Goal: Task Accomplishment & Management: Complete application form

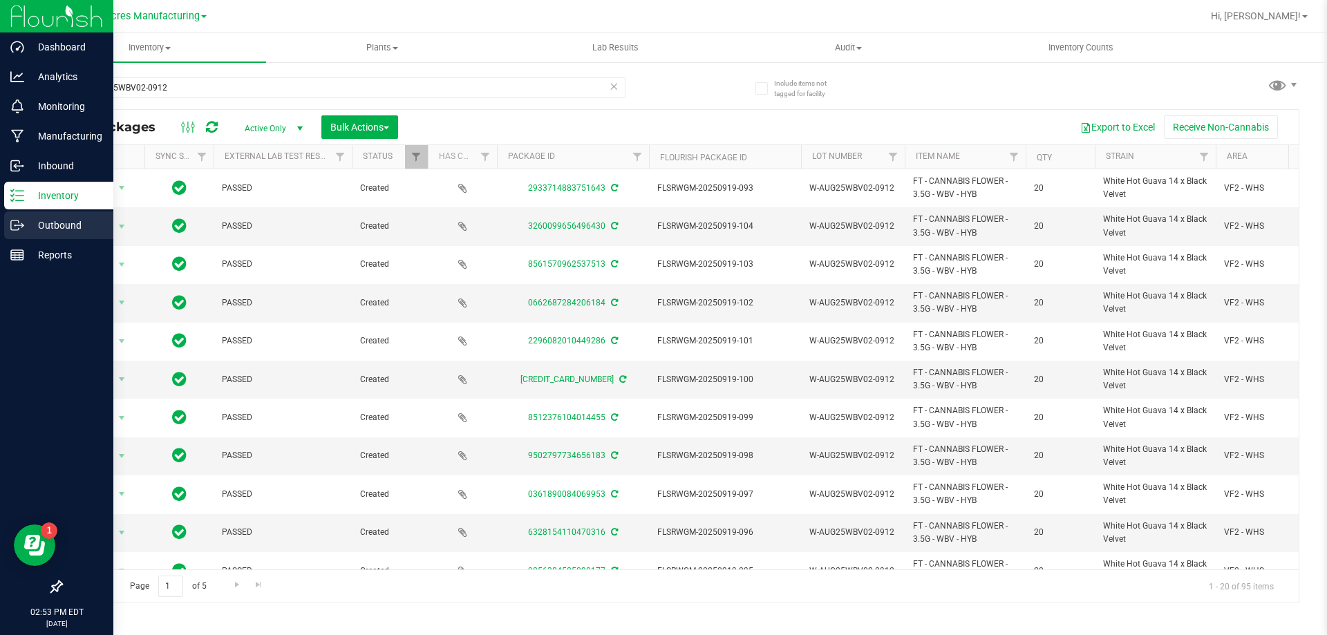
click at [19, 236] on div "Outbound" at bounding box center [58, 225] width 109 height 28
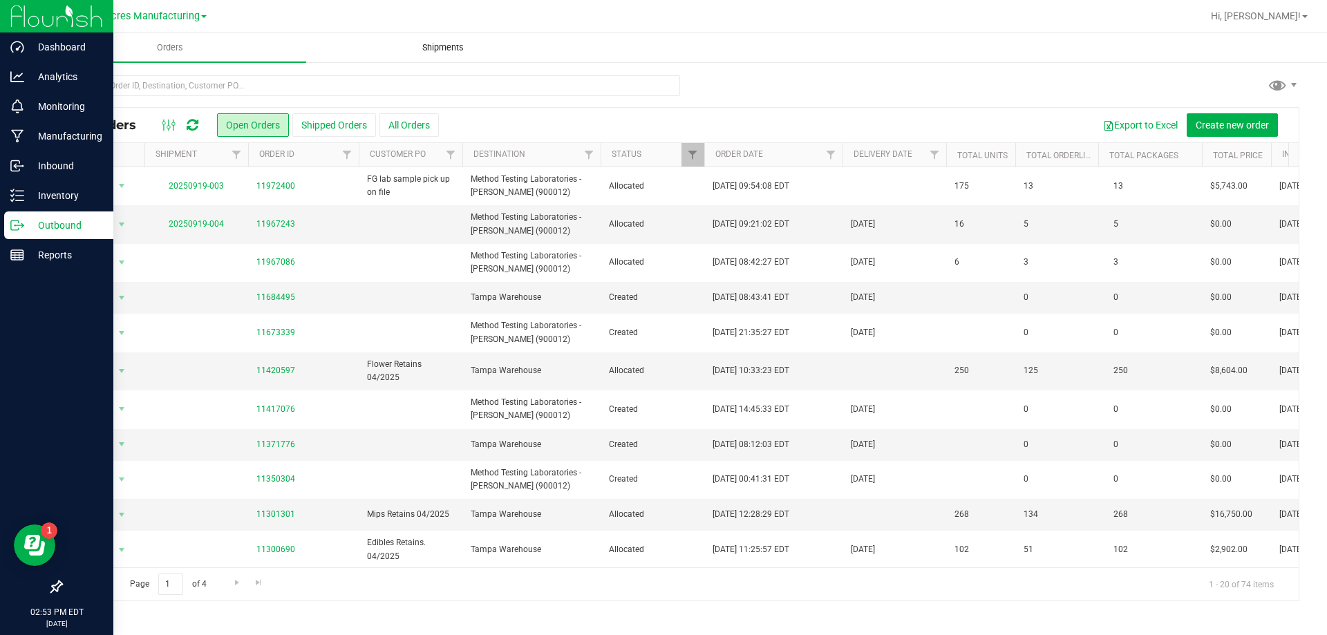
click at [447, 45] on span "Shipments" at bounding box center [443, 47] width 79 height 12
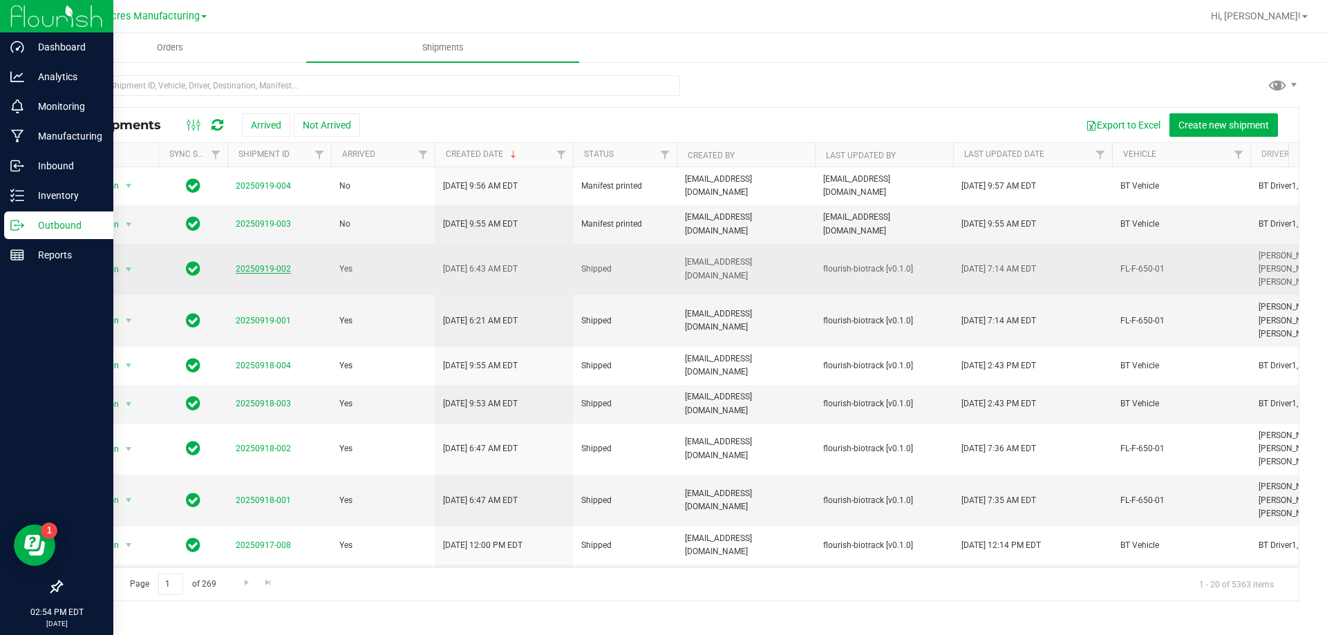
click at [272, 267] on link "20250919-002" at bounding box center [263, 269] width 55 height 10
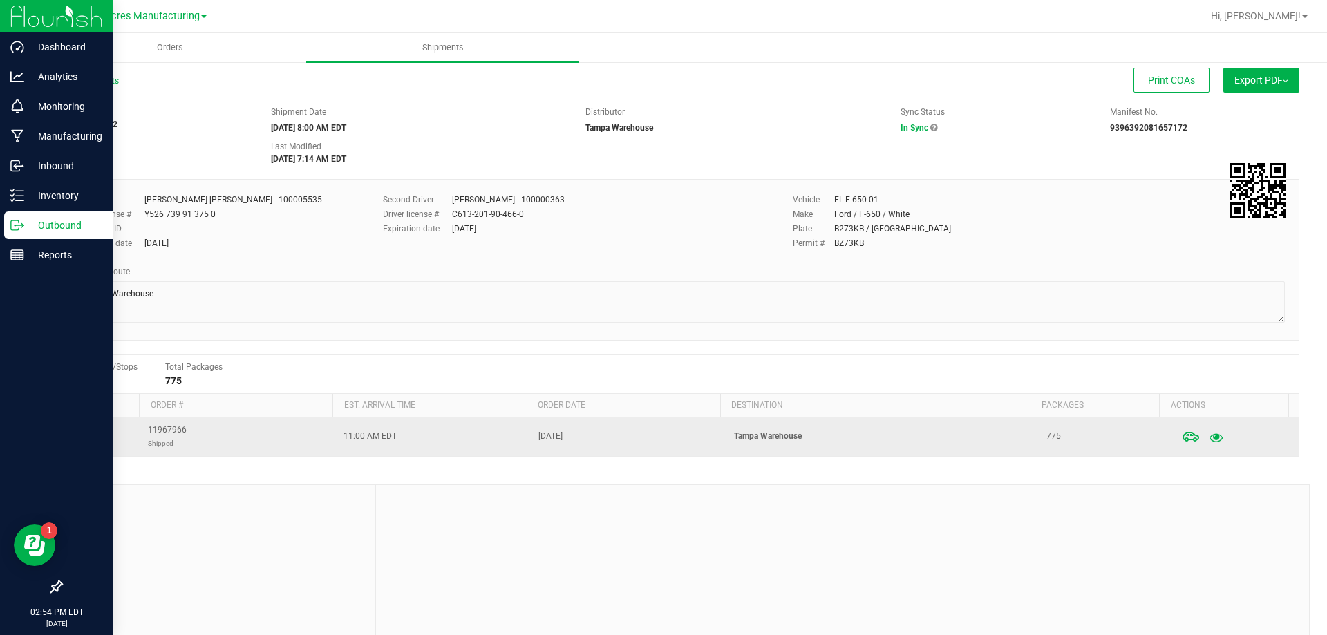
click at [1203, 426] on button "button" at bounding box center [1215, 436] width 25 height 30
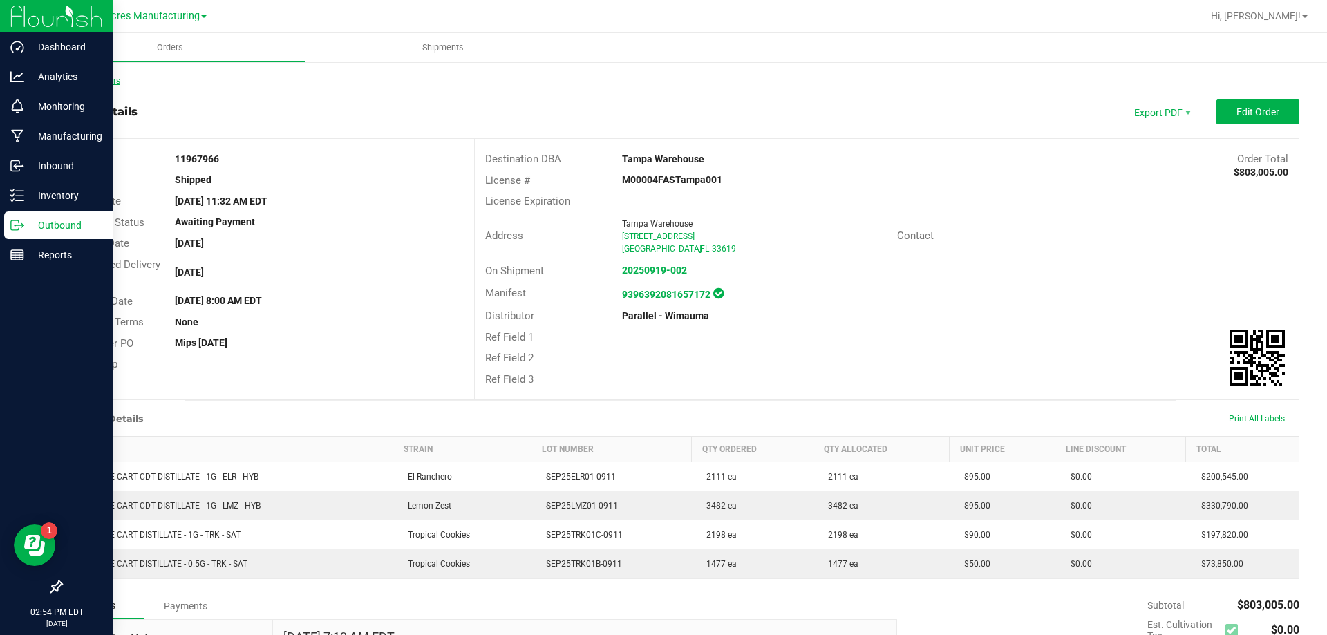
click at [116, 81] on link "Back to Orders" at bounding box center [90, 81] width 59 height 10
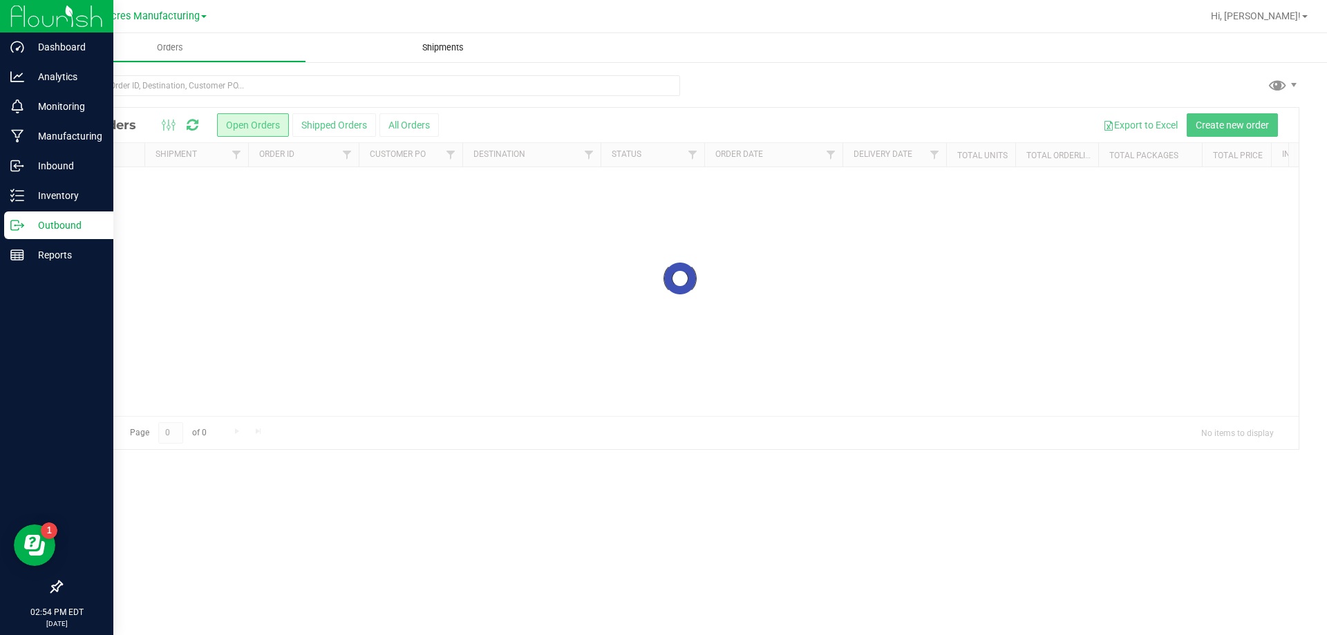
click at [480, 46] on span "Shipments" at bounding box center [443, 47] width 79 height 12
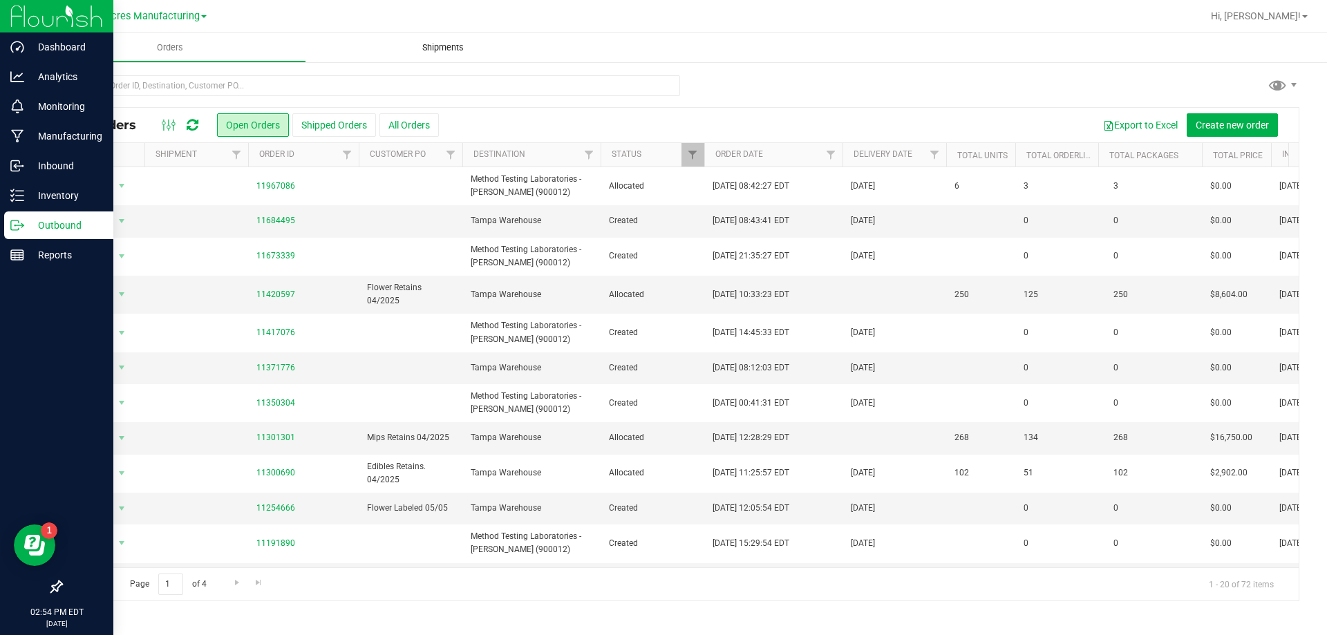
click at [441, 46] on span "Shipments" at bounding box center [443, 47] width 79 height 12
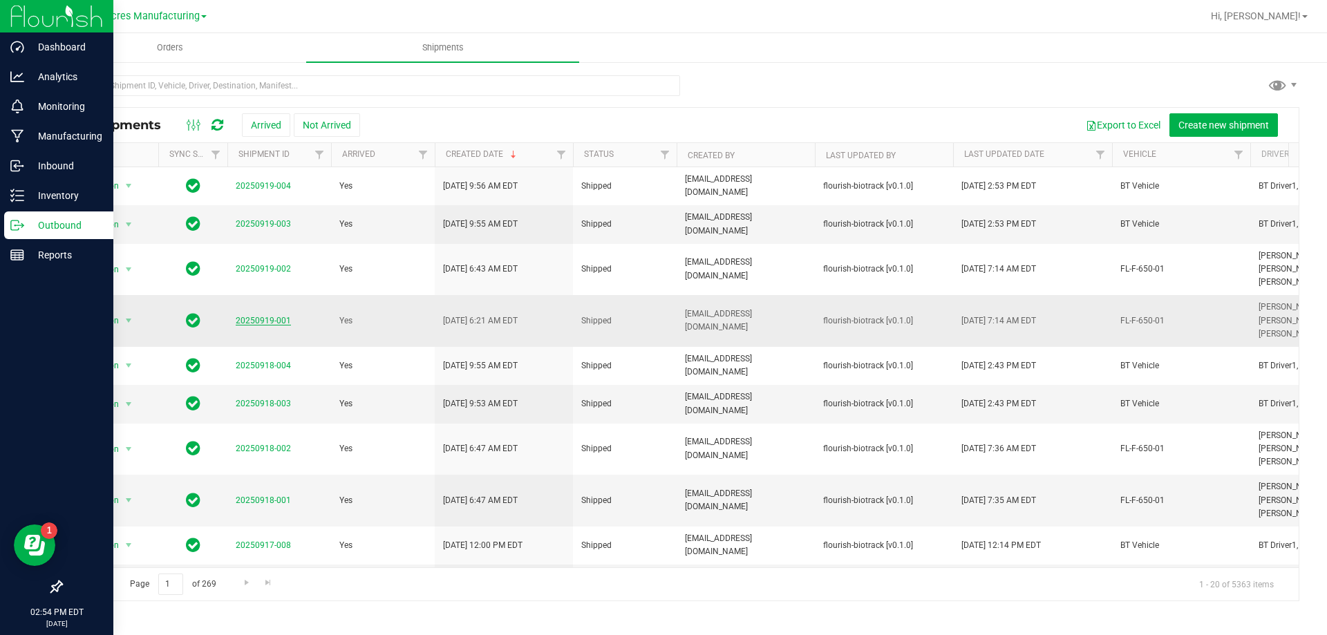
click at [283, 319] on link "20250919-001" at bounding box center [263, 321] width 55 height 10
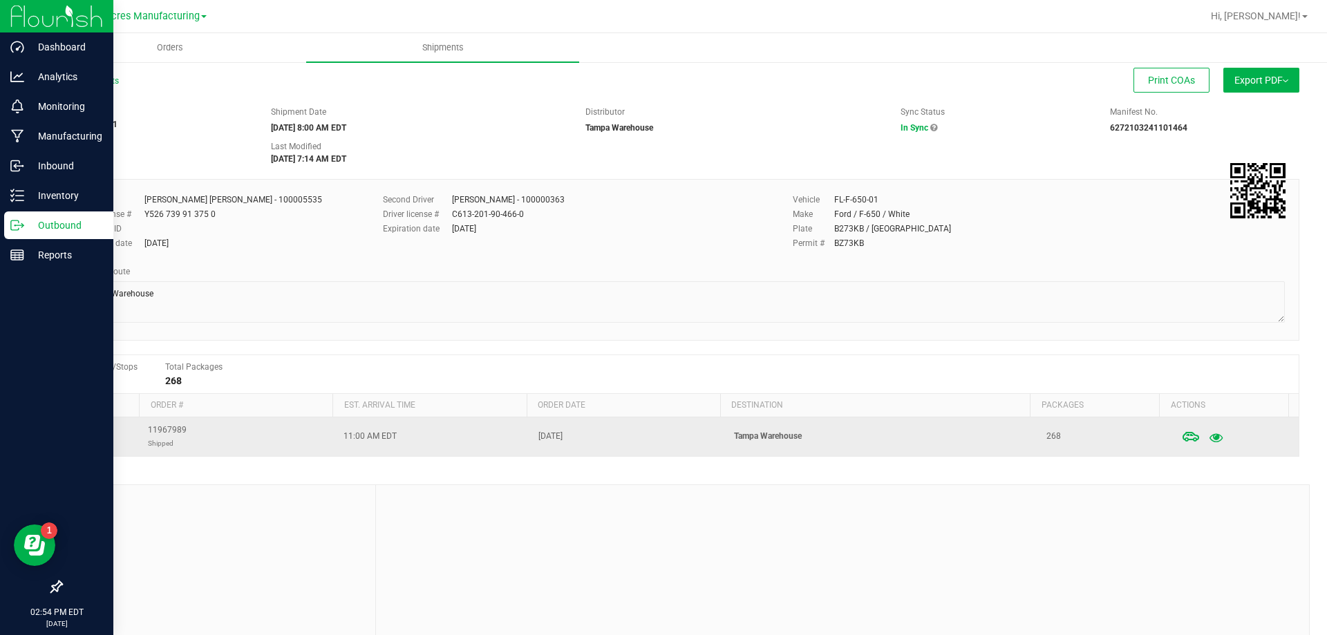
click at [1209, 442] on icon "button" at bounding box center [1215, 437] width 13 height 10
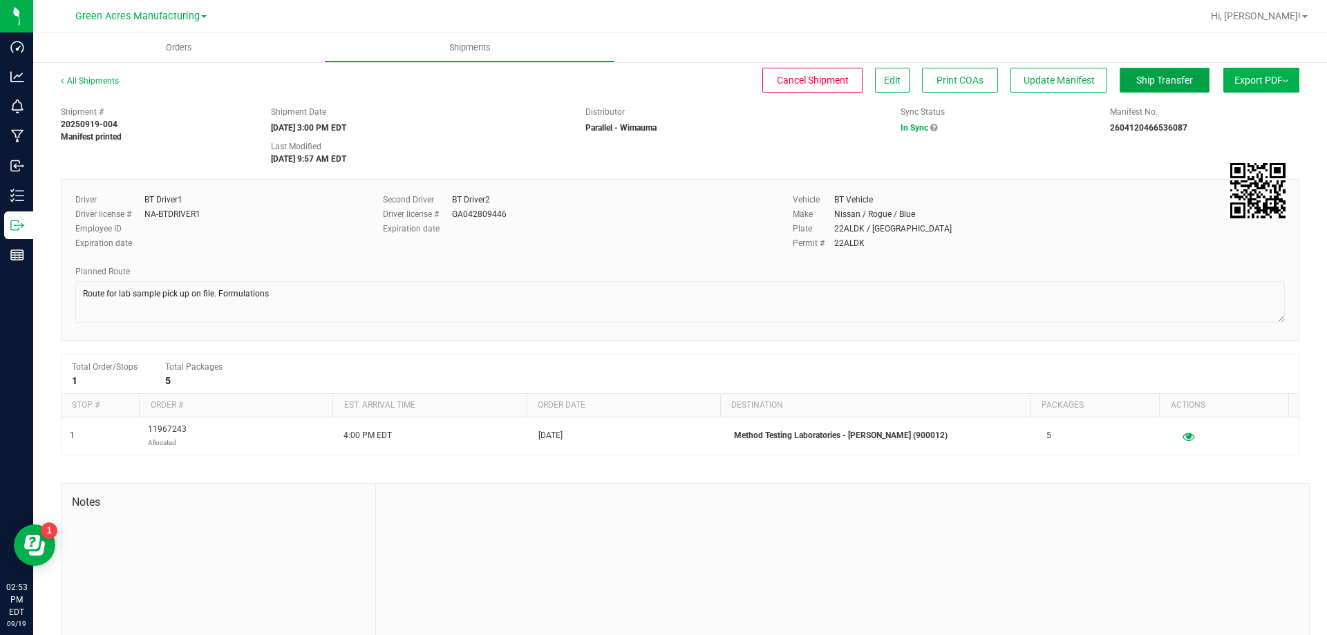
click at [1153, 79] on span "Ship Transfer" at bounding box center [1164, 80] width 57 height 11
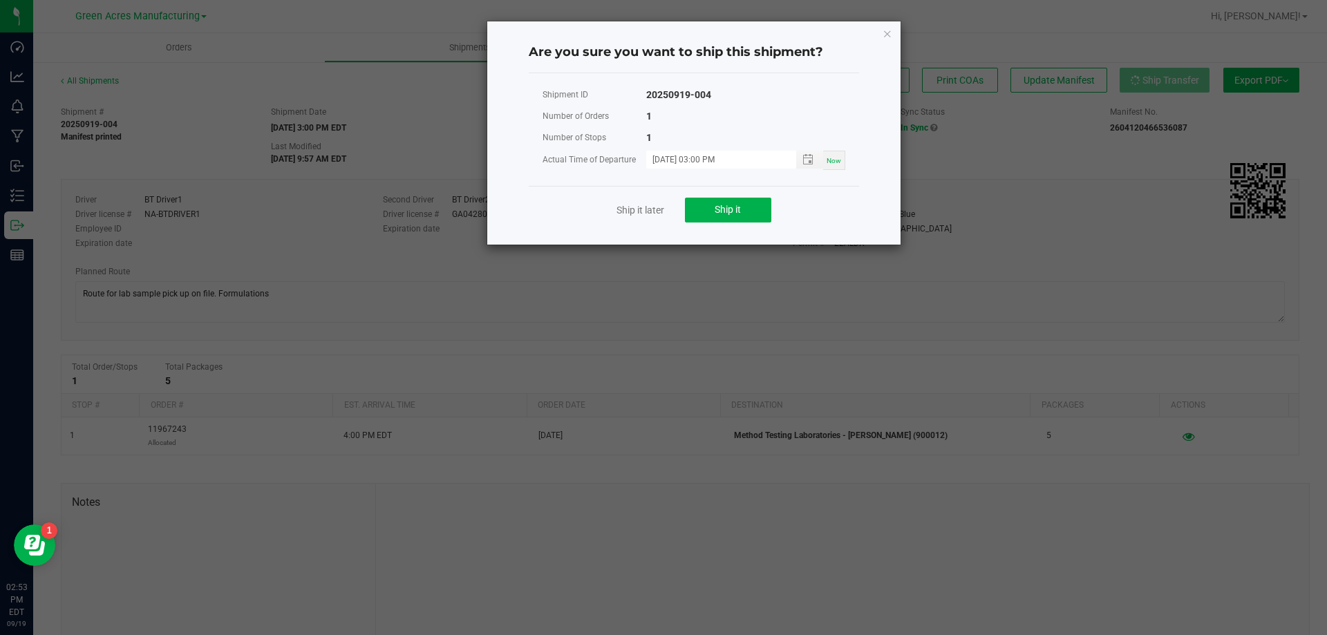
click at [718, 224] on div "Ship it later Ship it" at bounding box center [694, 210] width 330 height 48
click at [729, 215] on span "Ship it" at bounding box center [727, 209] width 26 height 11
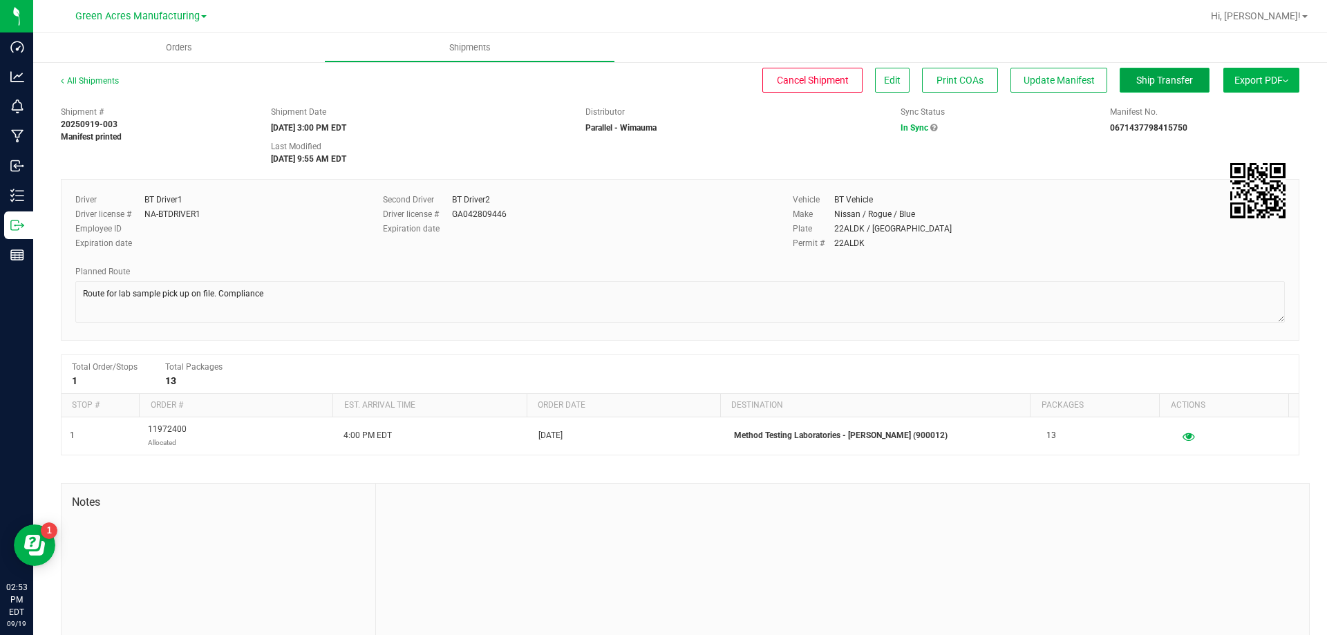
click at [1160, 75] on span "Ship Transfer" at bounding box center [1164, 80] width 57 height 11
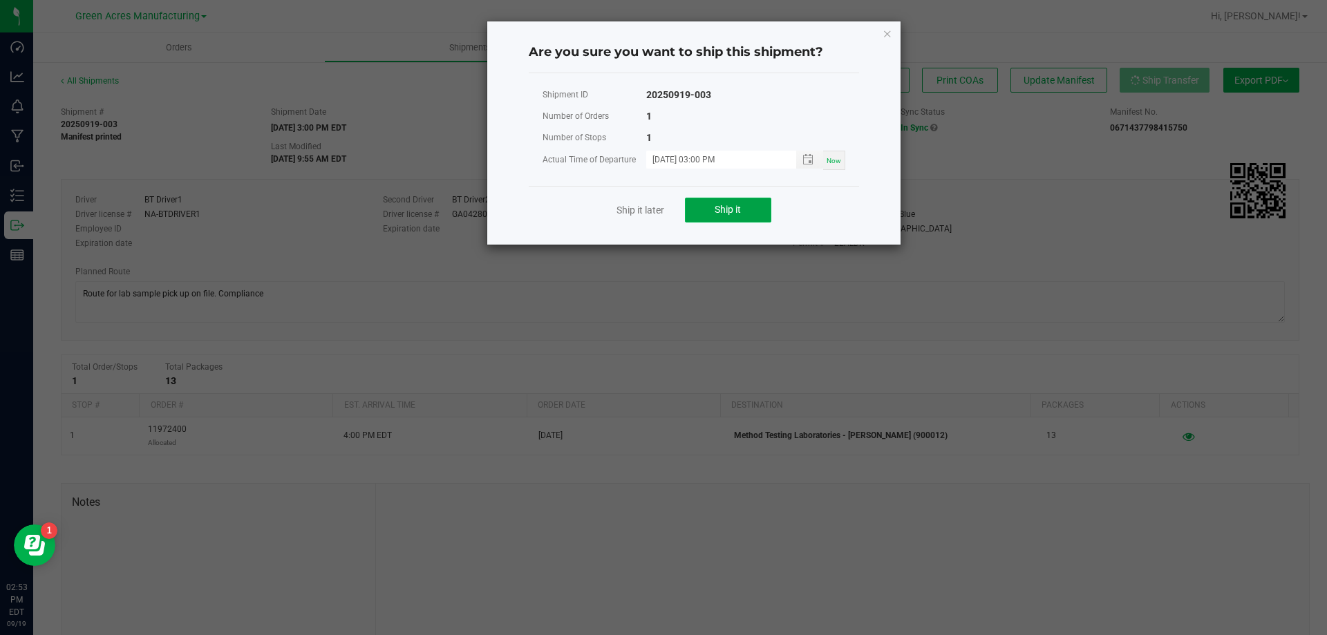
click at [728, 207] on span "Ship it" at bounding box center [727, 209] width 26 height 11
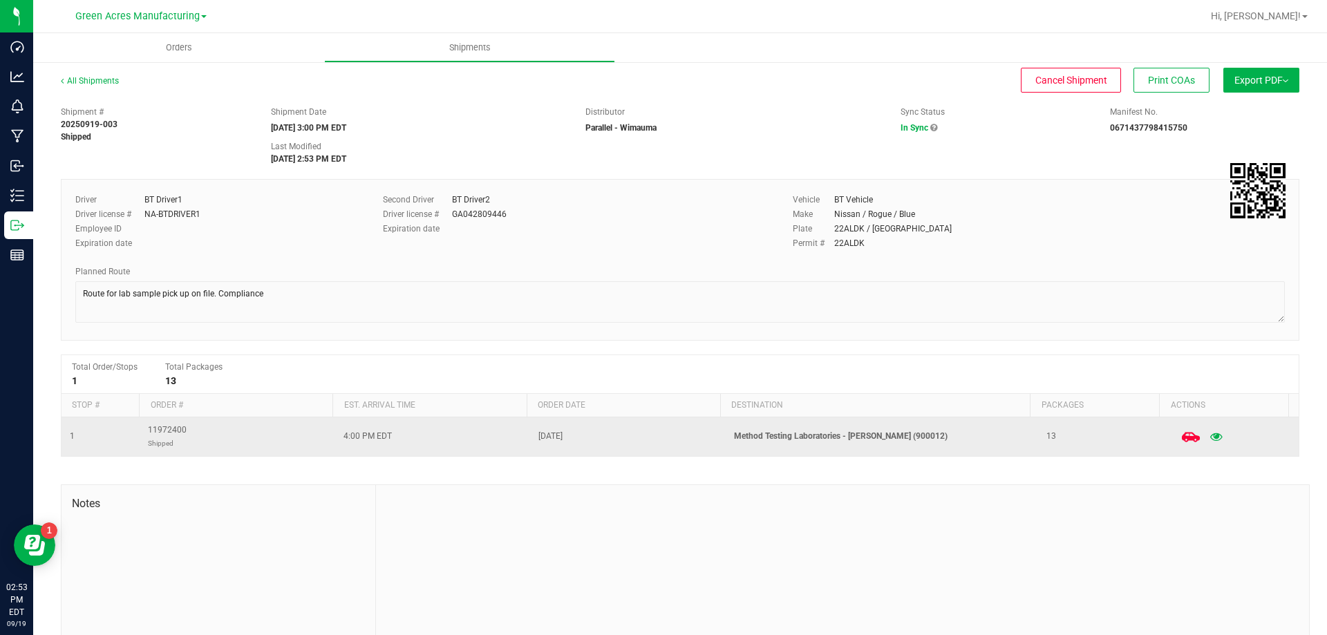
click at [1181, 444] on icon at bounding box center [1190, 437] width 18 height 18
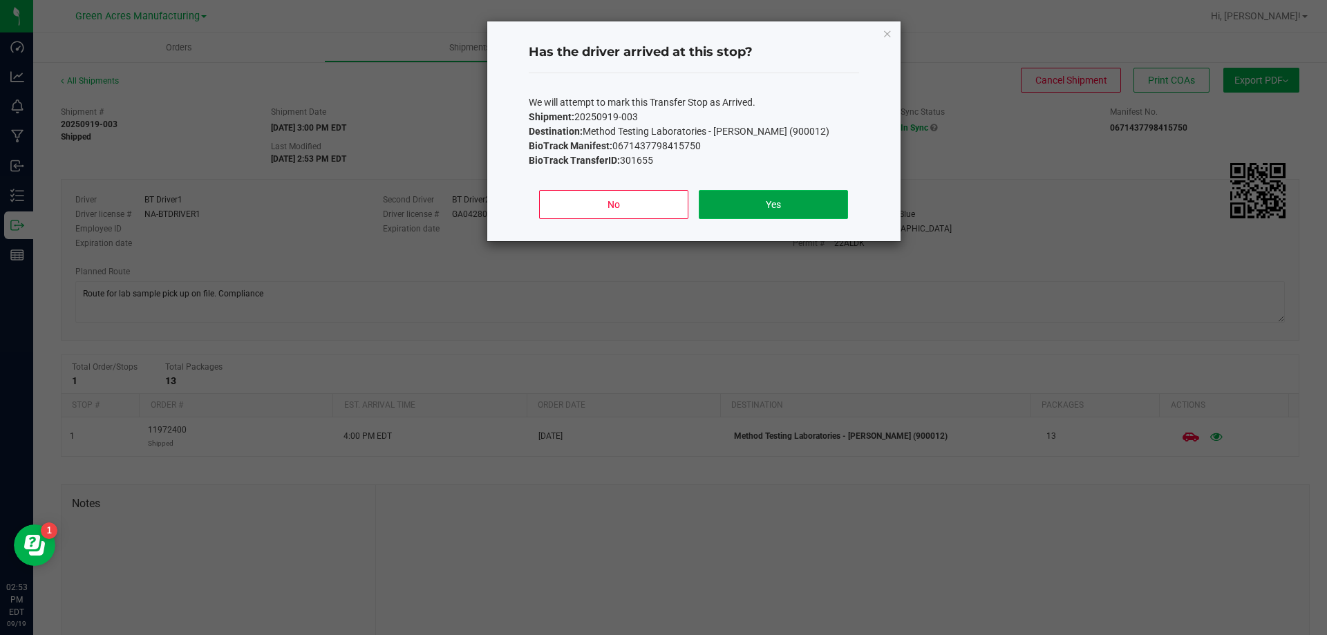
click at [713, 205] on button "Yes" at bounding box center [773, 204] width 149 height 29
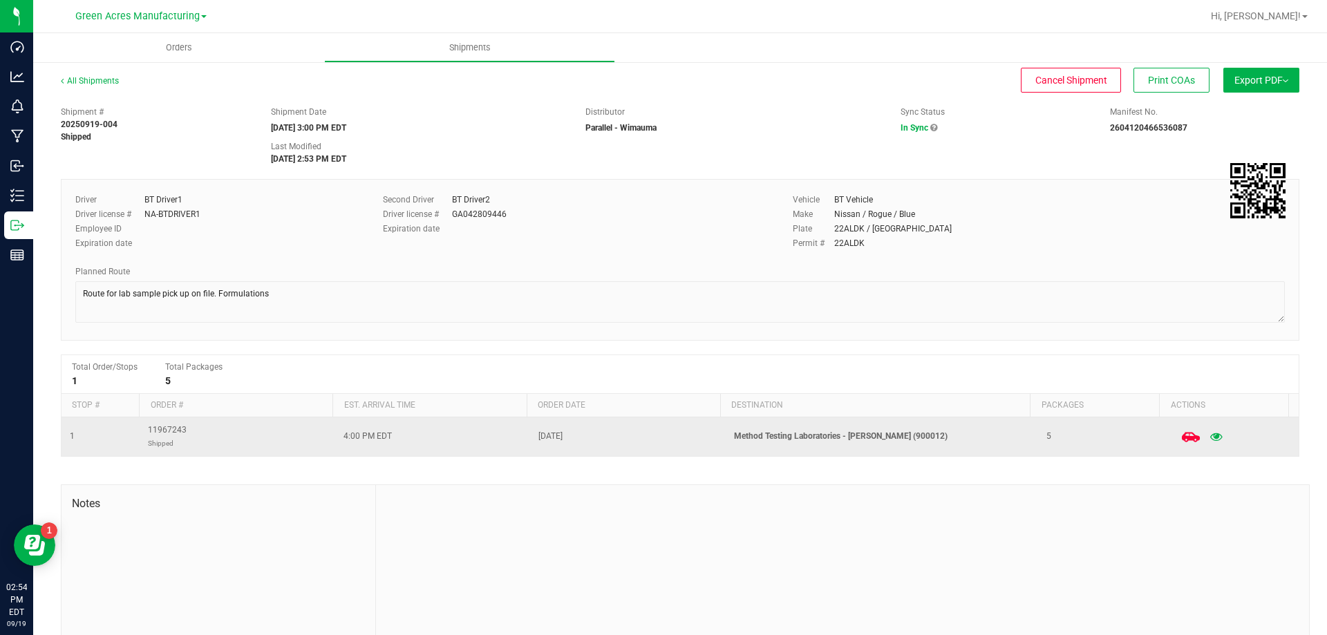
click at [1181, 436] on icon at bounding box center [1190, 437] width 18 height 18
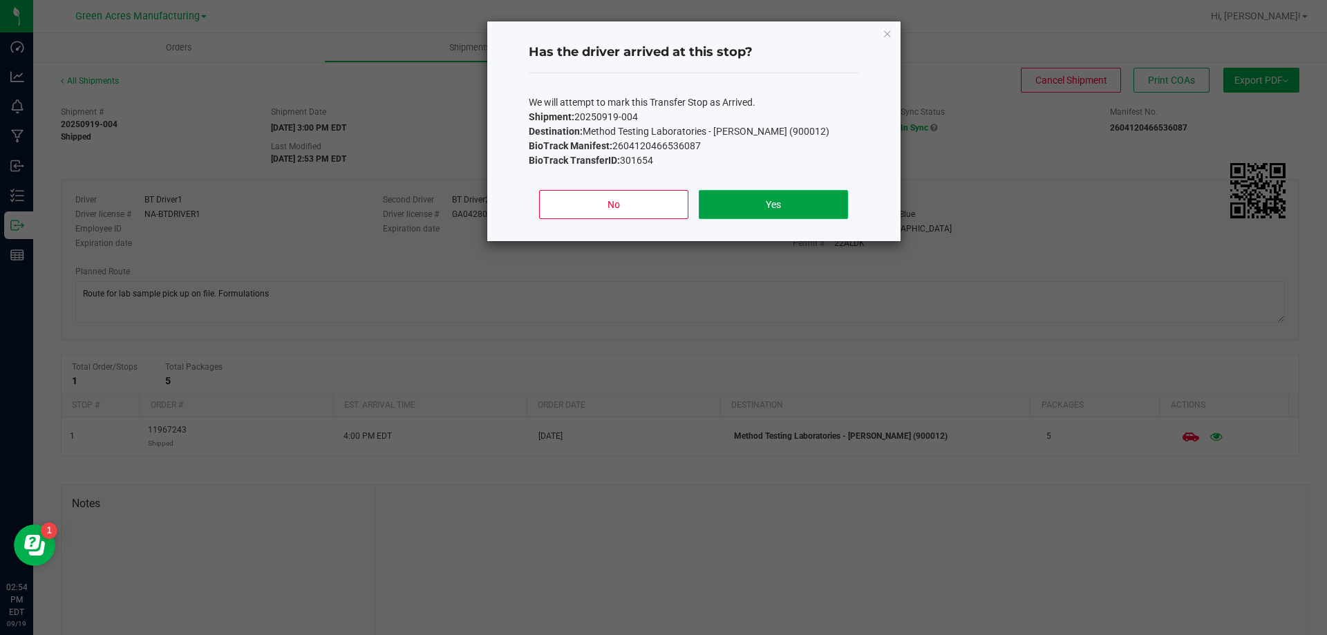
click at [761, 193] on button "Yes" at bounding box center [773, 204] width 149 height 29
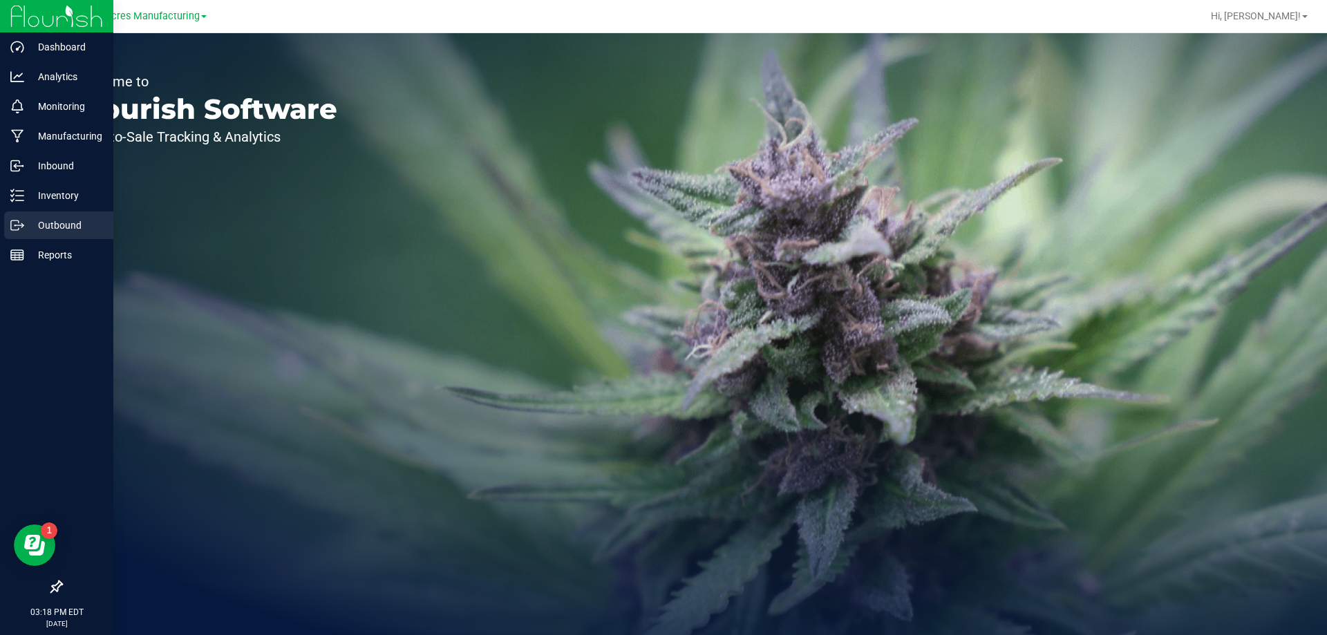
click at [17, 226] on icon at bounding box center [17, 225] width 14 height 14
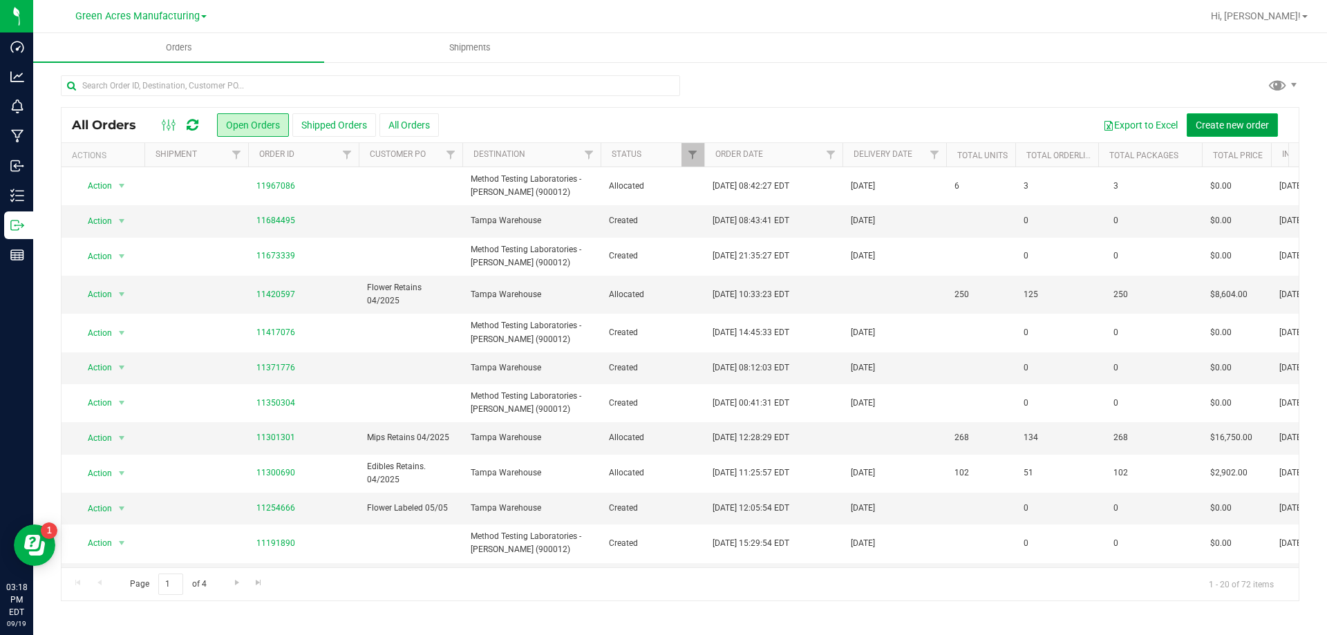
click at [1244, 127] on span "Create new order" at bounding box center [1231, 125] width 73 height 11
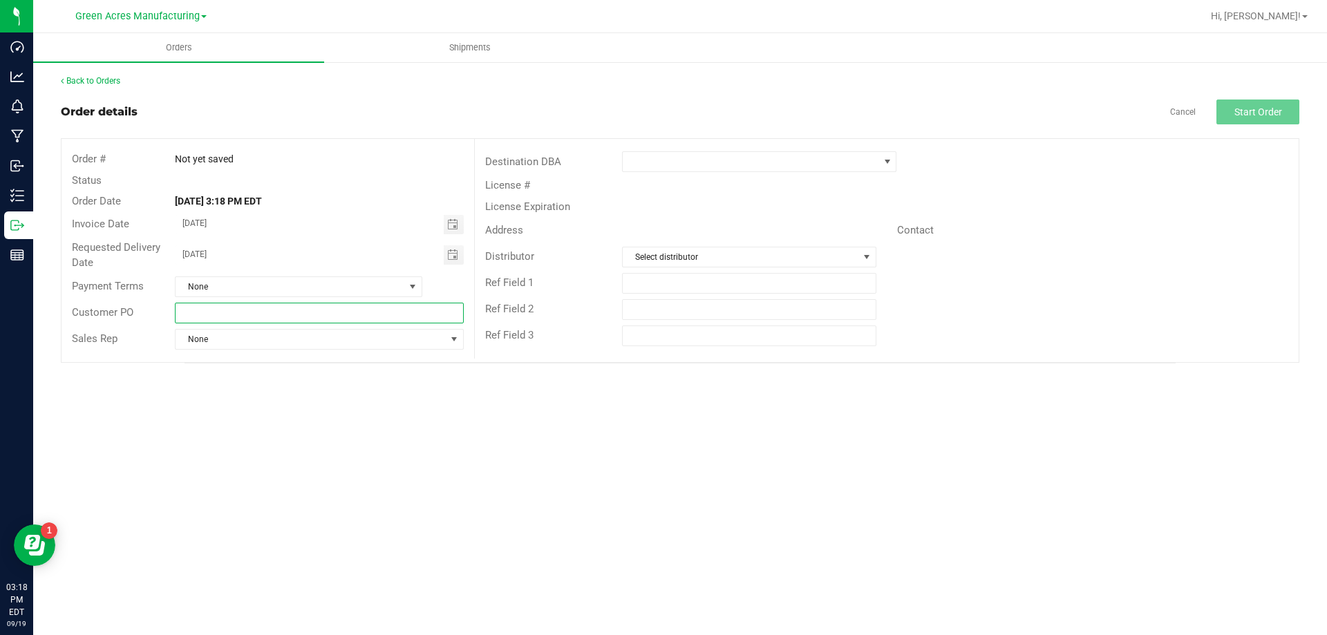
click at [414, 314] on input "text" at bounding box center [319, 313] width 288 height 21
type input "Flower Labeled 09/19"
click at [630, 164] on span at bounding box center [751, 161] width 256 height 19
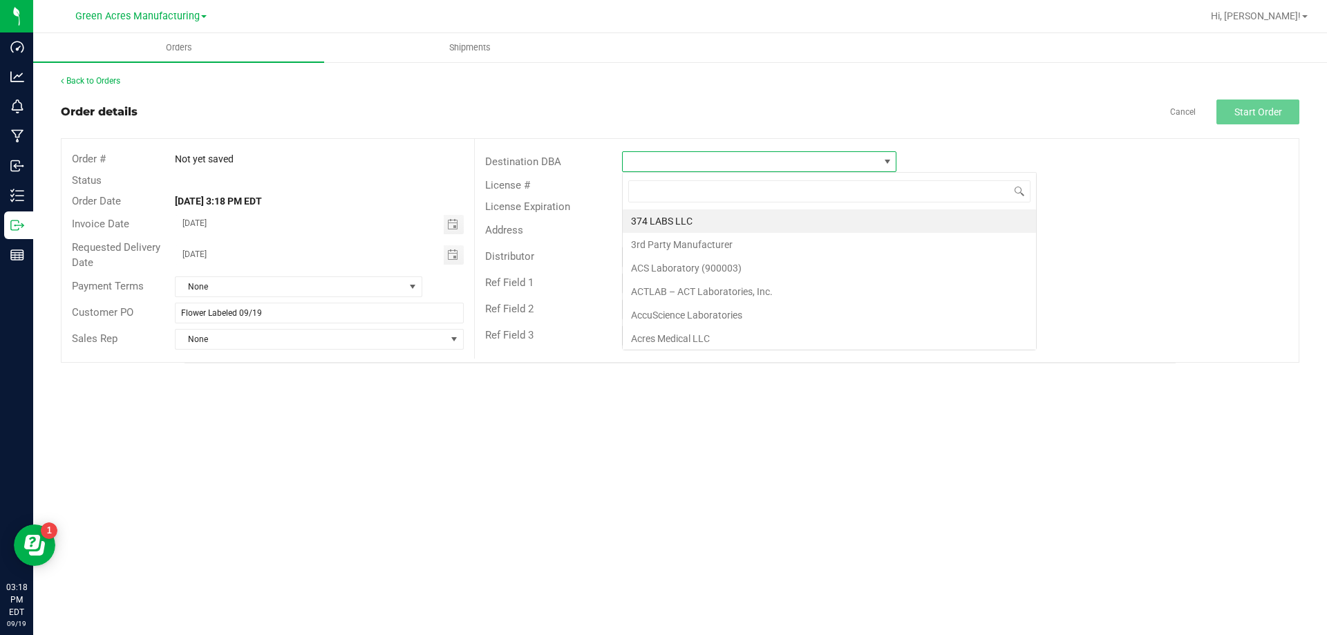
scroll to position [21, 274]
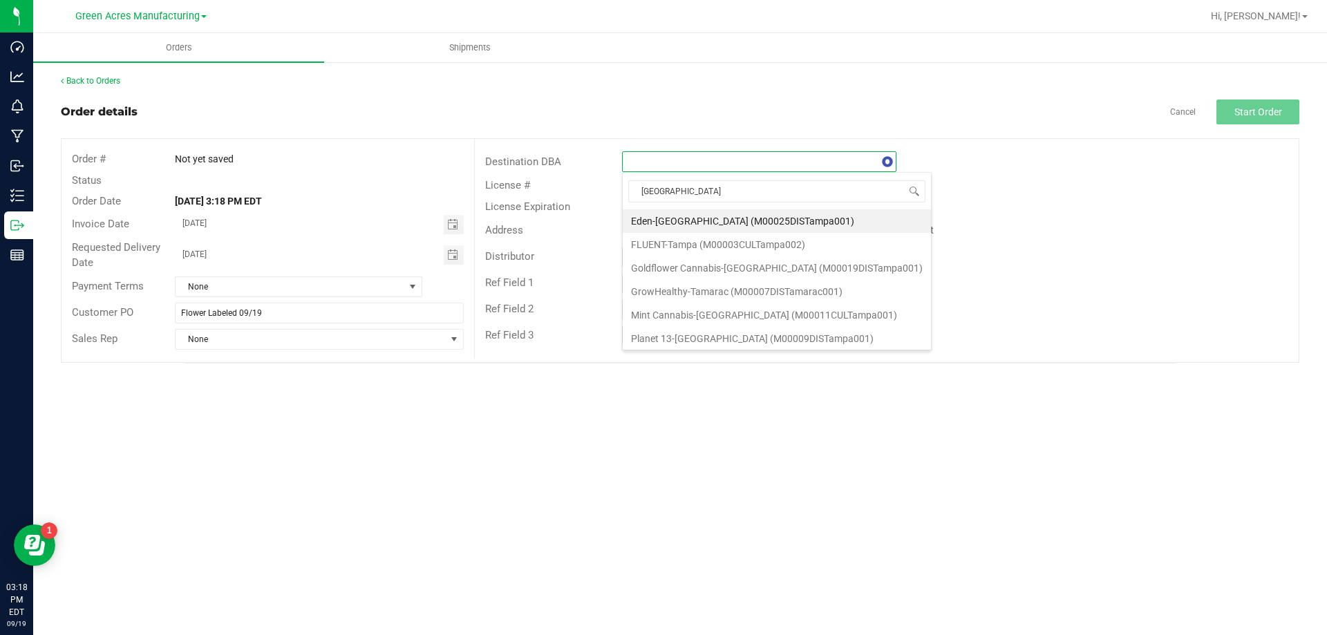
type input "tampa w"
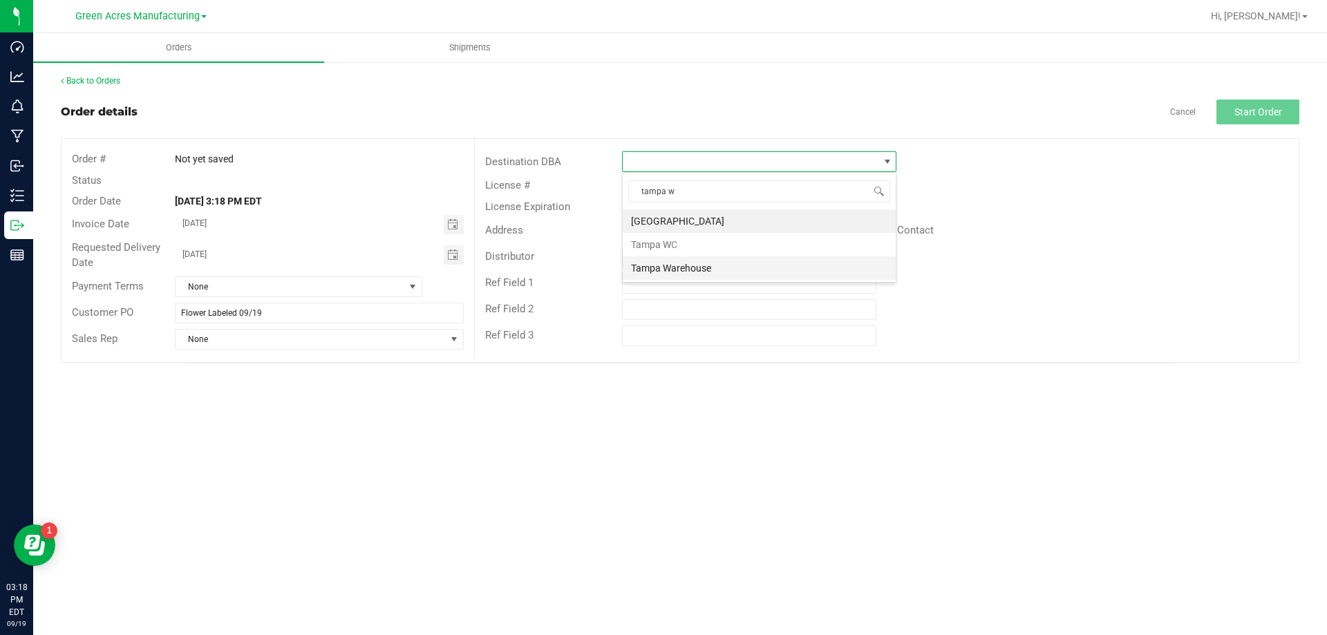
click at [662, 264] on li "Tampa Warehouse" at bounding box center [759, 267] width 273 height 23
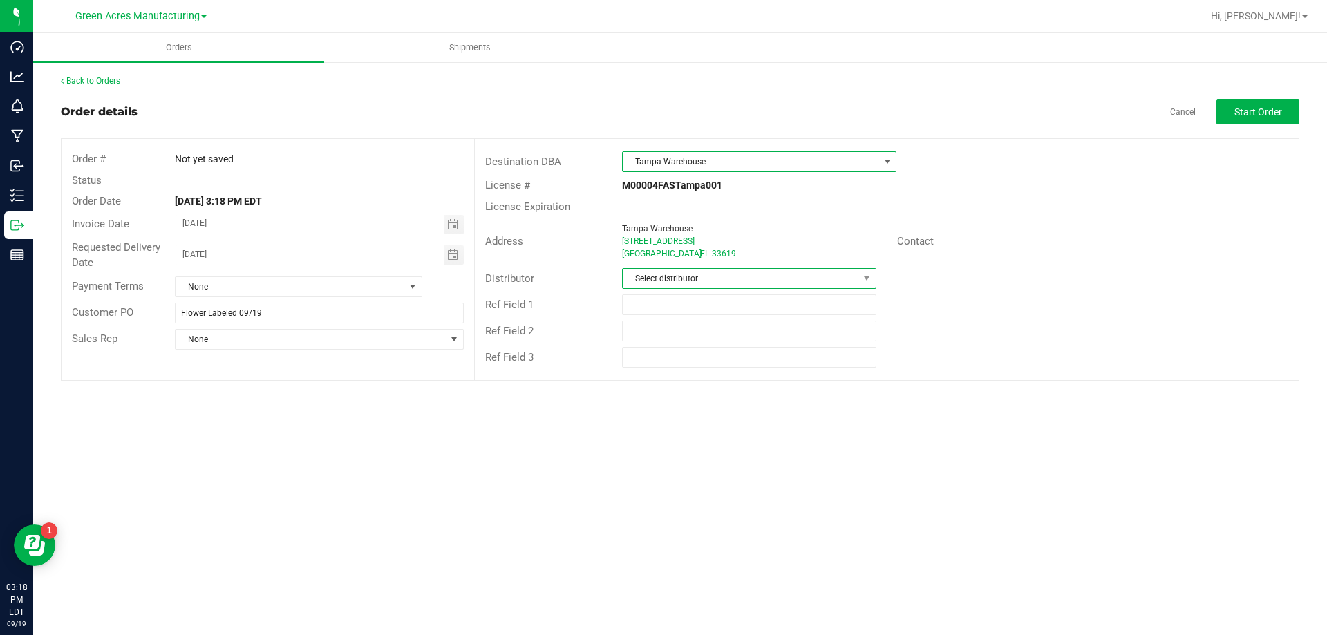
click at [691, 268] on span "Select distributor" at bounding box center [749, 278] width 254 height 21
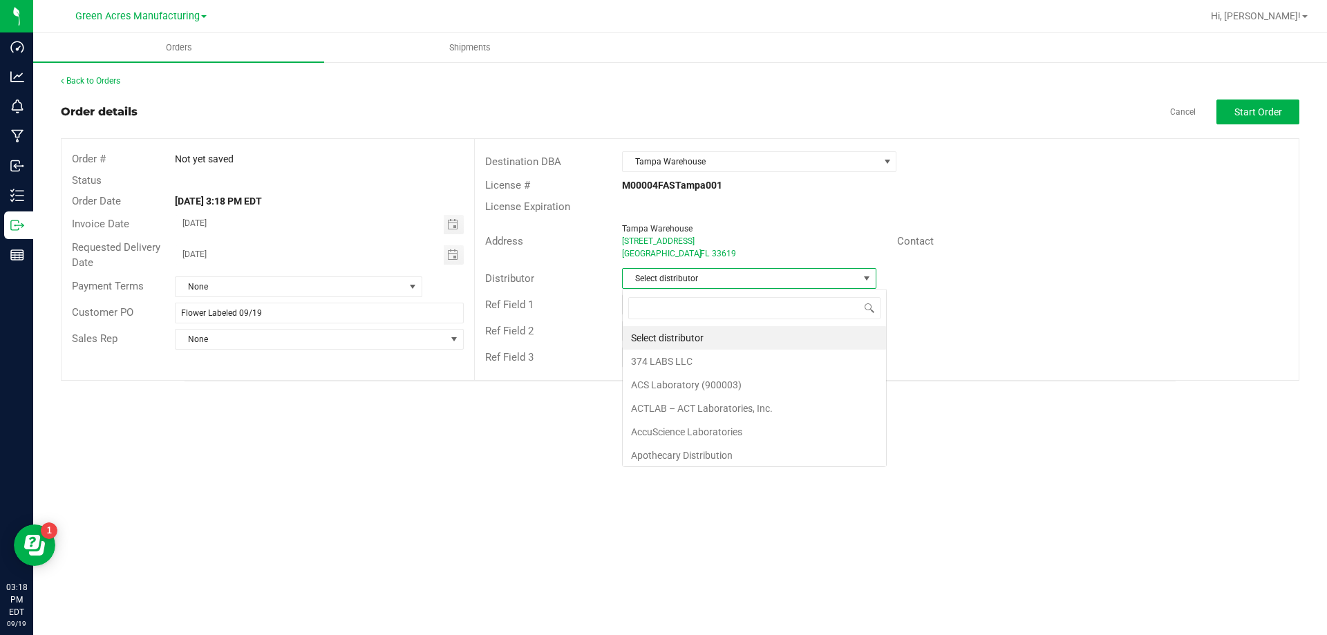
scroll to position [21, 254]
type input "para"
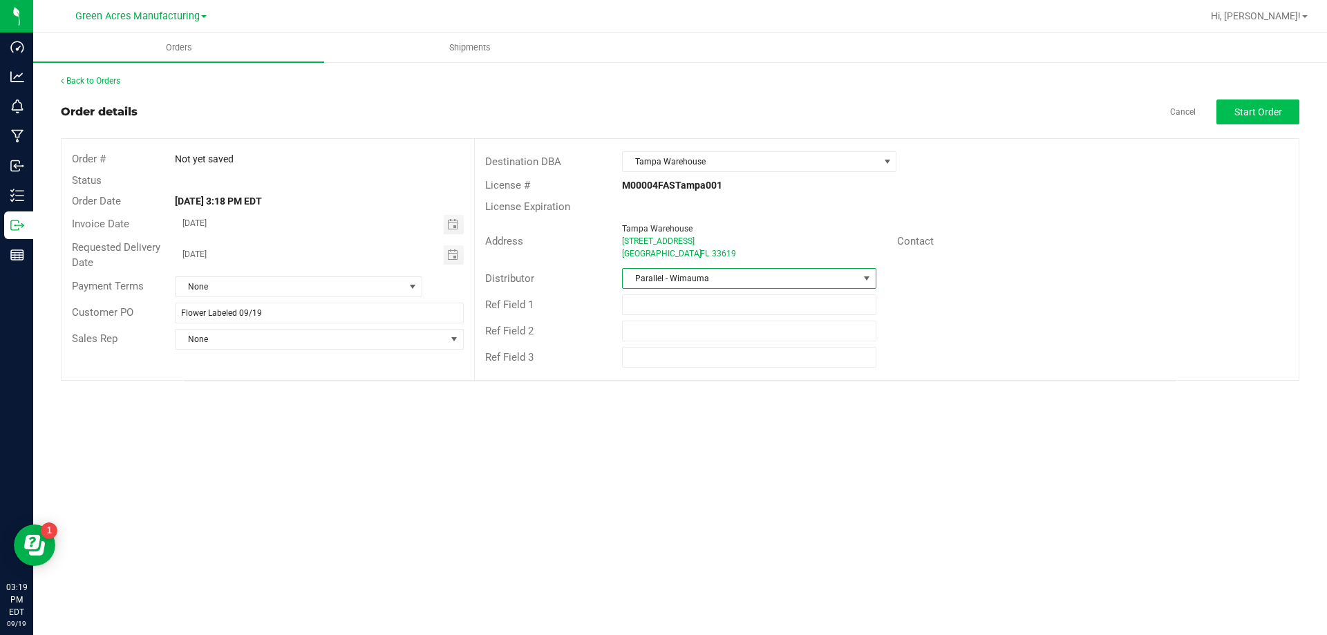
click at [1298, 110] on div "Back to Orders Order details Cancel Start Order Order # Not yet saved Status Or…" at bounding box center [680, 228] width 1294 height 334
click at [1289, 113] on button "Start Order" at bounding box center [1257, 112] width 83 height 25
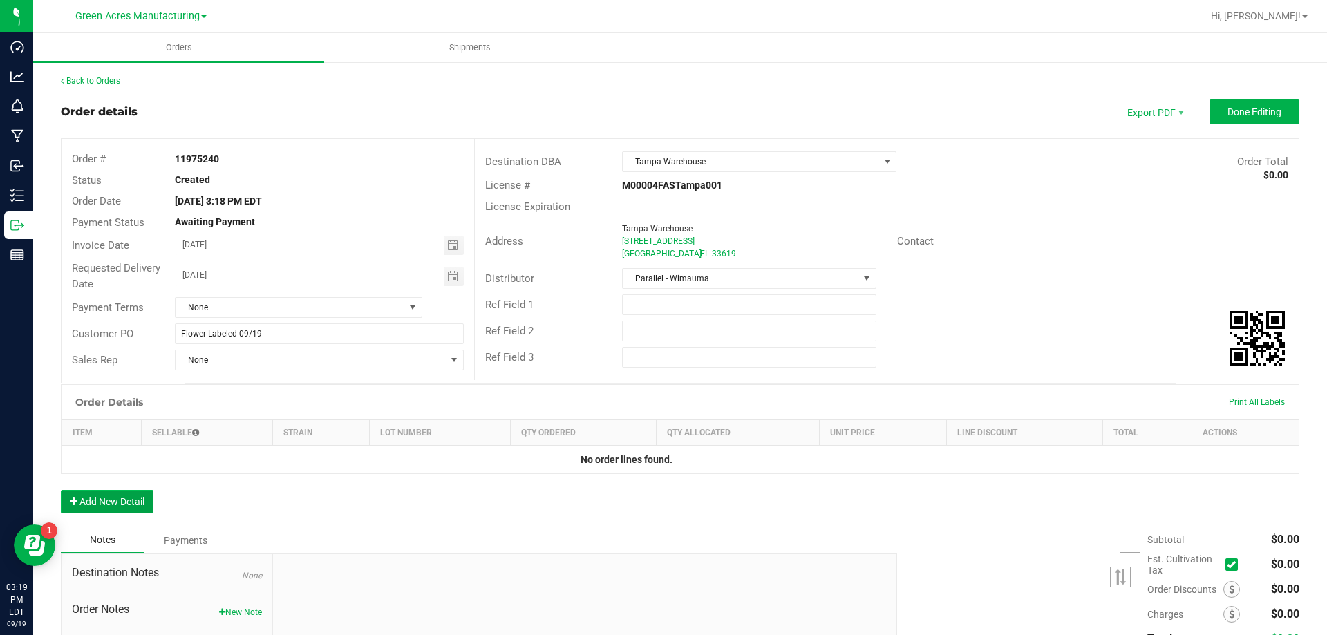
click at [145, 502] on button "Add New Detail" at bounding box center [107, 501] width 93 height 23
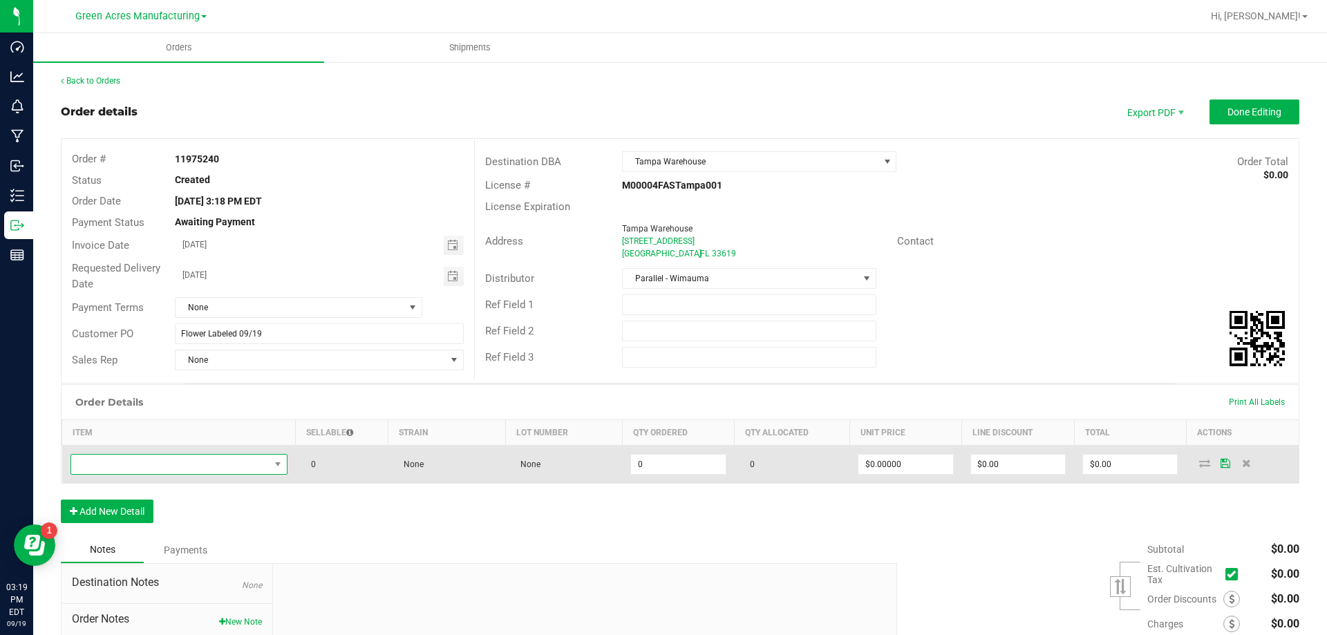
click at [149, 459] on span "NO DATA FOUND" at bounding box center [170, 464] width 198 height 19
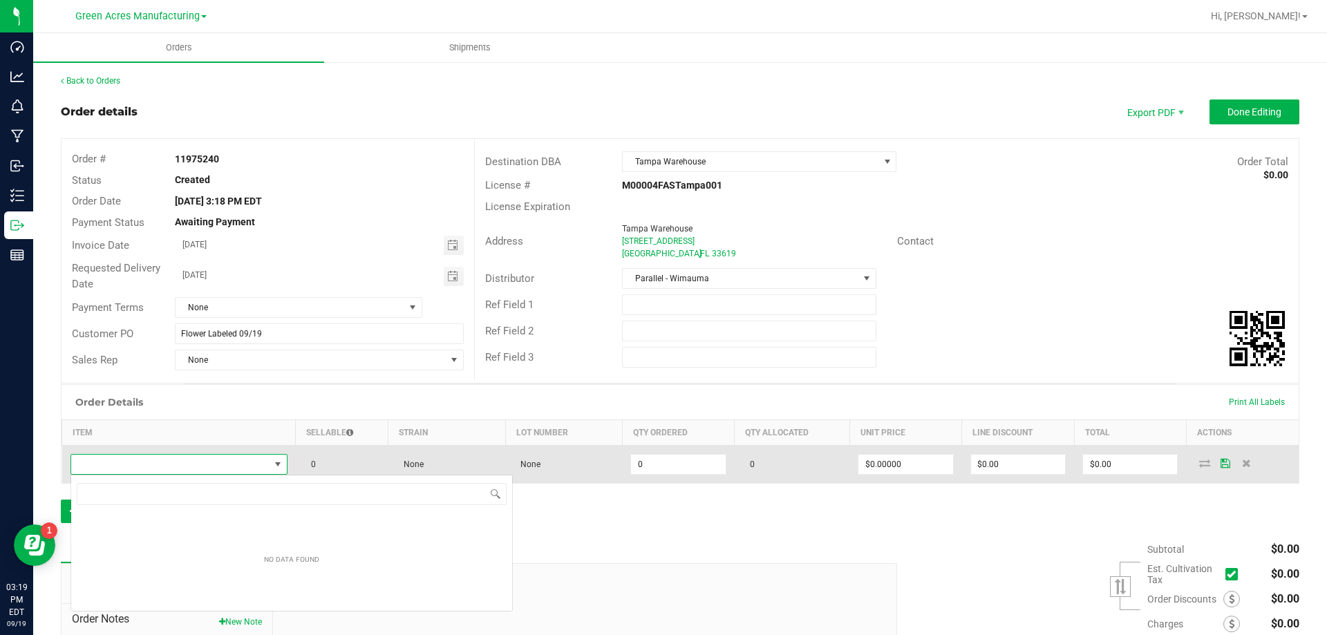
scroll to position [21, 215]
type input "FT - CANNABIS FLOWER - 3.5G - WBV - HYB"
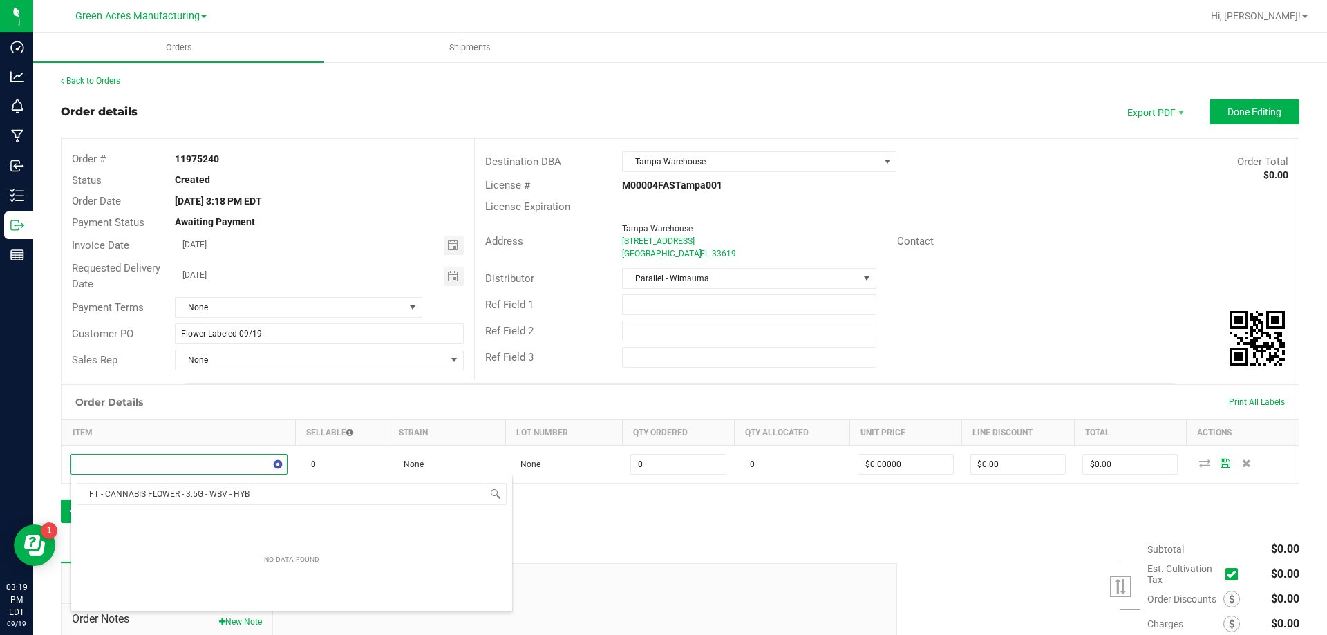
scroll to position [21, 214]
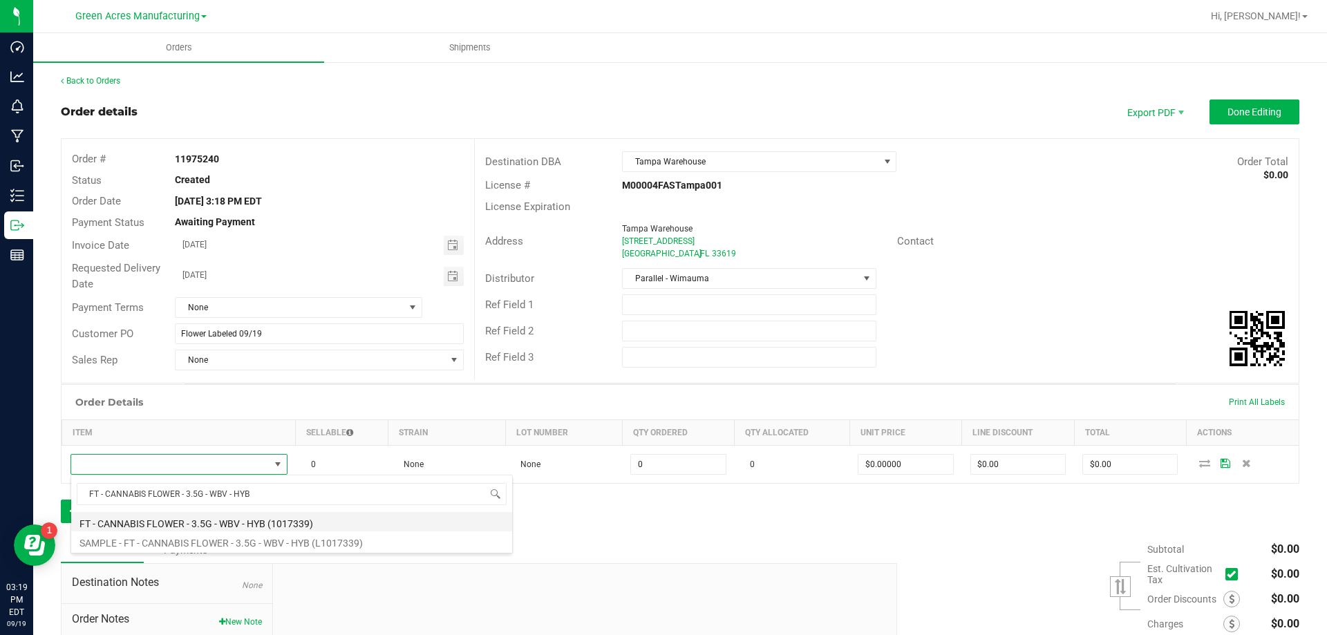
click at [153, 515] on li "FT - CANNABIS FLOWER - 3.5G - WBV - HYB (1017339)" at bounding box center [291, 521] width 441 height 19
type input "0 ea"
type input "$50.00000"
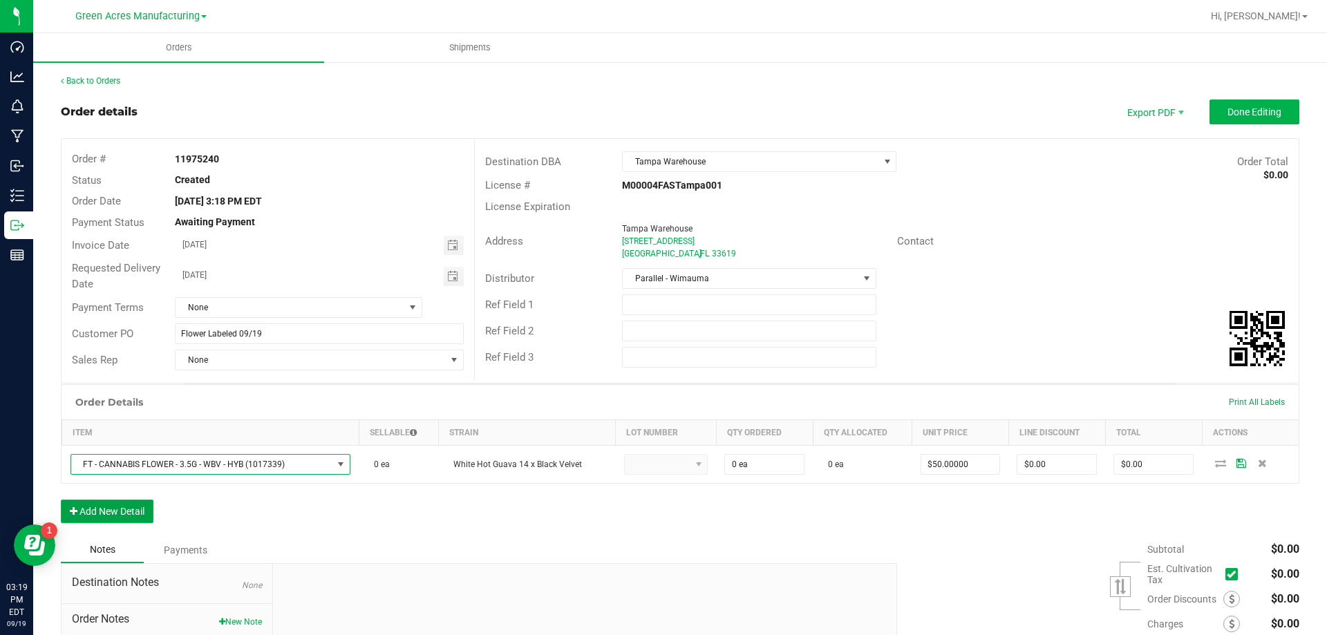
click at [102, 510] on button "Add New Detail" at bounding box center [107, 511] width 93 height 23
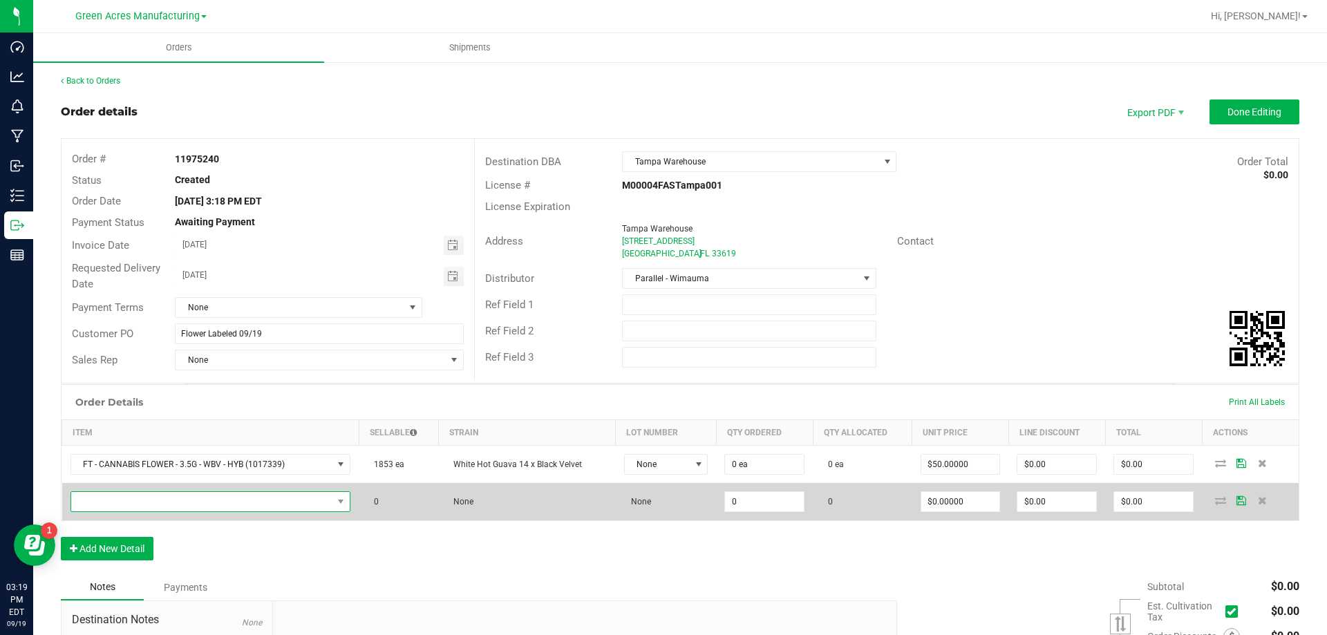
click at [142, 504] on span "NO DATA FOUND" at bounding box center [202, 501] width 262 height 19
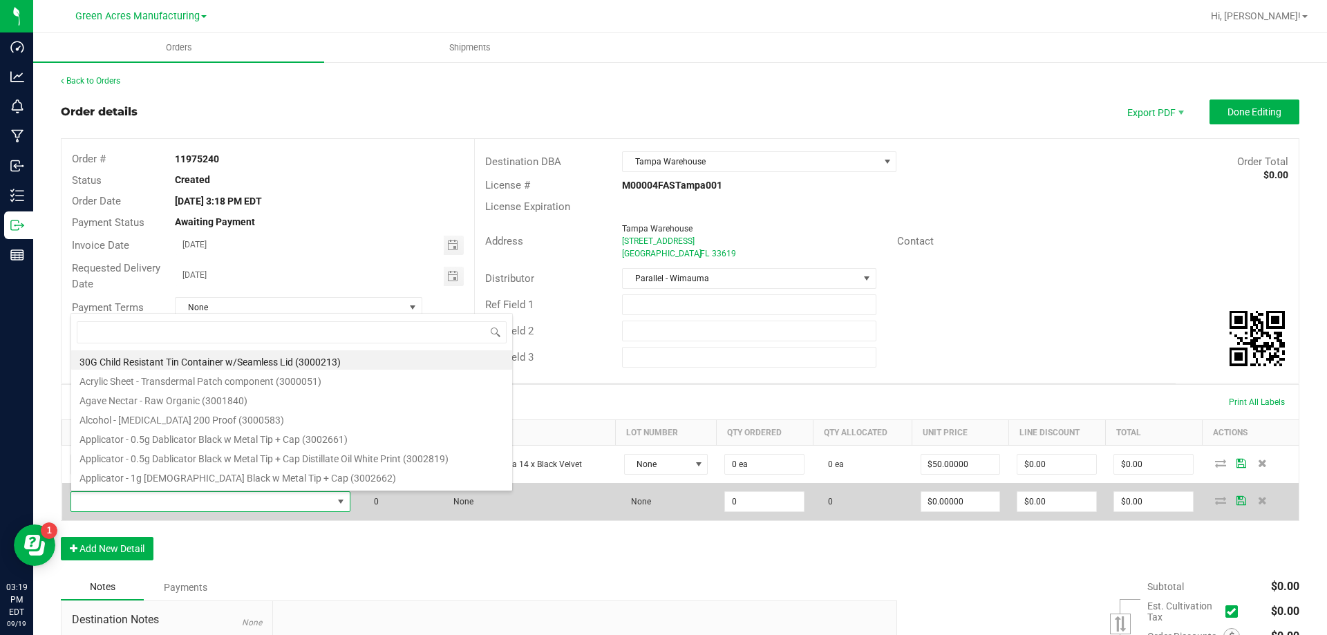
scroll to position [21, 274]
type input "FT - CANNABIS FLOWER - 3.5G - ZPO - HYB"
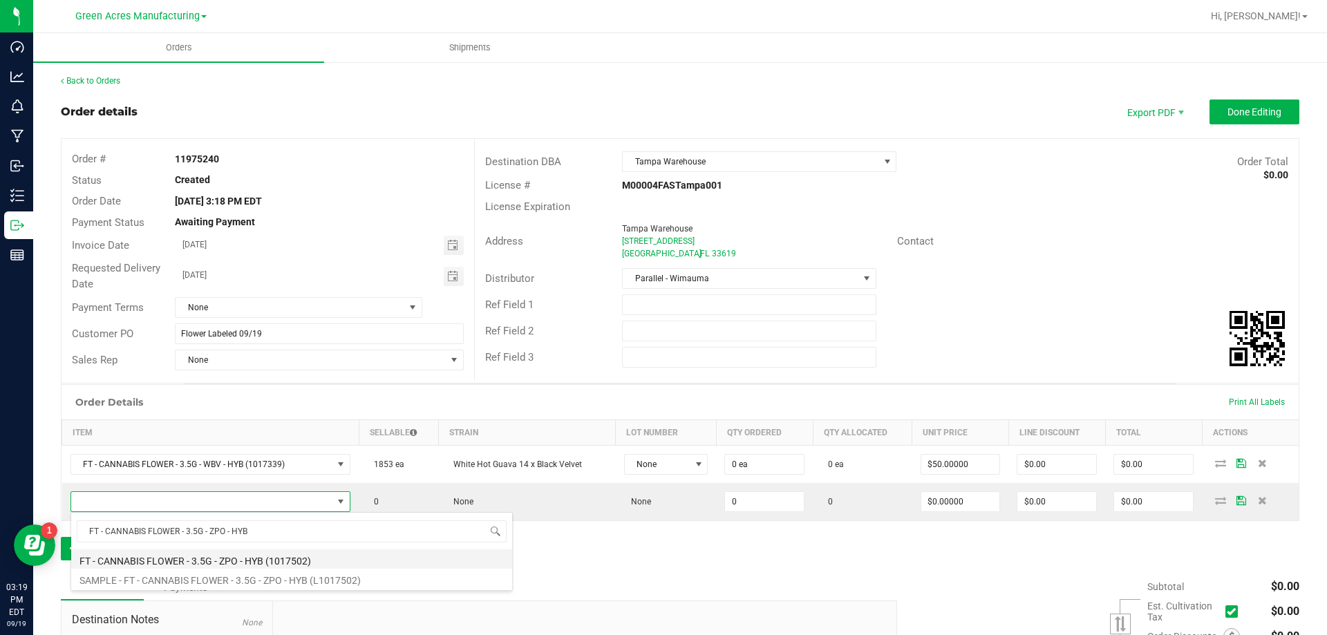
click at [155, 557] on li "FT - CANNABIS FLOWER - 3.5G - ZPO - HYB (1017502)" at bounding box center [291, 558] width 441 height 19
type input "0 ea"
type input "$50.00000"
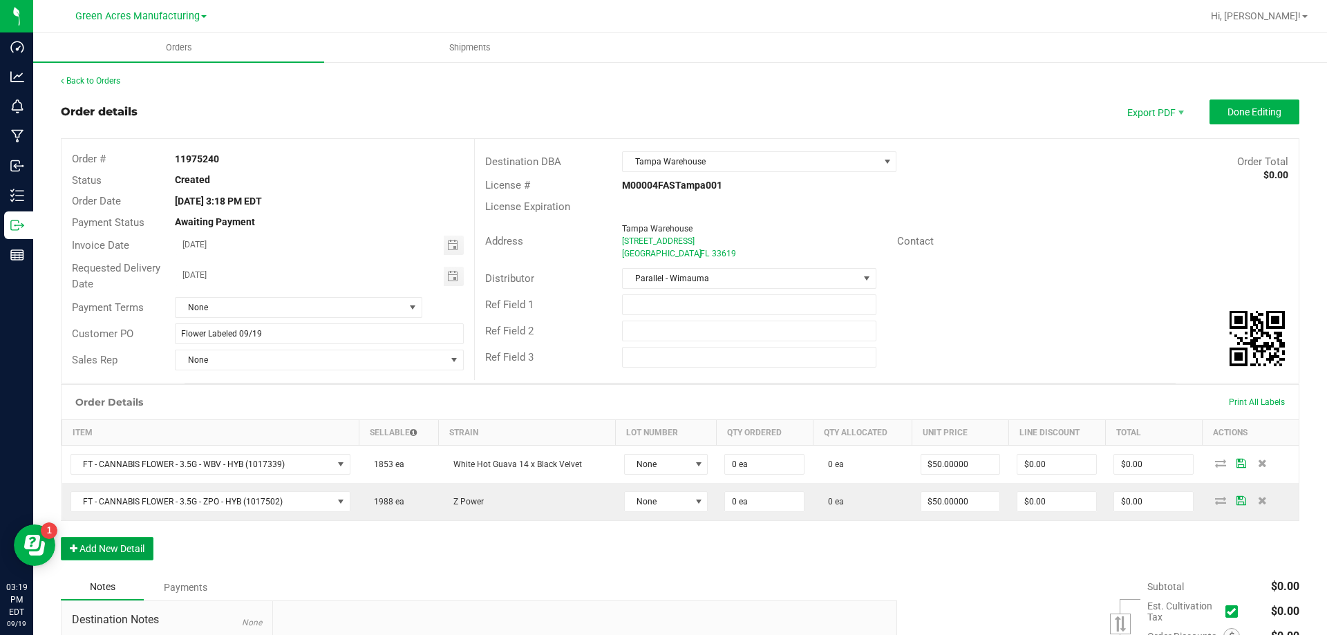
click at [130, 547] on button "Add New Detail" at bounding box center [107, 548] width 93 height 23
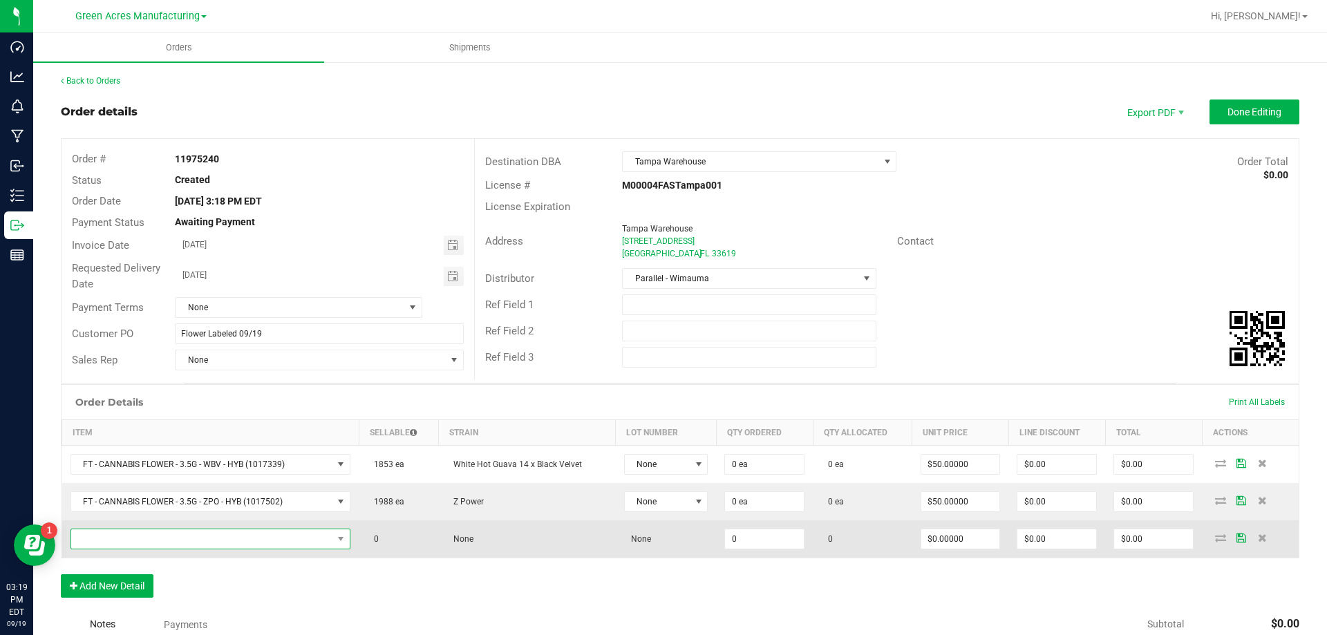
click at [152, 539] on span "NO DATA FOUND" at bounding box center [202, 538] width 262 height 19
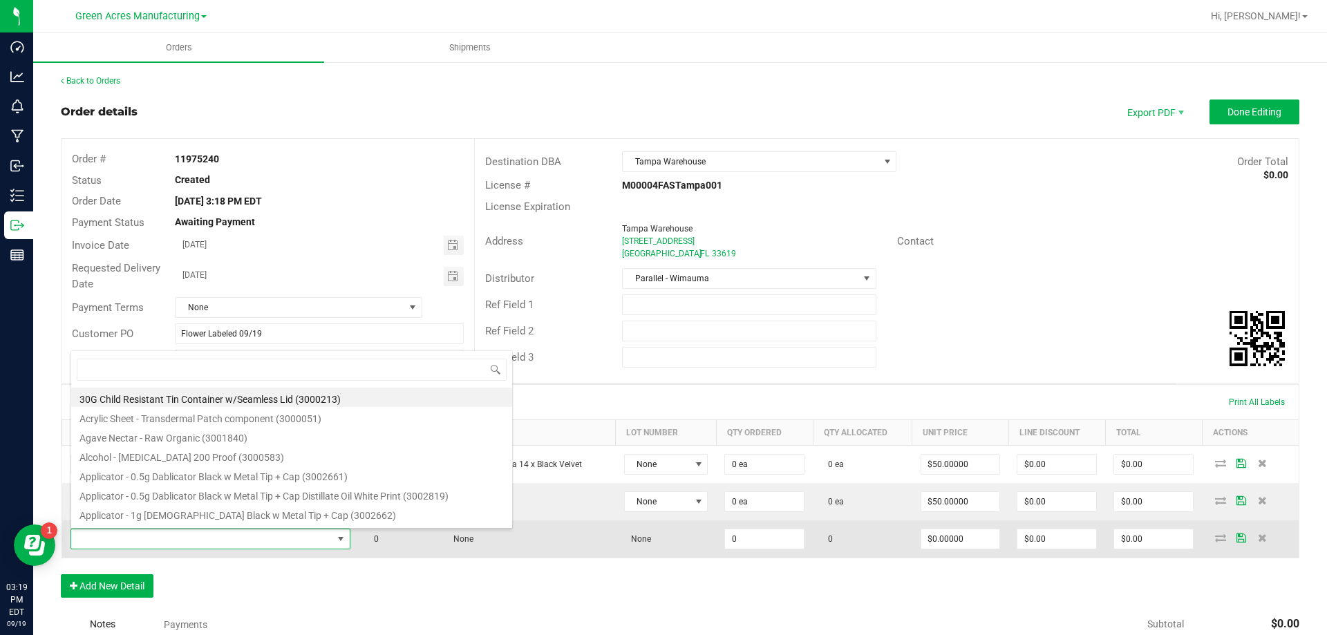
type input "FT - CANNABIS FLOWER - 3.5G - GRZ - HYB"
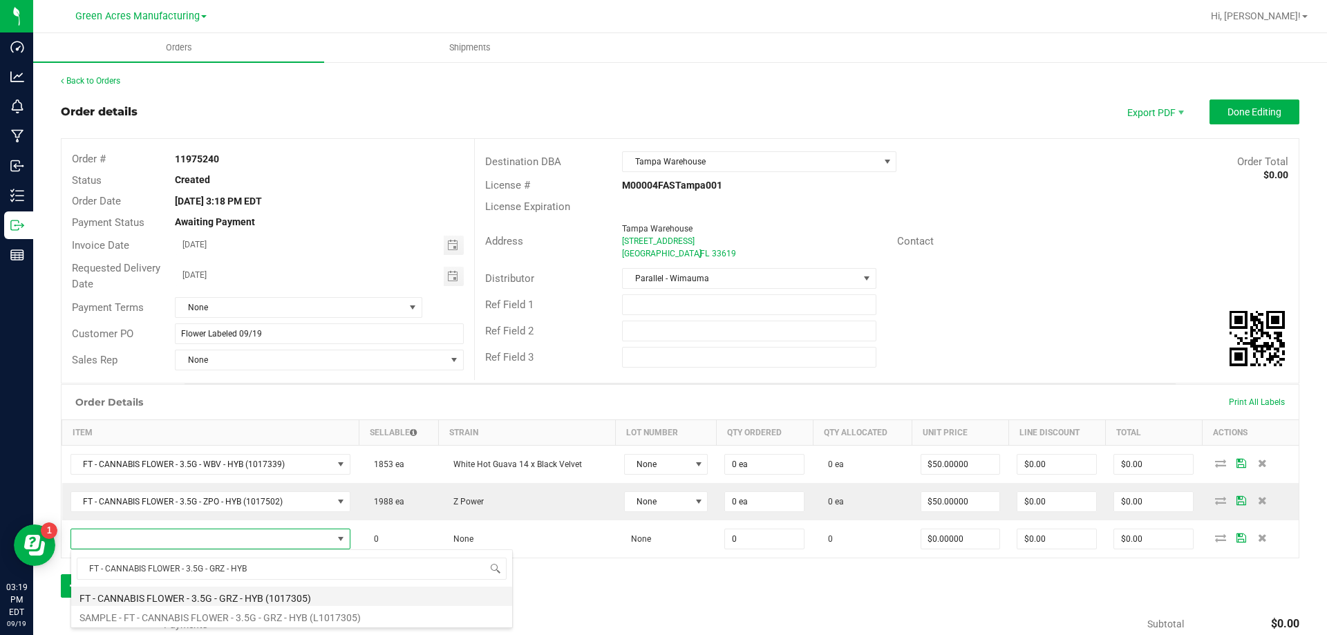
click at [151, 594] on li "FT - CANNABIS FLOWER - 3.5G - GRZ - HYB (1017305)" at bounding box center [291, 596] width 441 height 19
type input "0 ea"
type input "$50.00000"
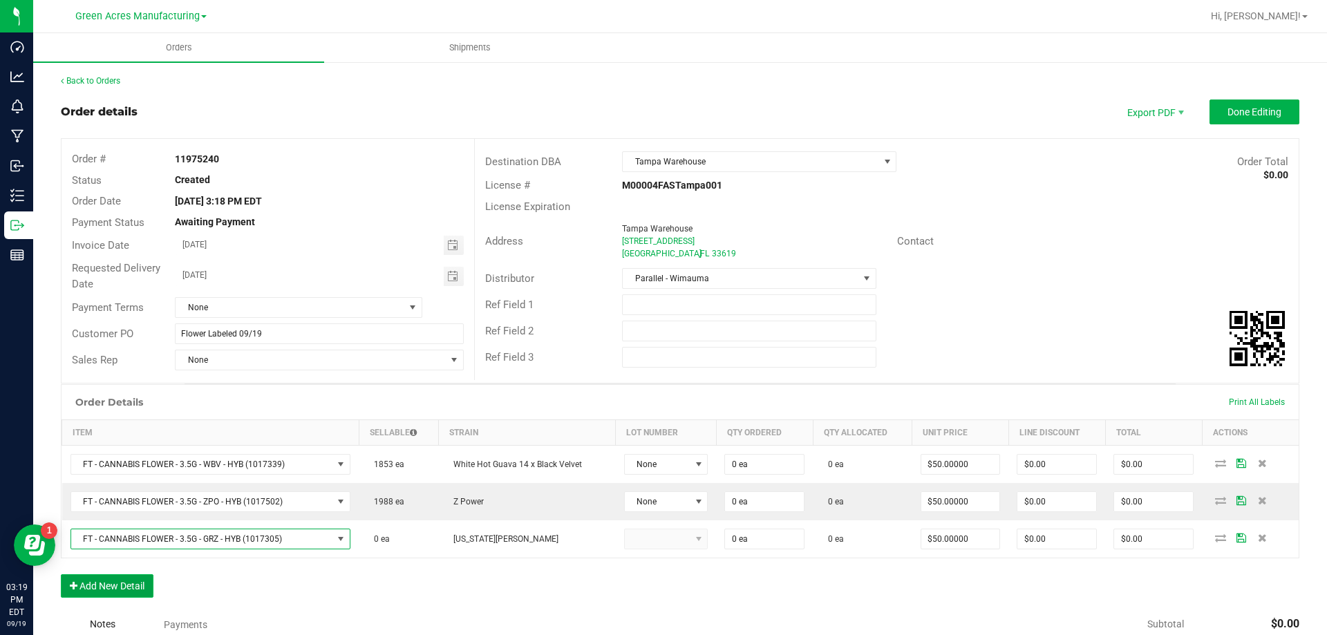
click at [130, 585] on button "Add New Detail" at bounding box center [107, 585] width 93 height 23
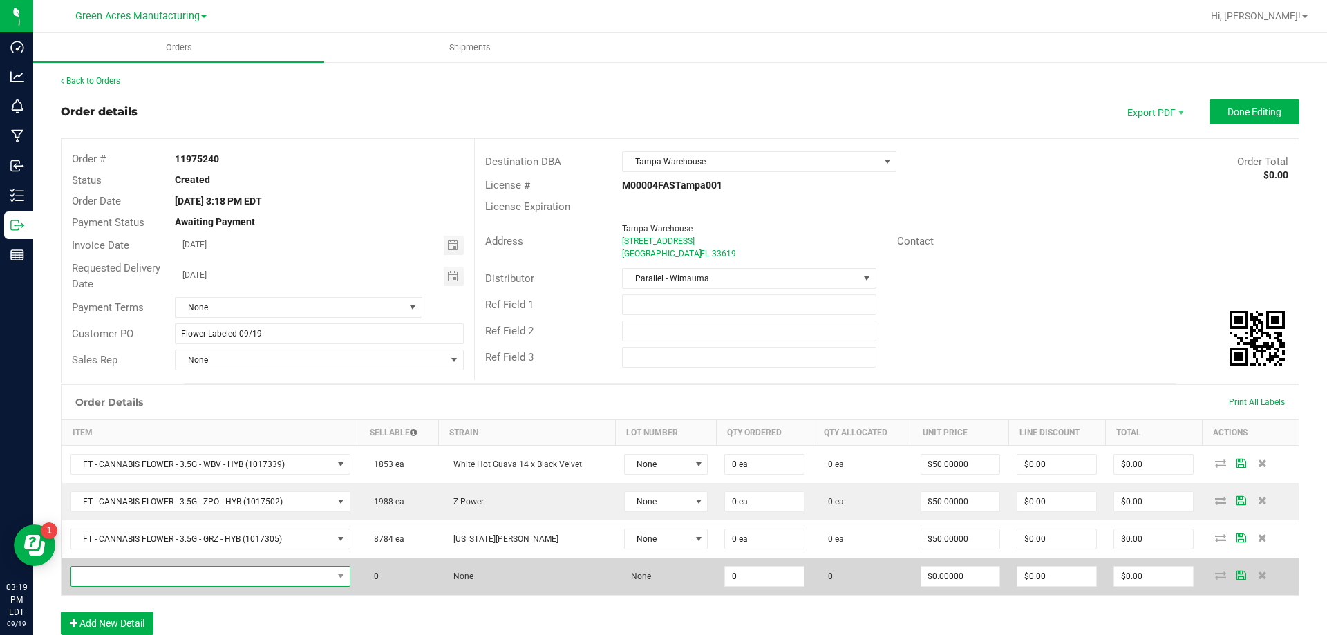
click at [169, 578] on span "NO DATA FOUND" at bounding box center [202, 576] width 262 height 19
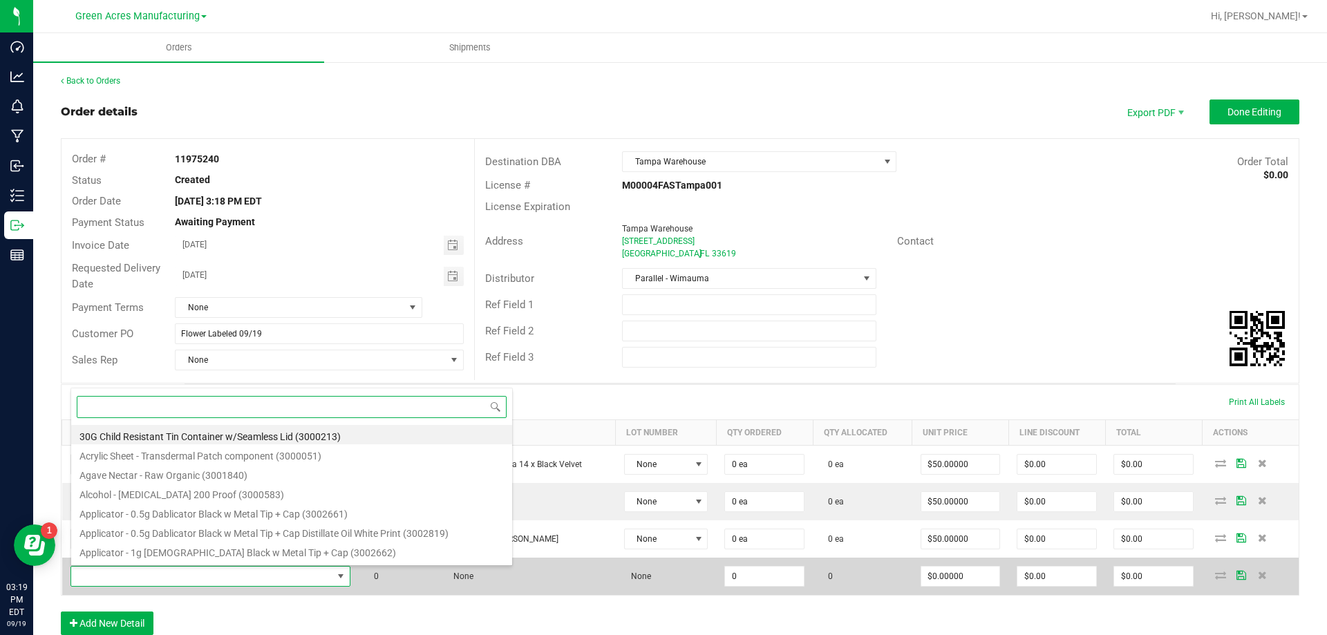
paste input "FT - PRE-ROLL - 0.5G - 5CT - MCZ - SAT"
type input "FT - PRE-ROLL - 0.5G - 5CT - MCZ - SAT"
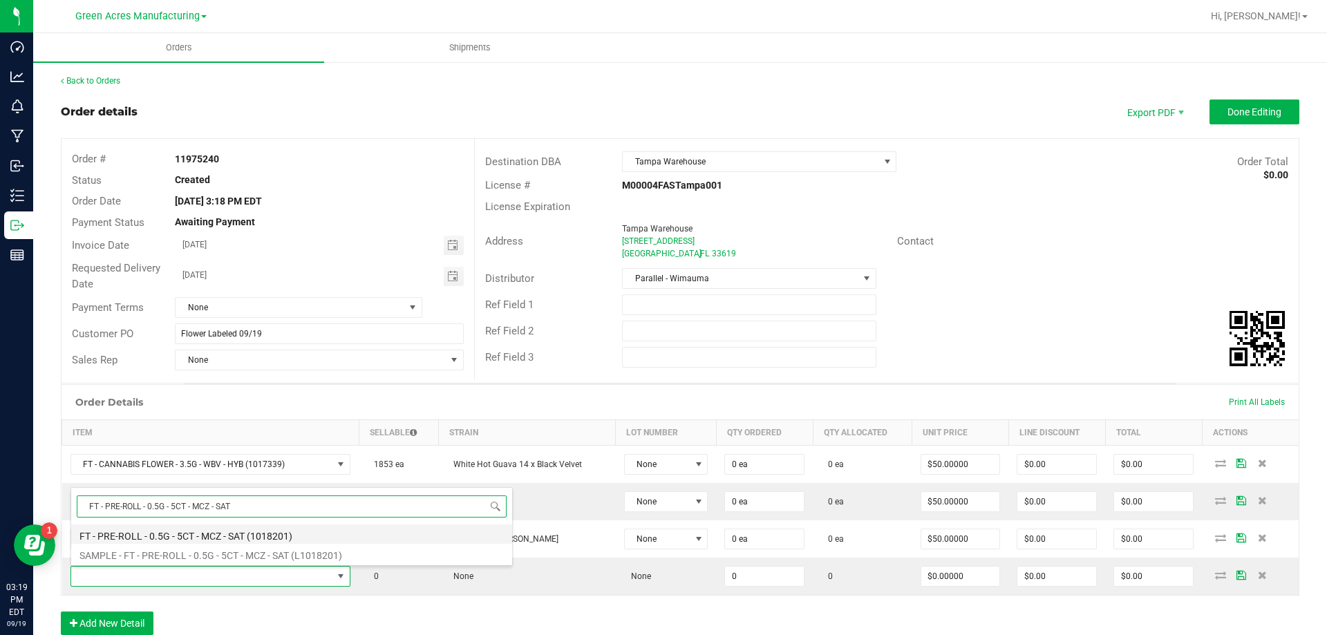
click at [210, 533] on li "FT - PRE-ROLL - 0.5G - 5CT - MCZ - SAT (1018201)" at bounding box center [291, 533] width 441 height 19
type input "0 ea"
type input "$29.00000"
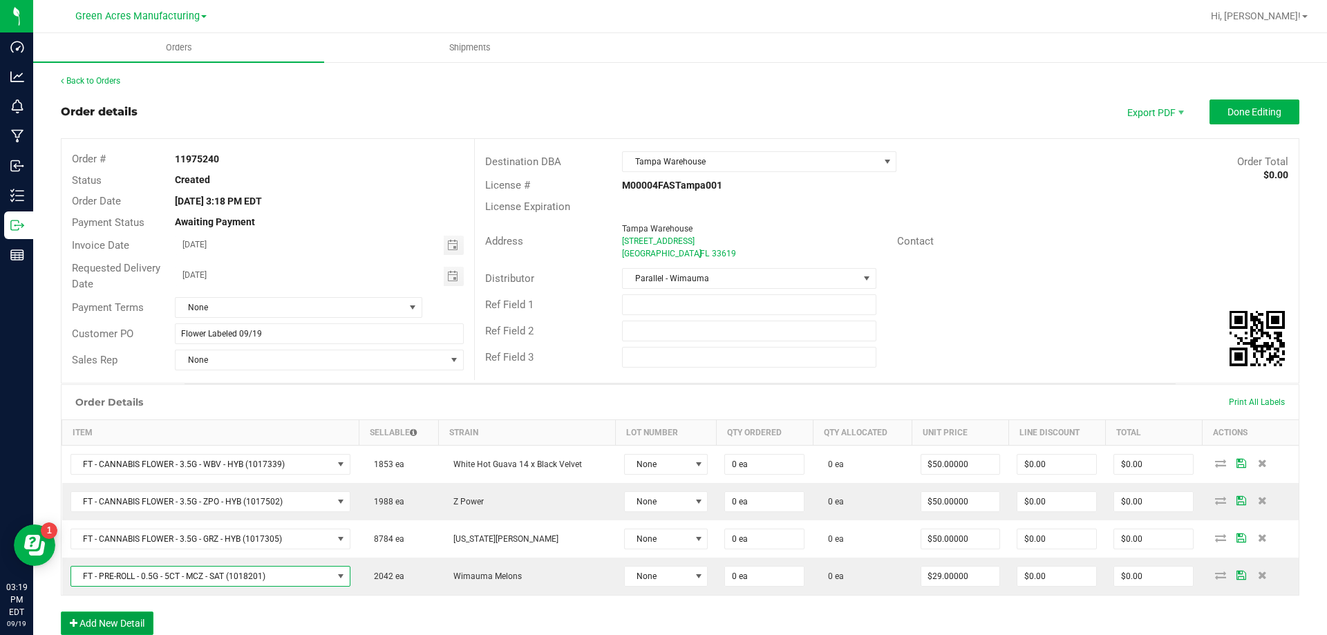
click at [121, 614] on button "Add New Detail" at bounding box center [107, 623] width 93 height 23
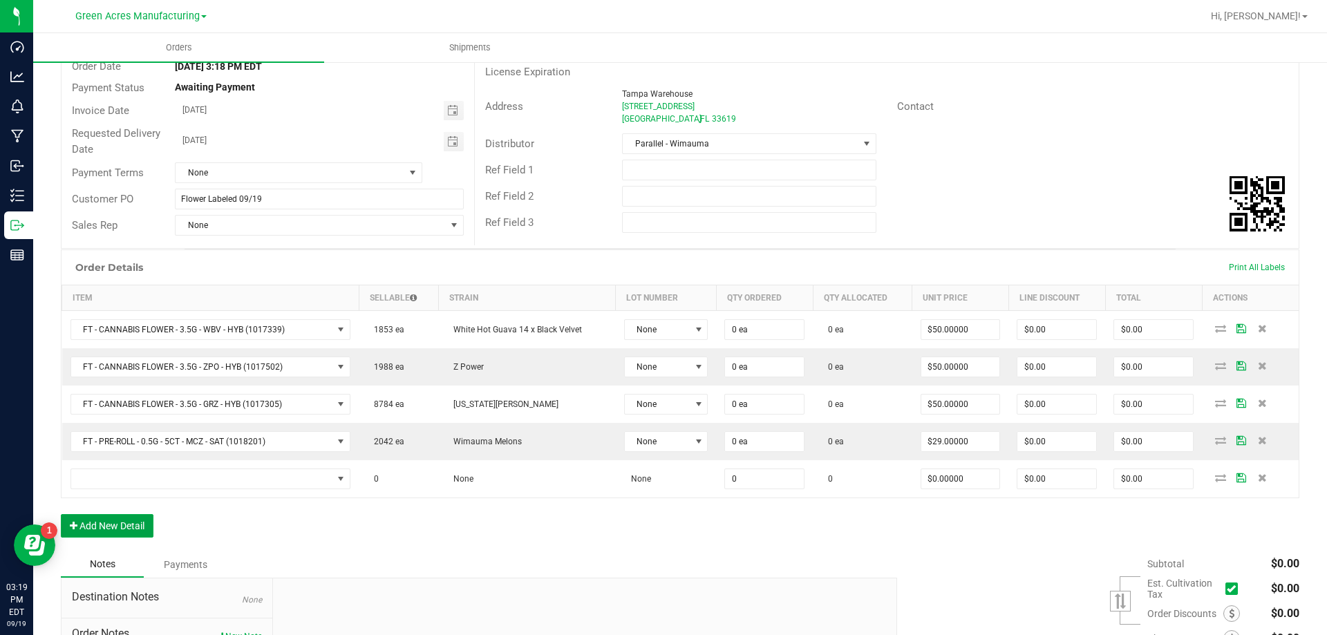
scroll to position [138, 0]
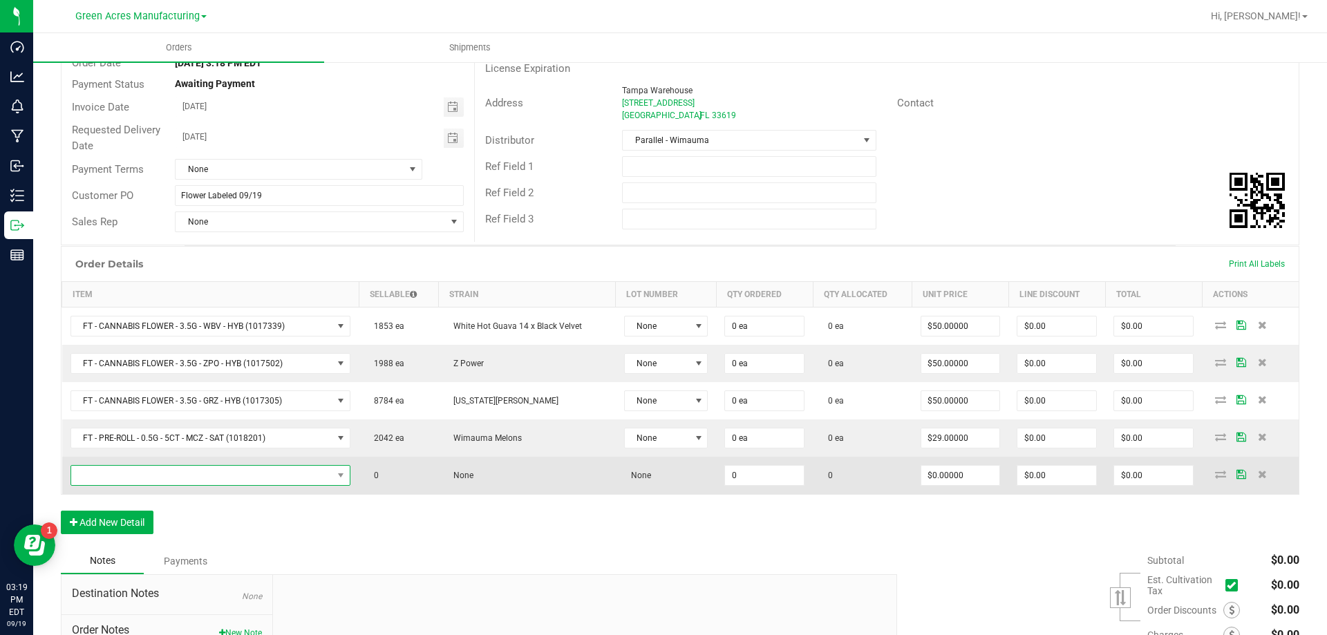
click at [226, 482] on span "NO DATA FOUND" at bounding box center [202, 475] width 262 height 19
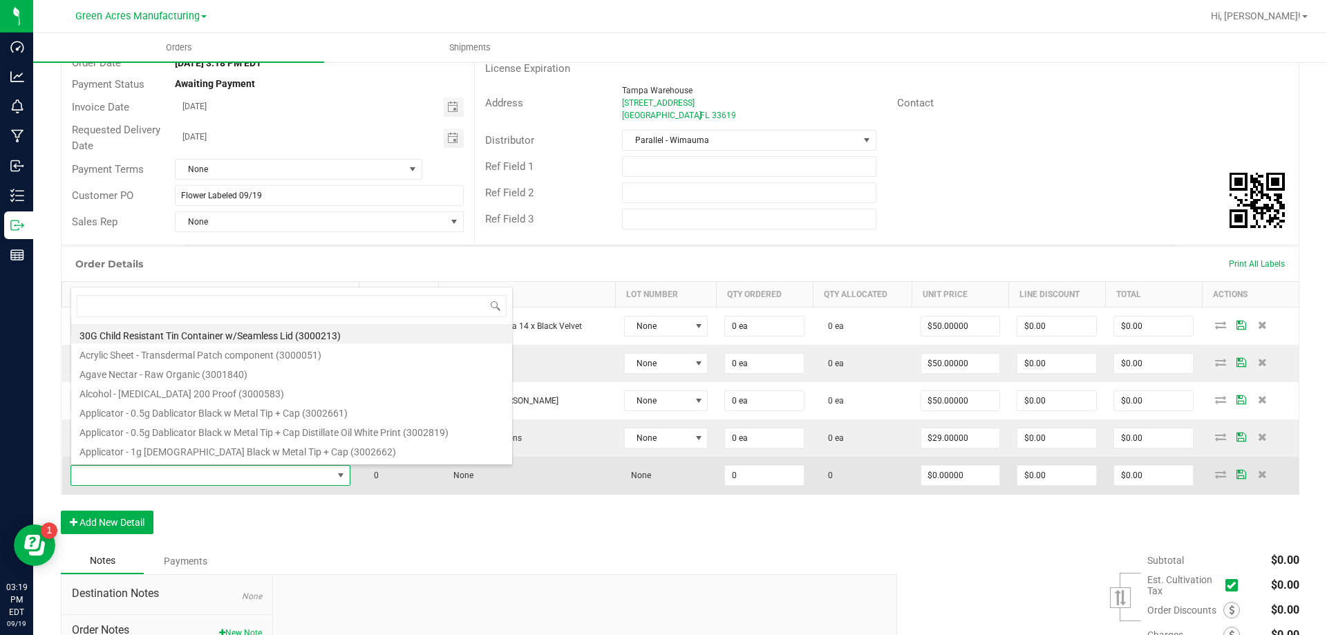
scroll to position [21, 274]
type input "FT - PRE-ROLL - 0.5G - 1CT - MCZ - SAT"
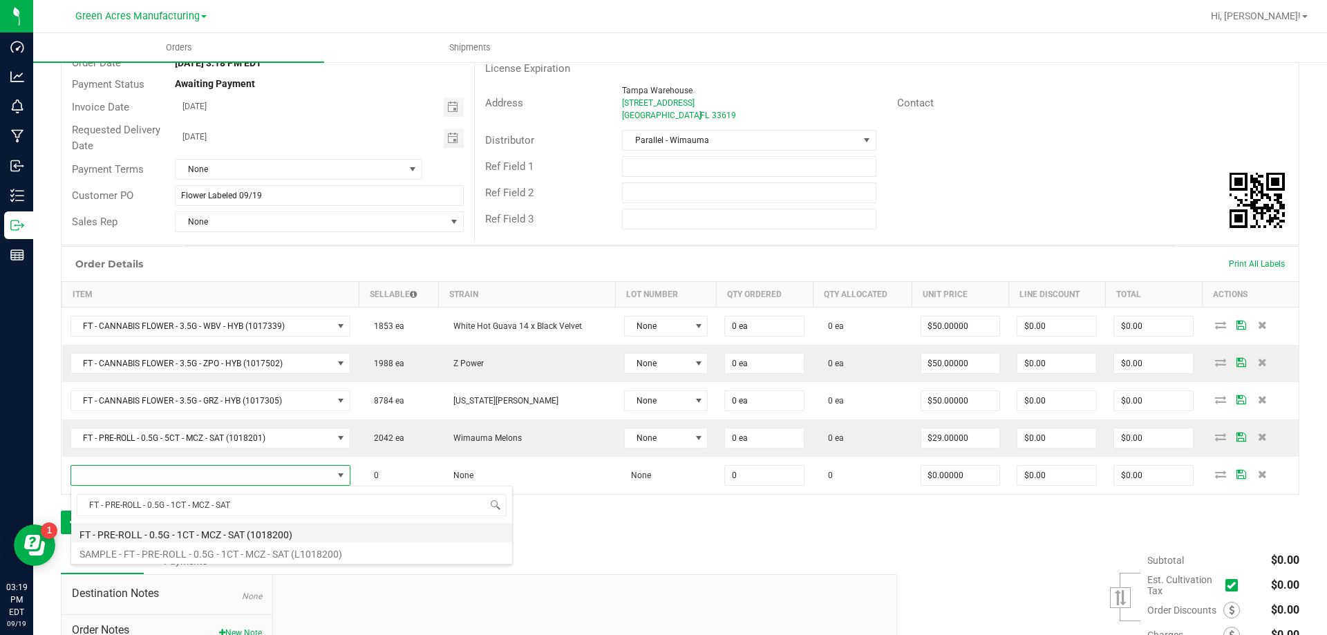
click at [205, 531] on li "FT - PRE-ROLL - 0.5G - 1CT - MCZ - SAT (1018200)" at bounding box center [291, 532] width 441 height 19
type input "0 ea"
type input "$5.00000"
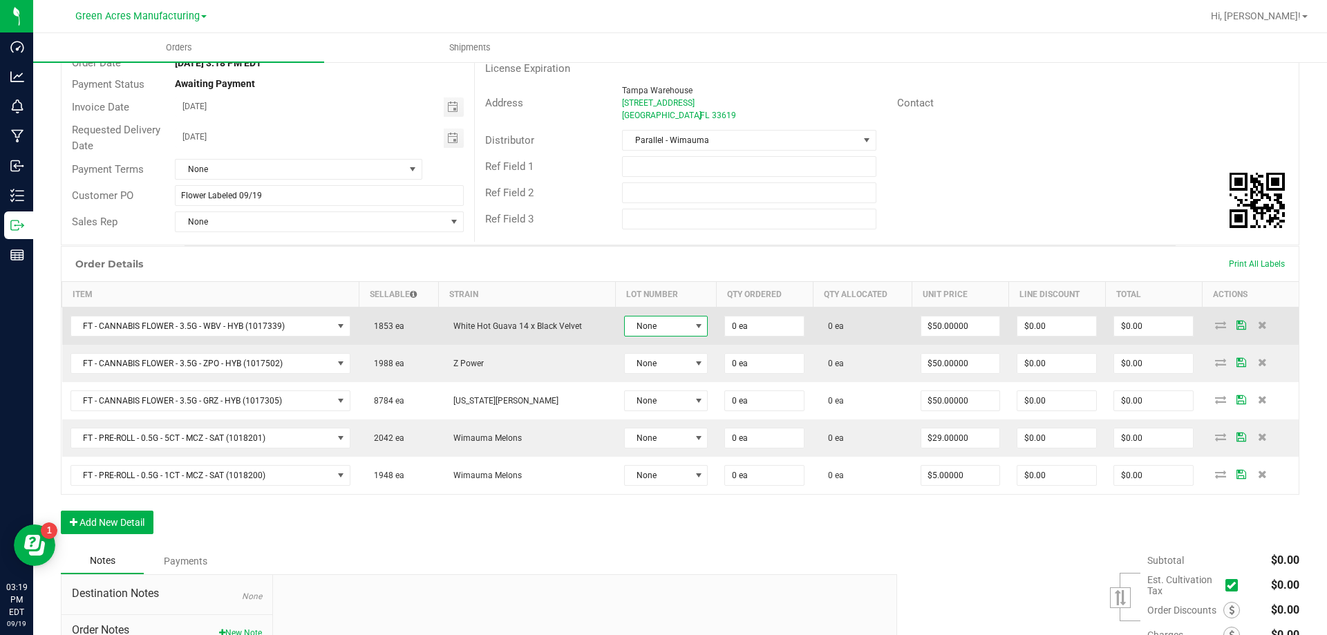
click at [658, 316] on span "None" at bounding box center [666, 326] width 84 height 21
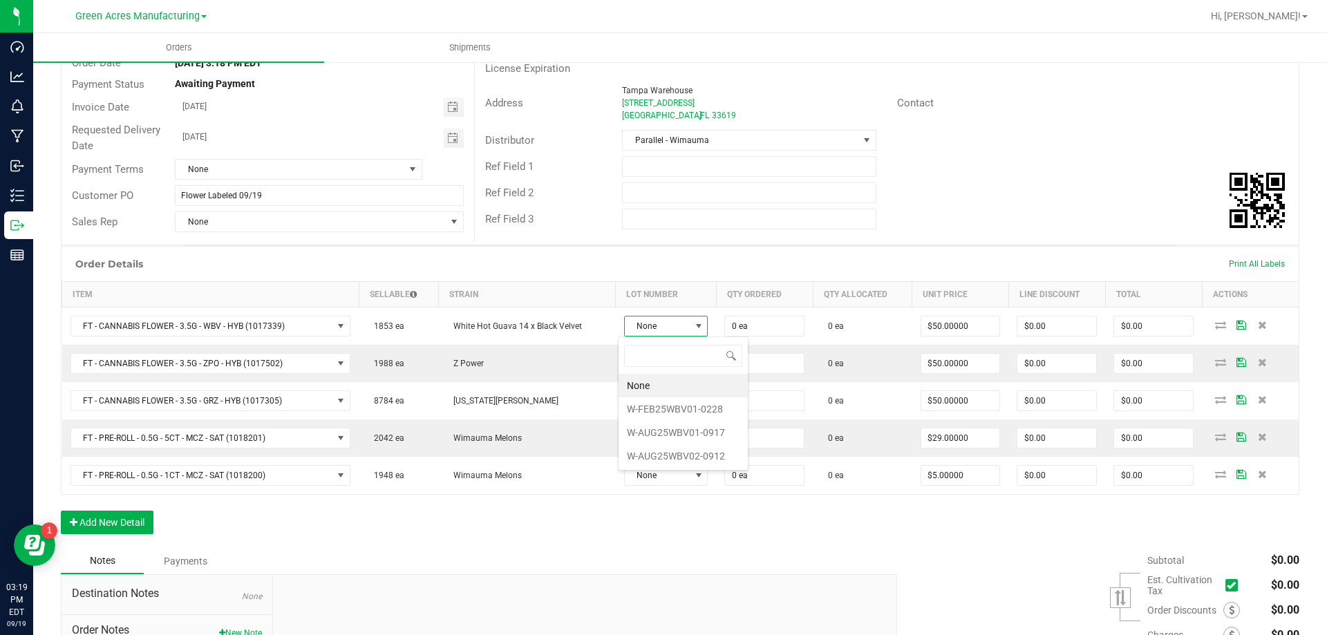
scroll to position [21, 84]
click at [658, 457] on li "W-AUG25WBV02-0912" at bounding box center [682, 455] width 129 height 23
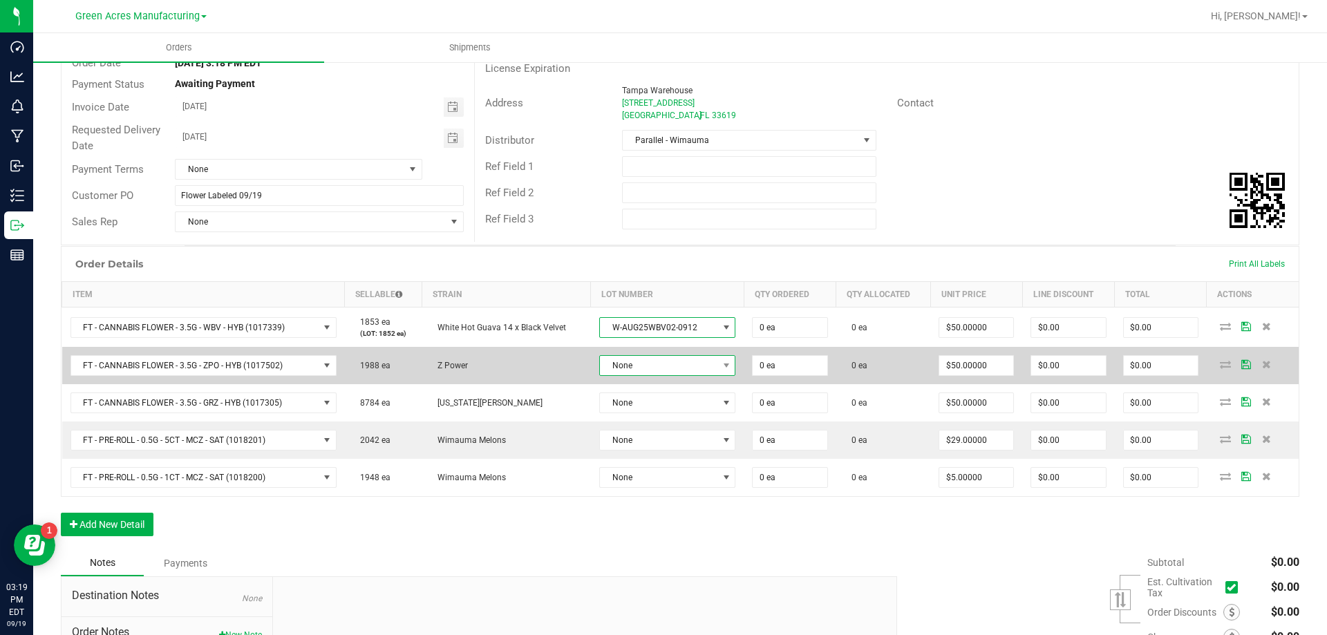
click at [661, 375] on span "None" at bounding box center [667, 365] width 137 height 21
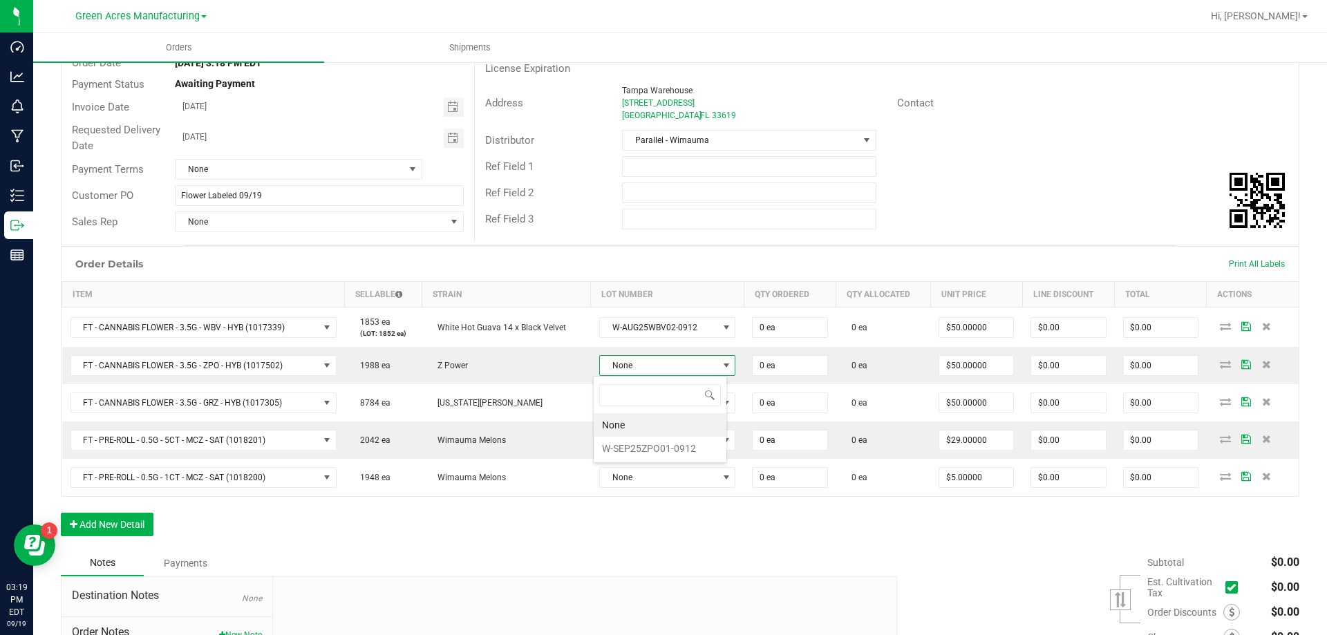
scroll to position [21, 133]
click at [656, 449] on li "W-SEP25ZPO01-0912" at bounding box center [660, 448] width 133 height 23
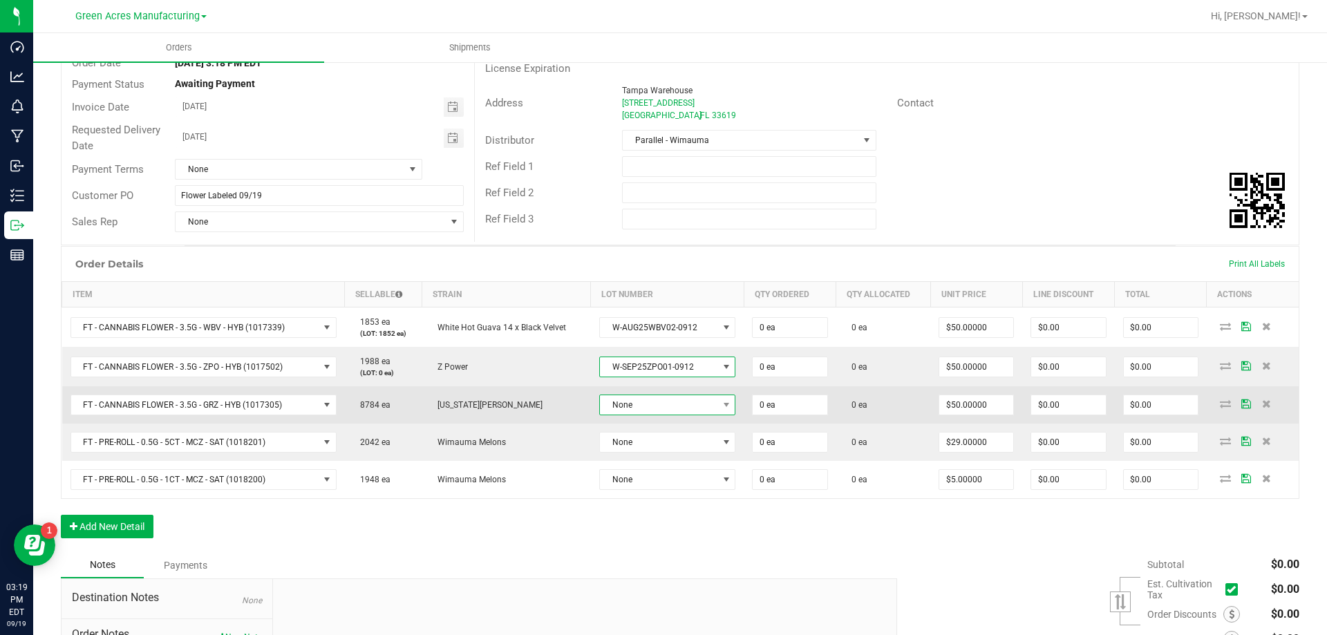
click at [659, 402] on span "None" at bounding box center [659, 404] width 118 height 19
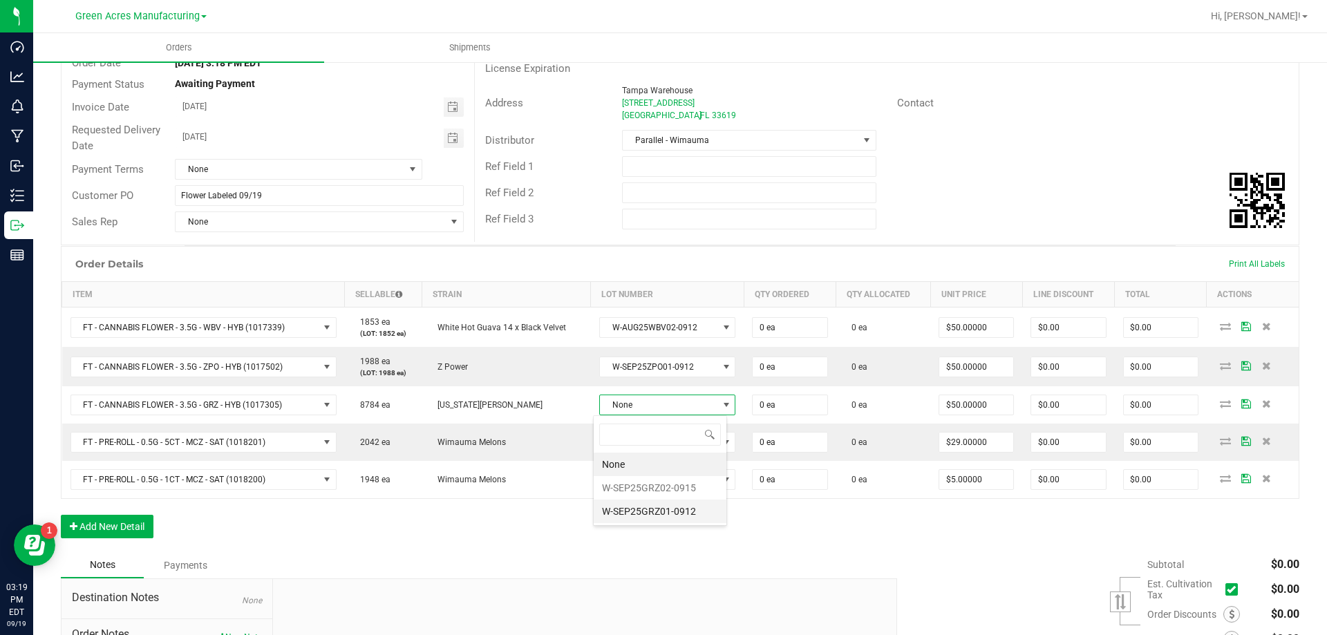
click at [659, 509] on li "W-SEP25GRZ01-0912" at bounding box center [660, 511] width 133 height 23
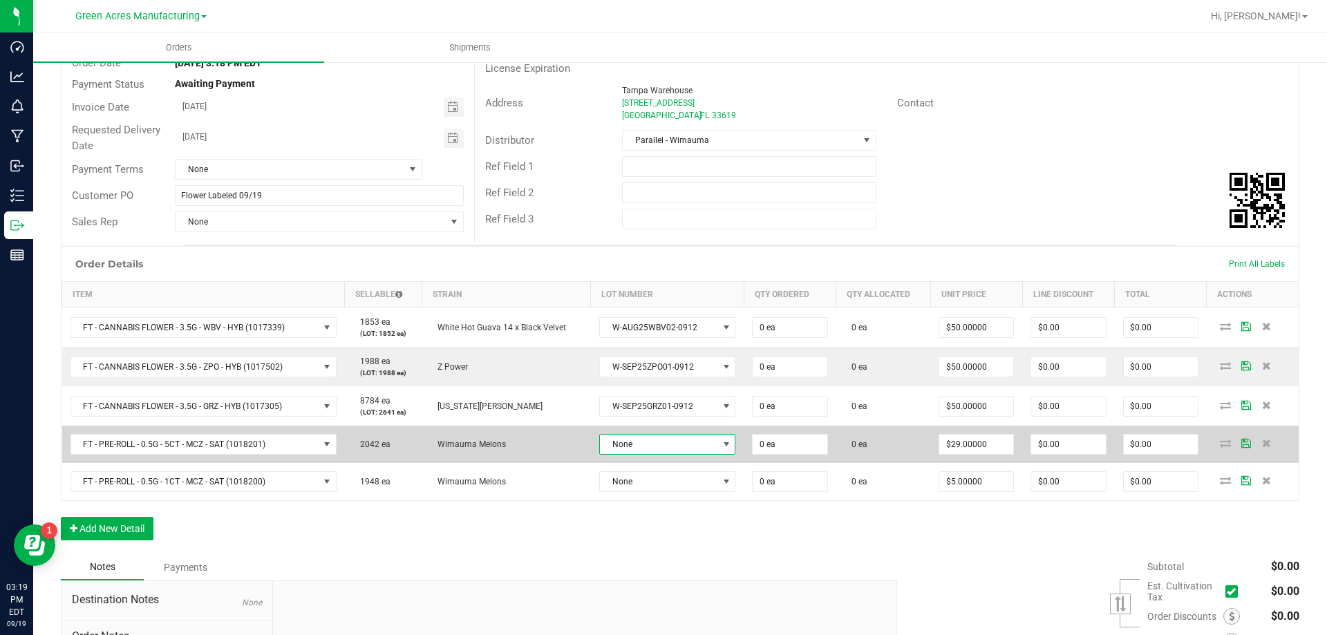
click at [691, 444] on span "None" at bounding box center [659, 444] width 118 height 19
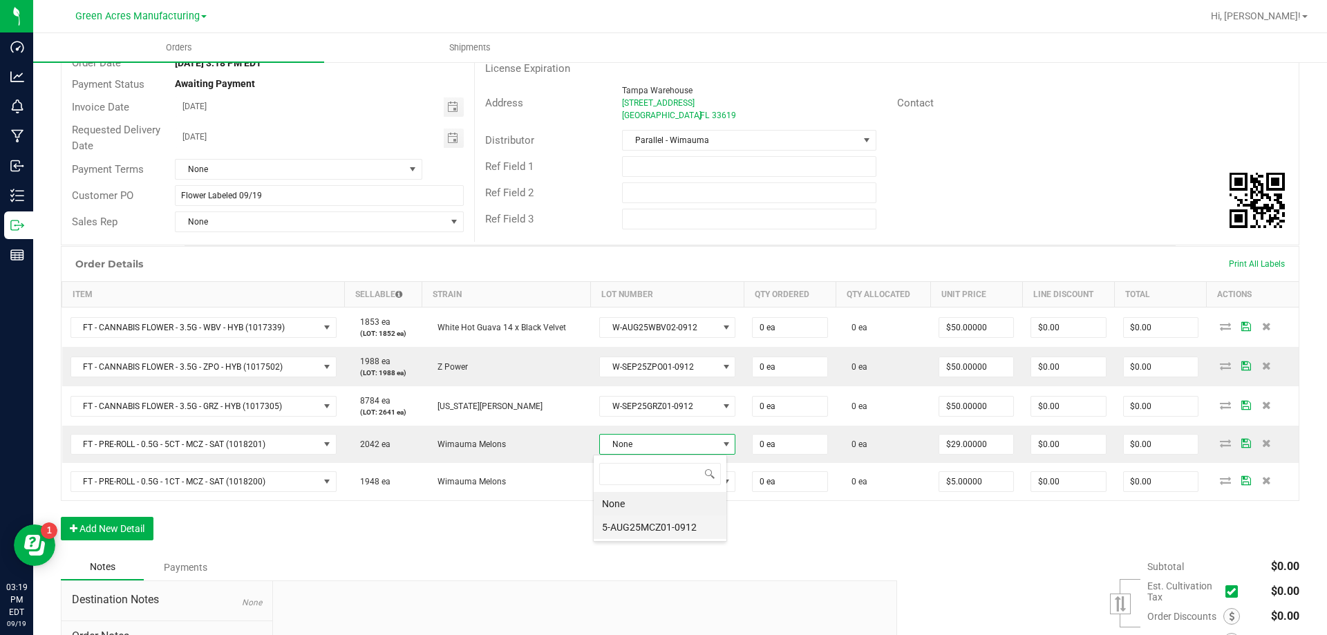
click at [666, 533] on li "5-AUG25MCZ01-0912" at bounding box center [660, 526] width 133 height 23
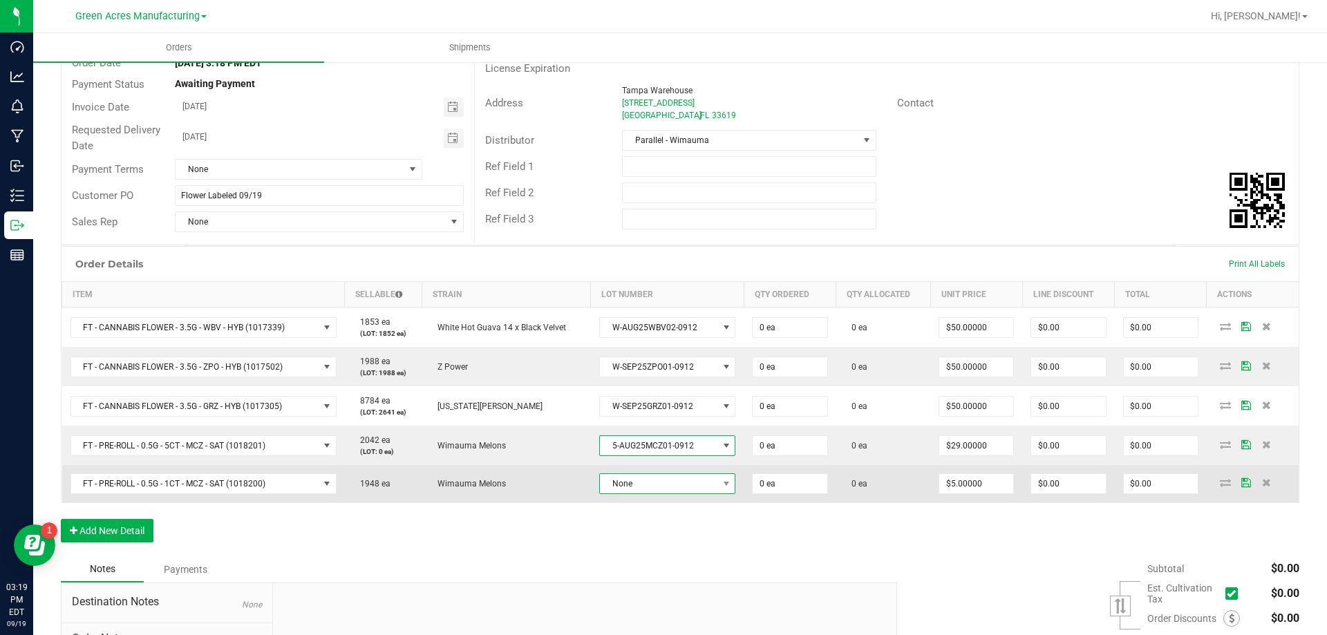
click at [677, 483] on span "None" at bounding box center [659, 483] width 118 height 19
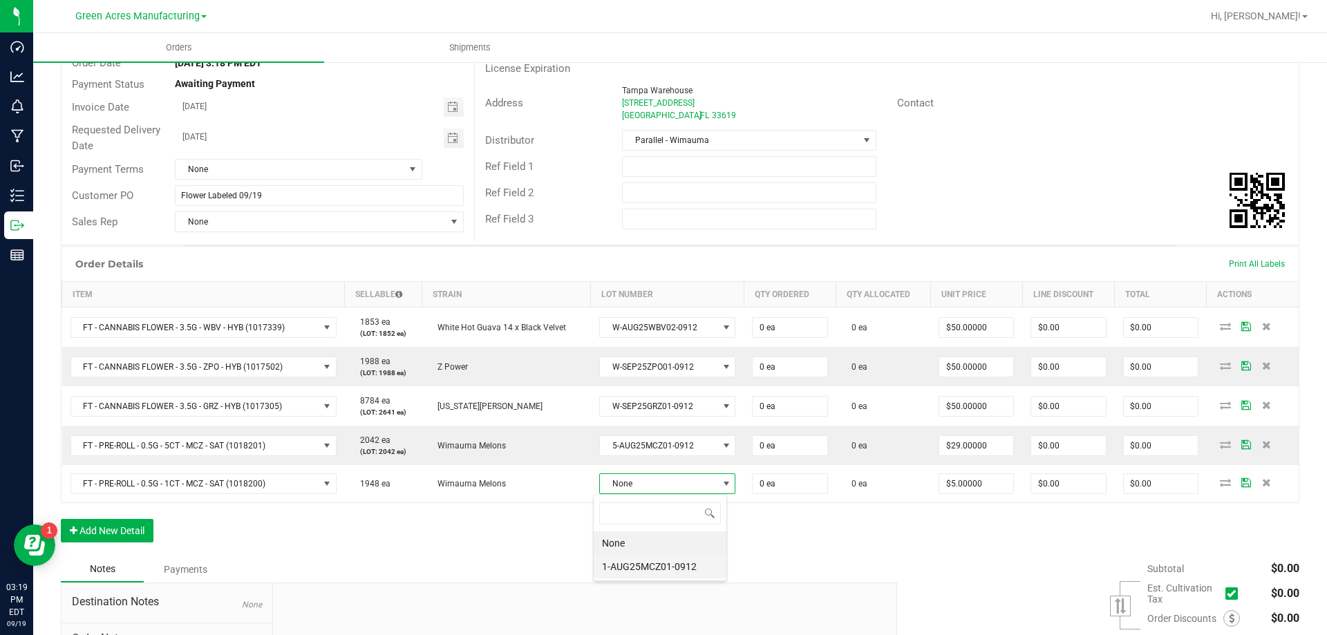
click at [663, 563] on li "1-AUG25MCZ01-0912" at bounding box center [660, 566] width 133 height 23
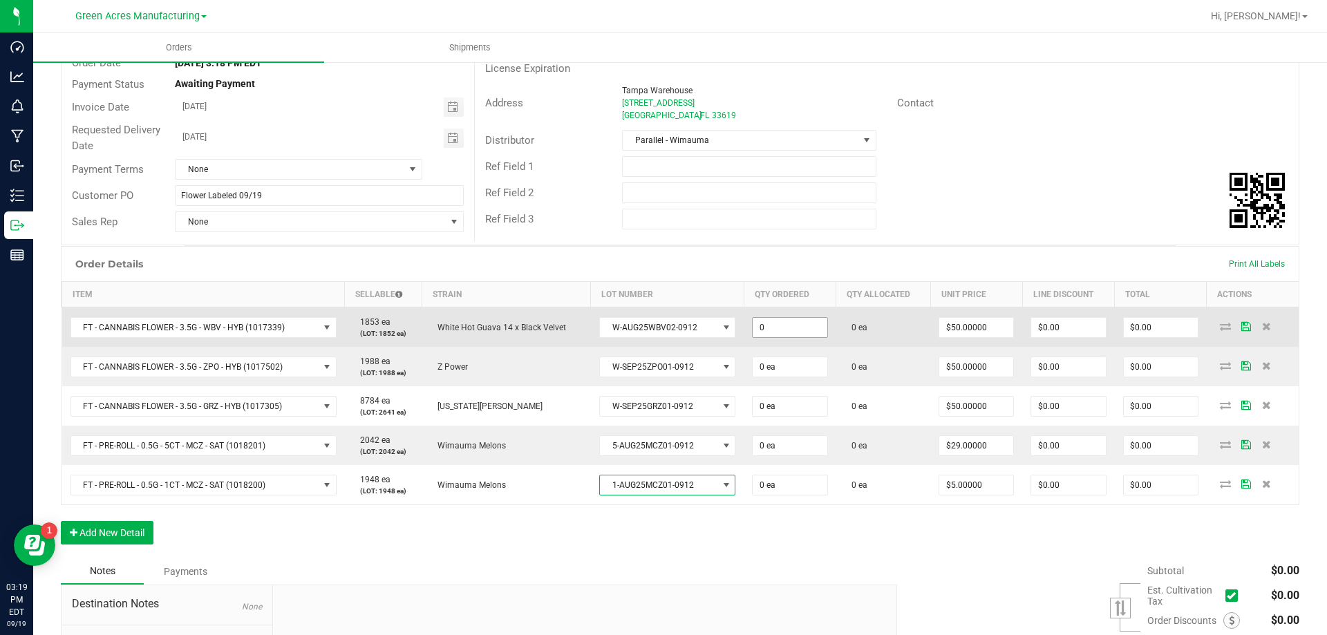
click at [779, 326] on input "0" at bounding box center [789, 327] width 74 height 19
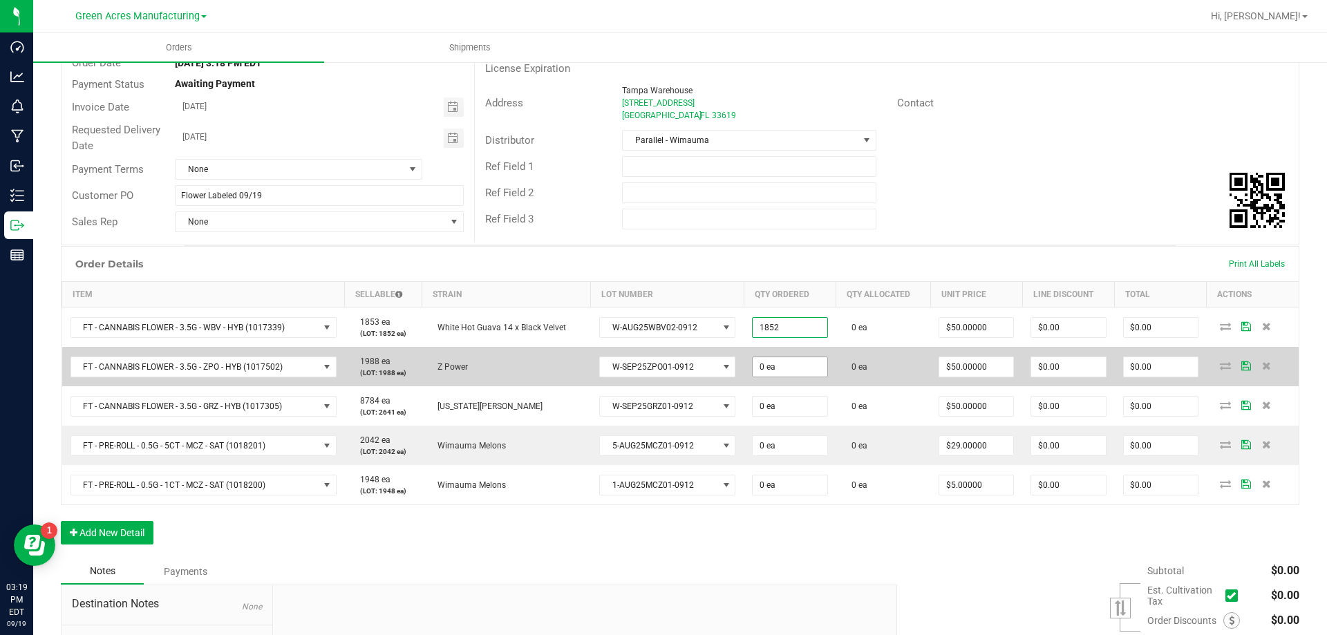
type input "1852 ea"
type input "$92,600.00"
click at [768, 357] on input "0" at bounding box center [789, 366] width 74 height 19
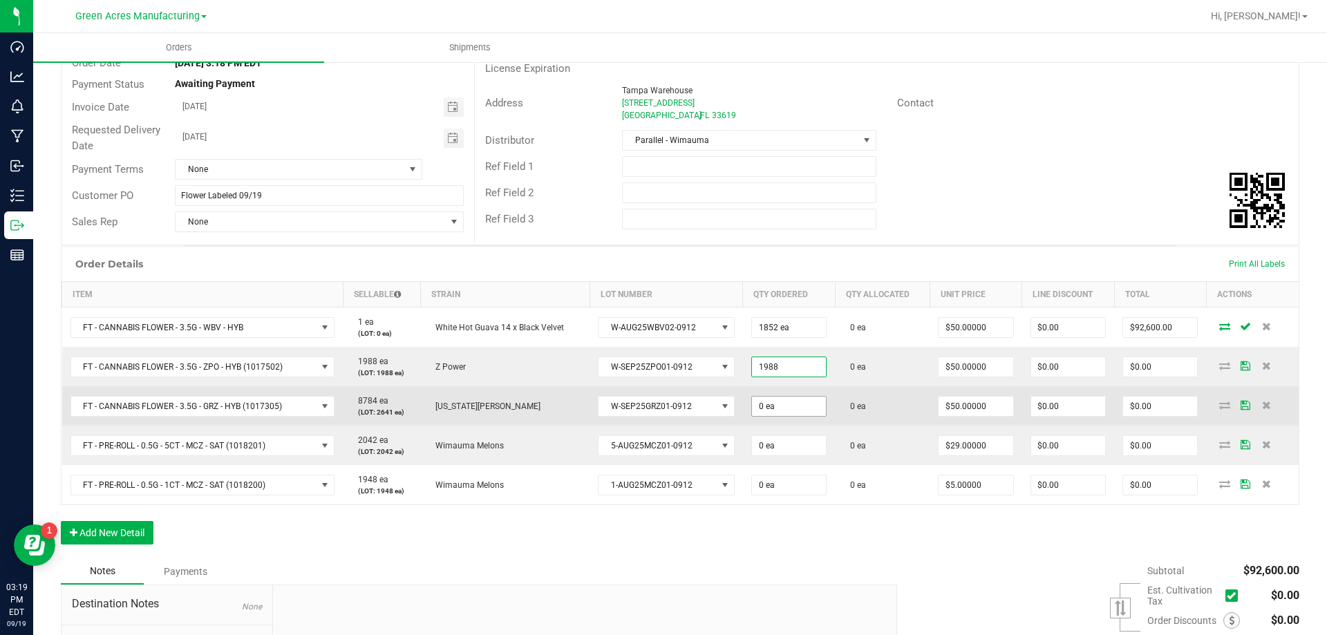
type input "1988 ea"
type input "$99,400.00"
click at [777, 410] on input "0" at bounding box center [789, 406] width 74 height 19
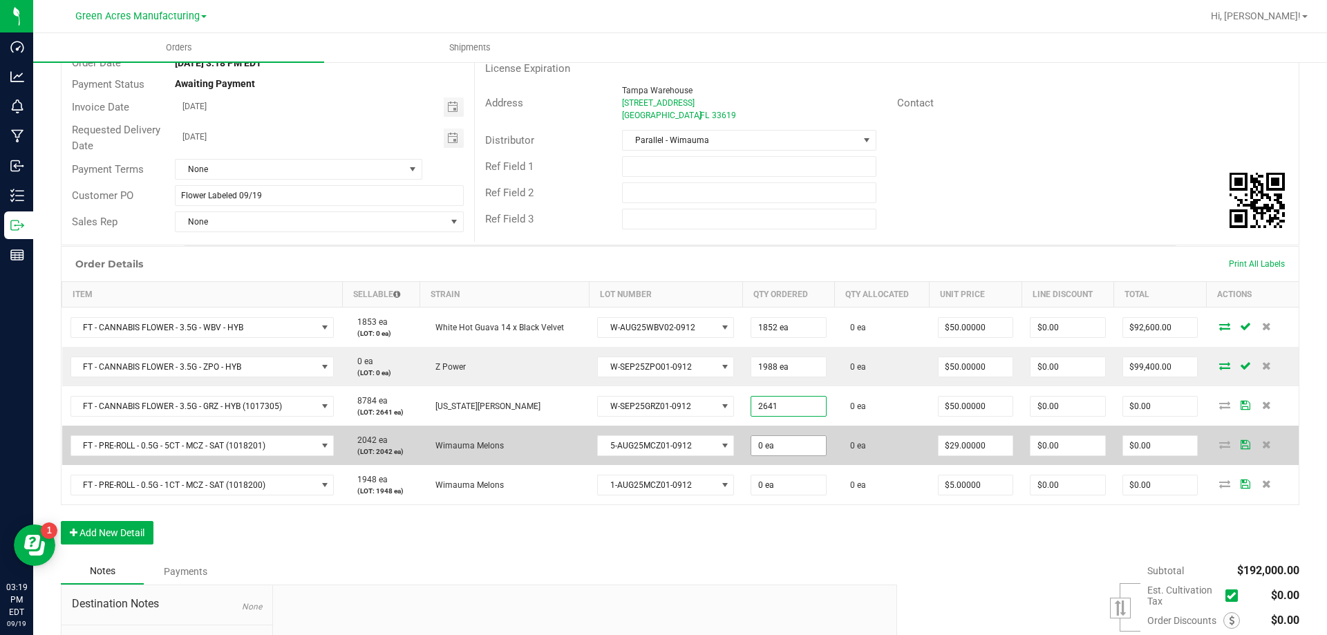
type input "2641 ea"
type input "$132,050.00"
click at [790, 444] on input "0" at bounding box center [788, 445] width 75 height 19
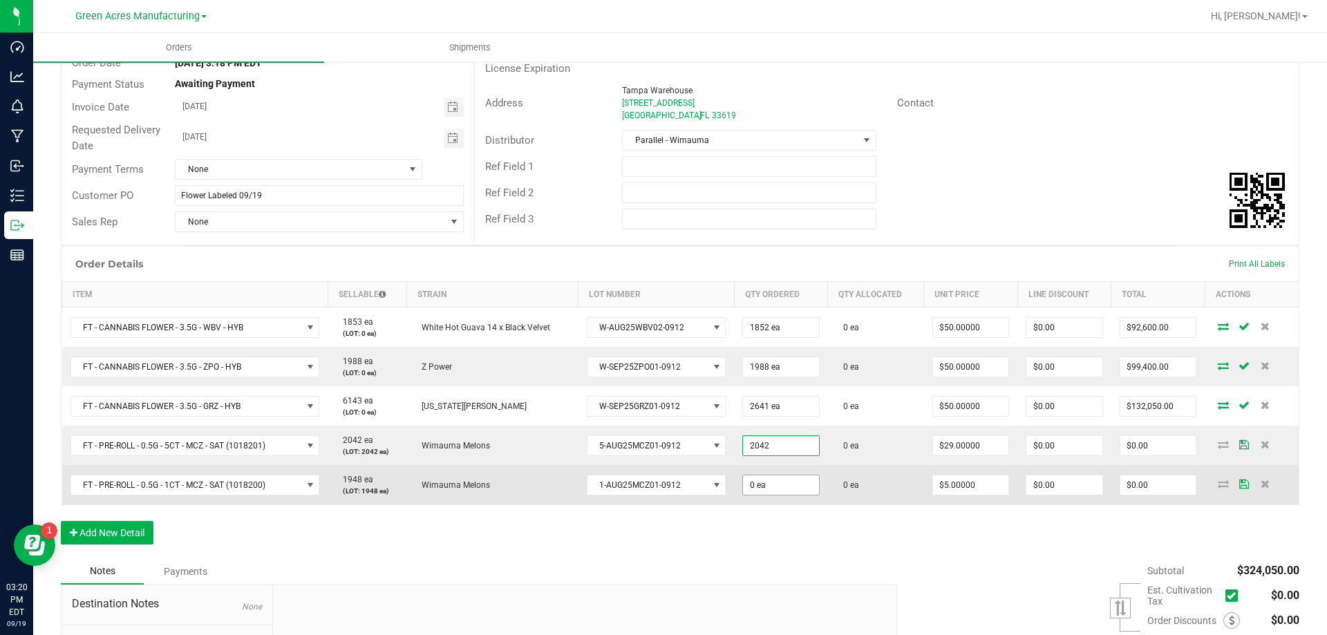
type input "2042 ea"
type input "$59,218.00"
click at [797, 477] on input "0" at bounding box center [781, 484] width 76 height 19
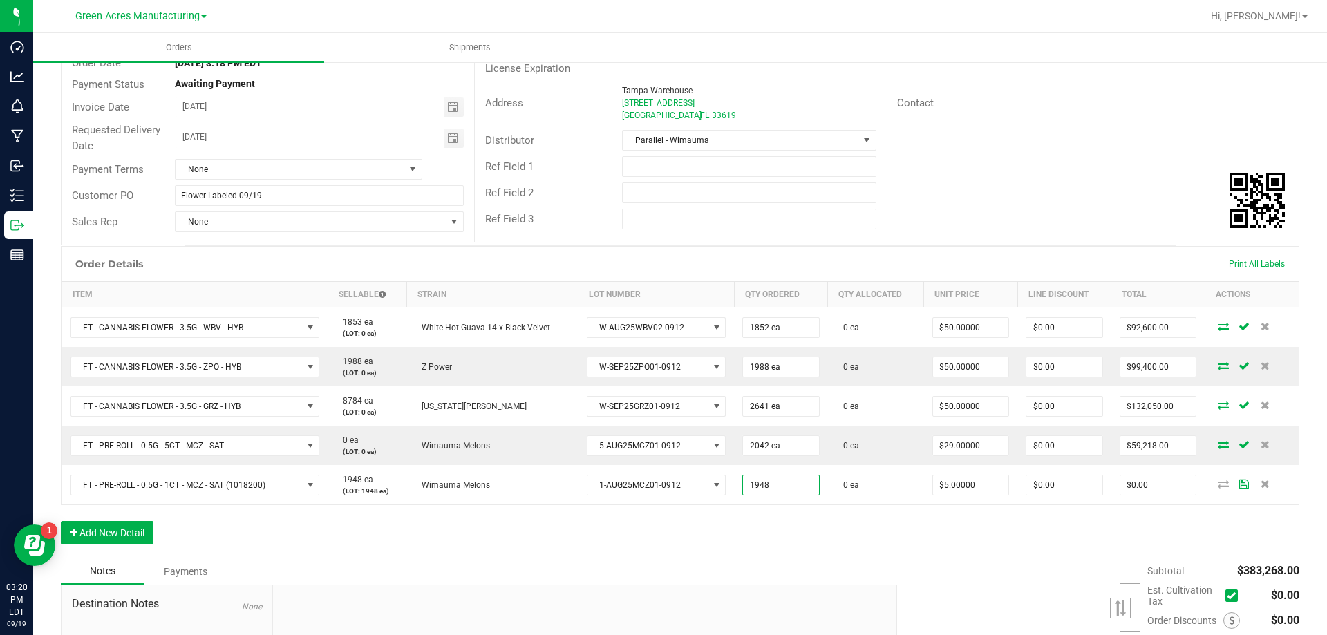
type input "1948 ea"
type input "$9,740.00"
click at [823, 556] on div "Order Details Print All Labels Item Sellable Strain Lot Number Qty Ordered Qty …" at bounding box center [680, 402] width 1238 height 312
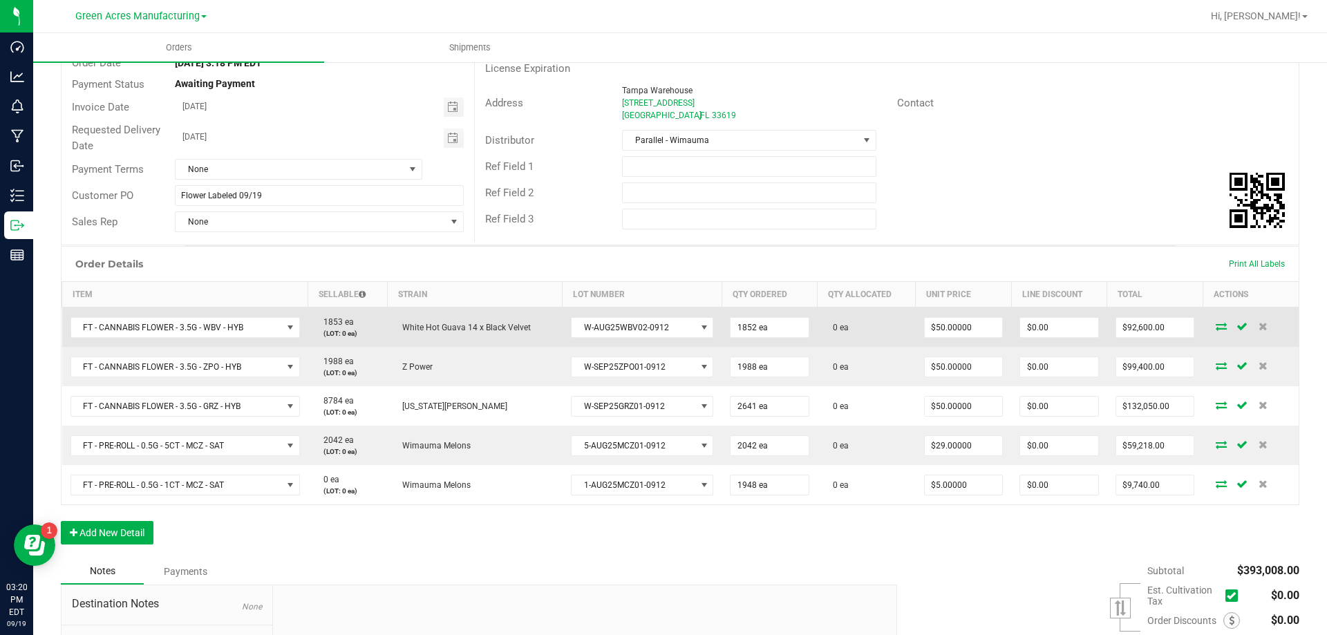
click at [1215, 322] on icon at bounding box center [1220, 326] width 11 height 8
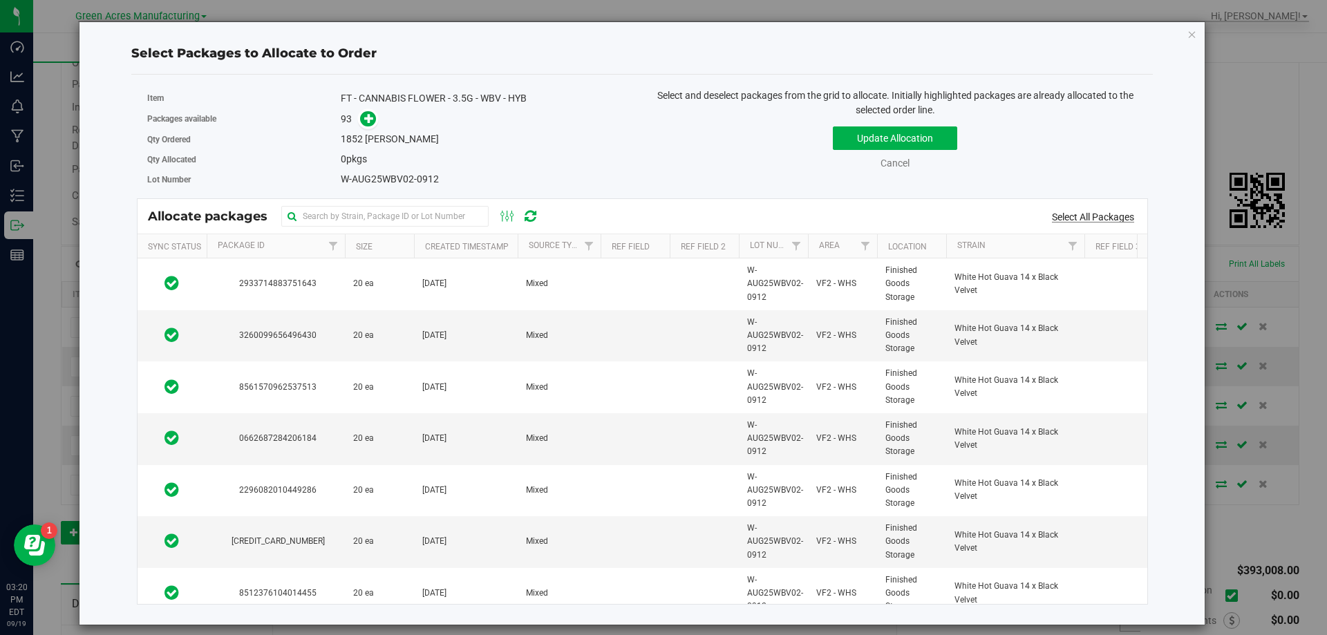
click at [1110, 221] on link "Select All Packages" at bounding box center [1093, 216] width 82 height 11
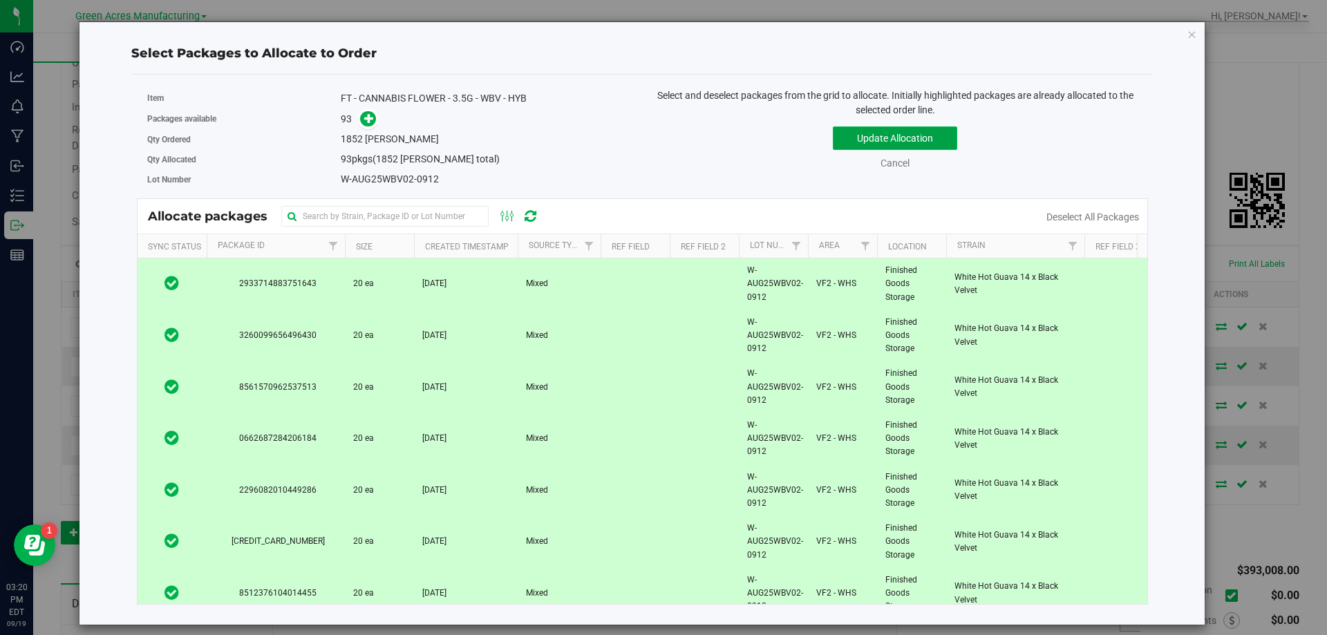
click at [943, 141] on button "Update Allocation" at bounding box center [895, 137] width 124 height 23
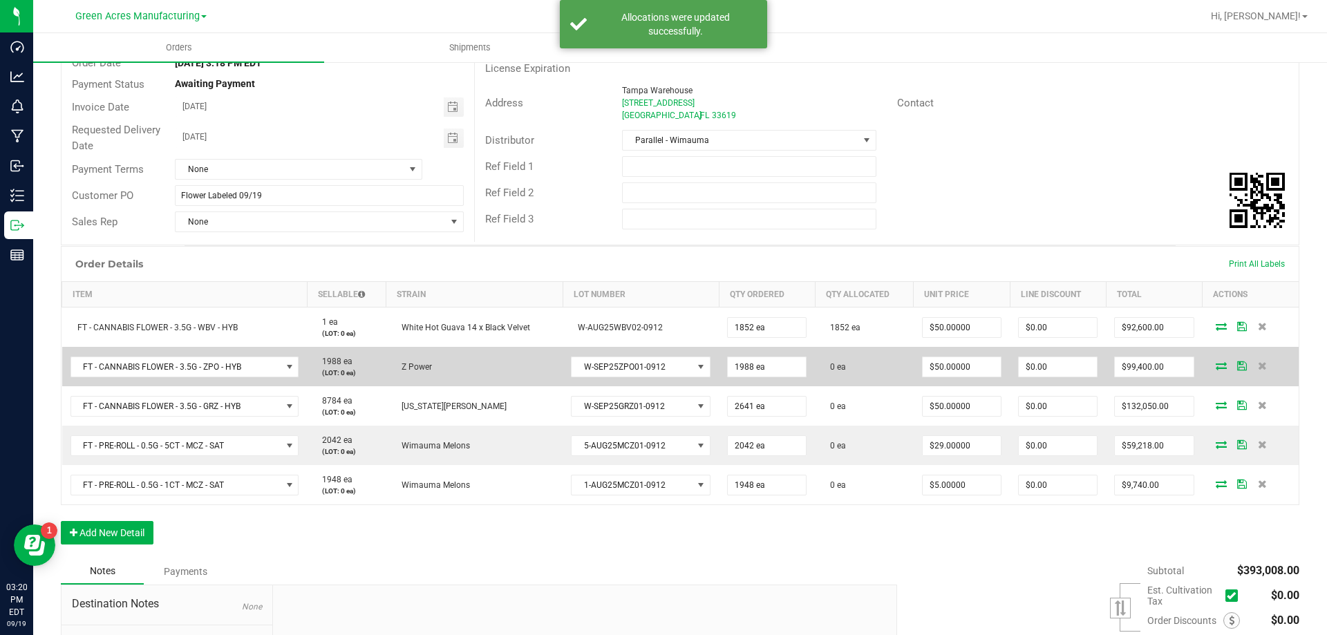
click at [1215, 366] on icon at bounding box center [1220, 365] width 11 height 8
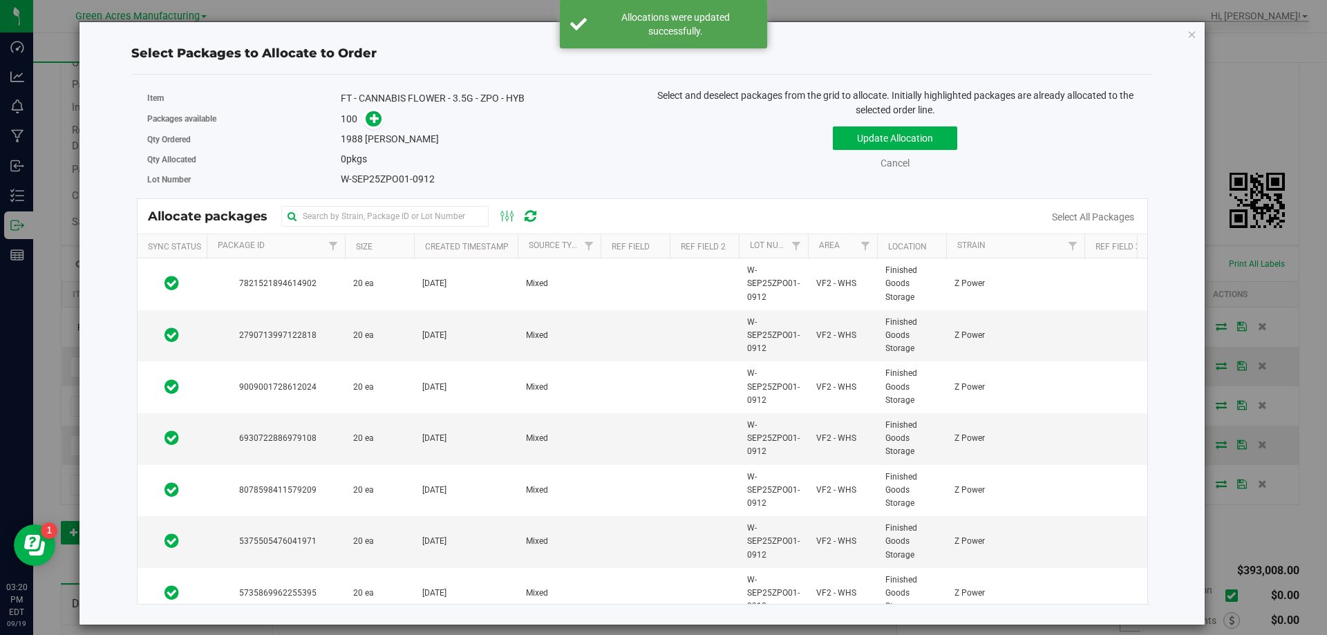
click at [1126, 219] on link "Select All Packages" at bounding box center [1093, 216] width 82 height 11
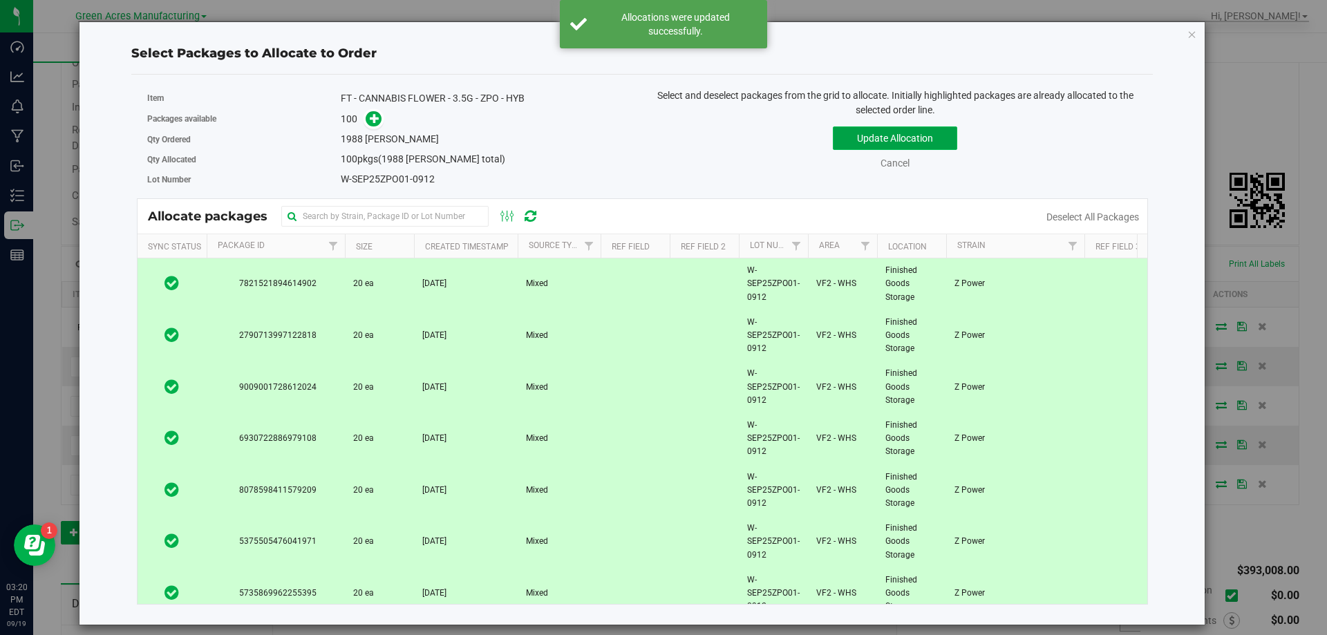
click at [955, 145] on button "Update Allocation" at bounding box center [895, 137] width 124 height 23
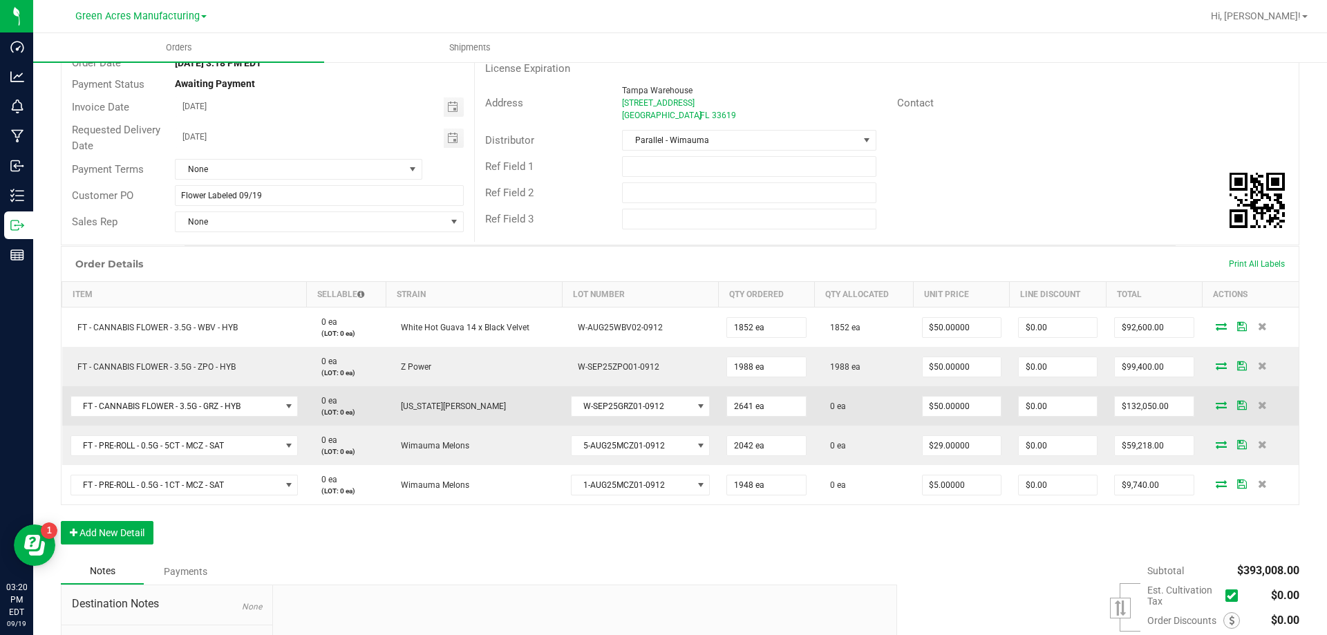
click at [1215, 409] on icon at bounding box center [1220, 405] width 11 height 8
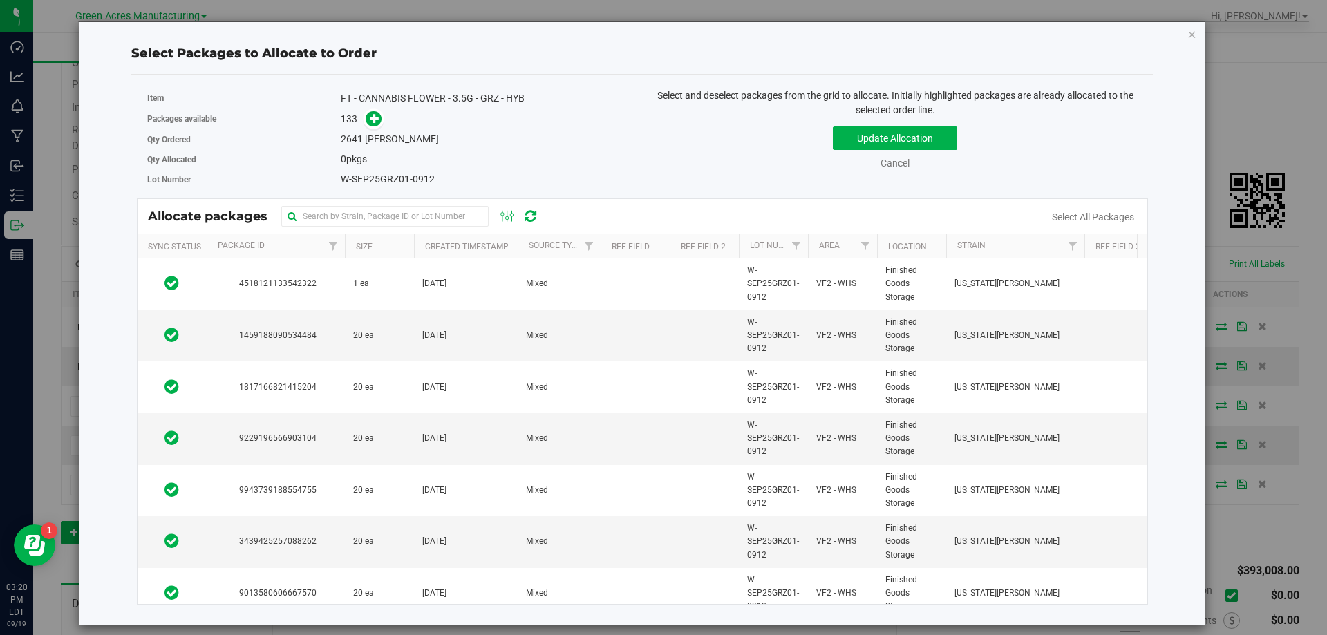
click at [1086, 224] on div "Select All Packages" at bounding box center [1092, 217] width 111 height 15
click at [1086, 221] on link "Select All Packages" at bounding box center [1093, 216] width 82 height 11
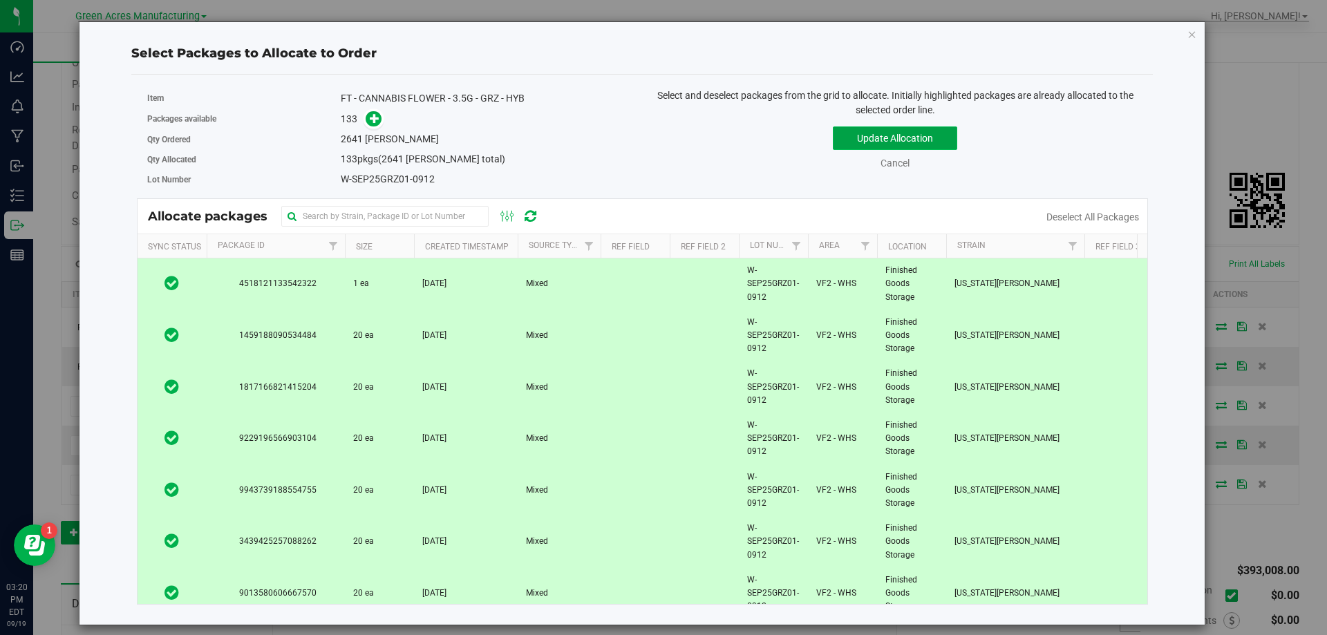
click at [940, 149] on button "Update Allocation" at bounding box center [895, 137] width 124 height 23
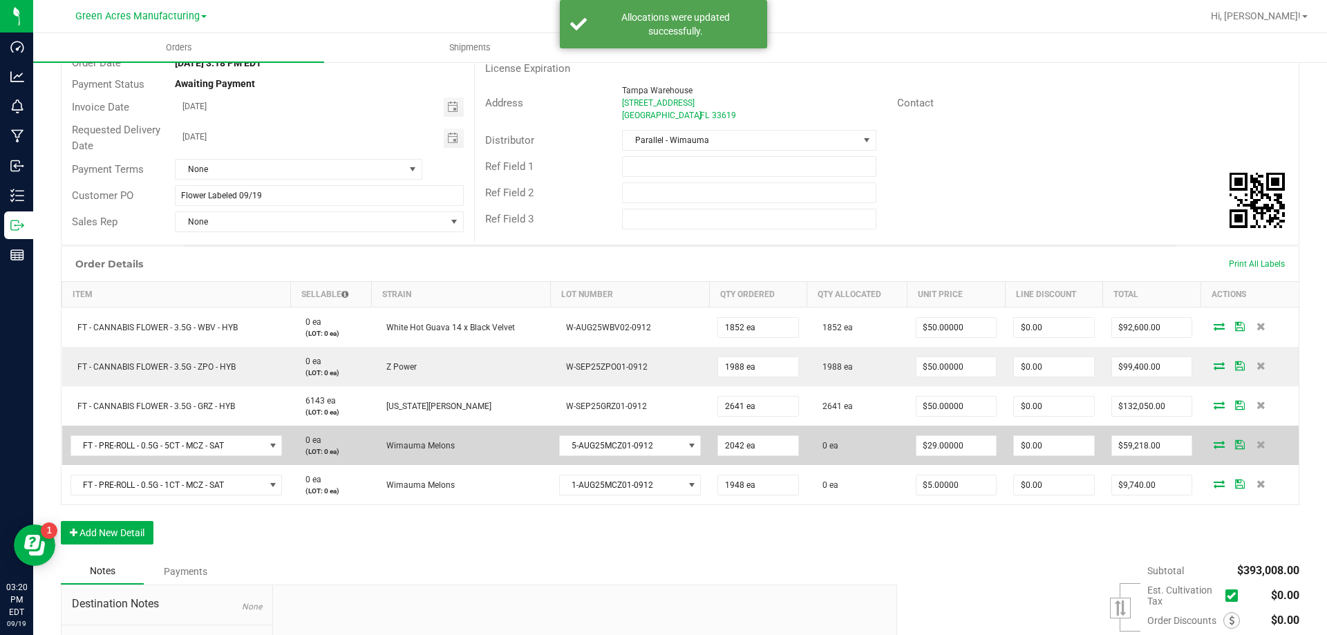
click at [1213, 446] on icon at bounding box center [1218, 444] width 11 height 8
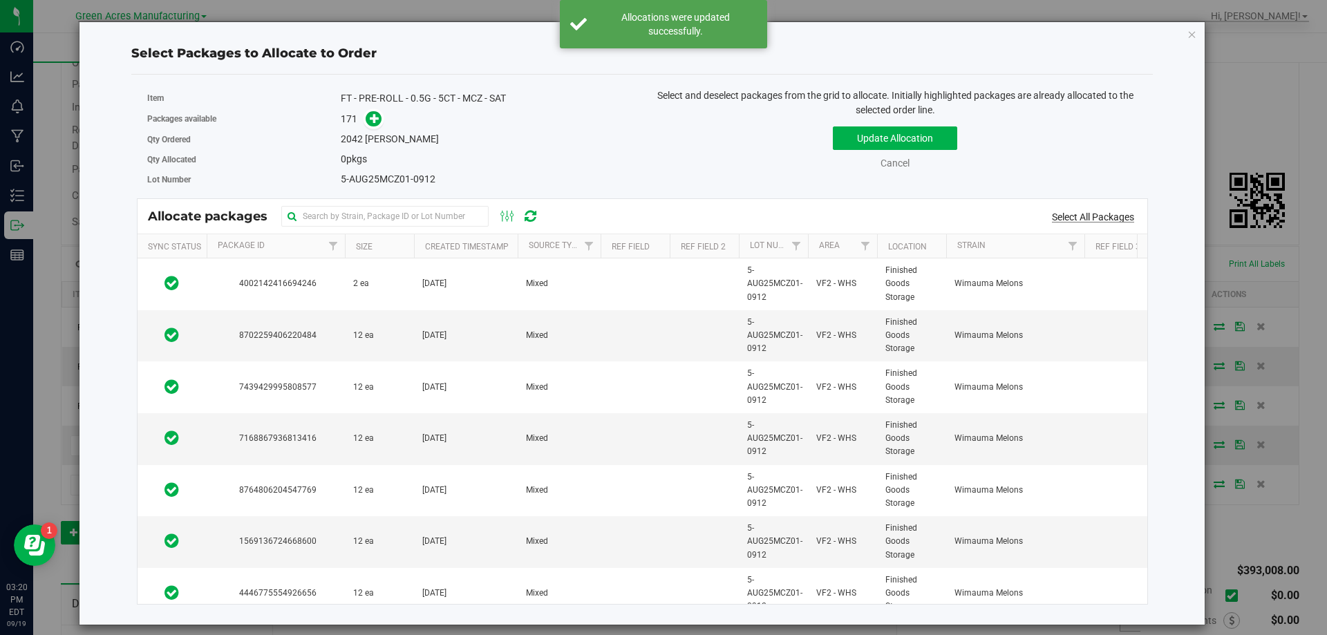
click at [1072, 218] on link "Select All Packages" at bounding box center [1093, 216] width 82 height 11
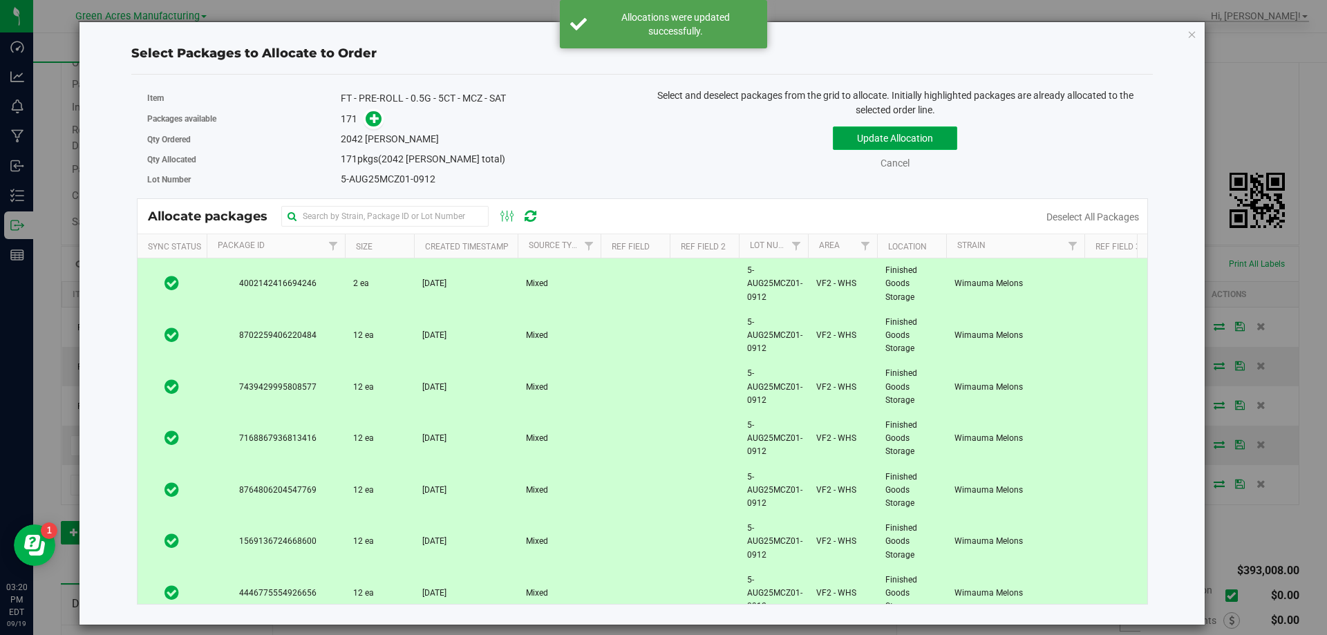
click at [951, 146] on button "Update Allocation" at bounding box center [895, 137] width 124 height 23
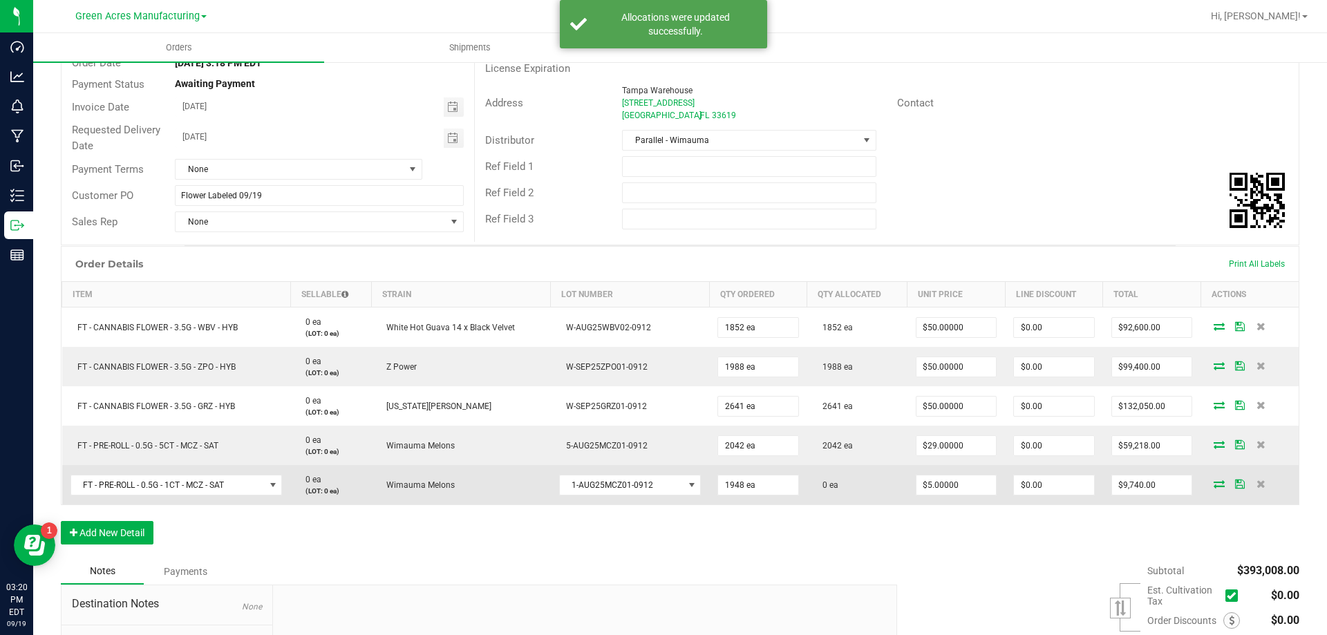
click at [1213, 482] on icon at bounding box center [1218, 484] width 11 height 8
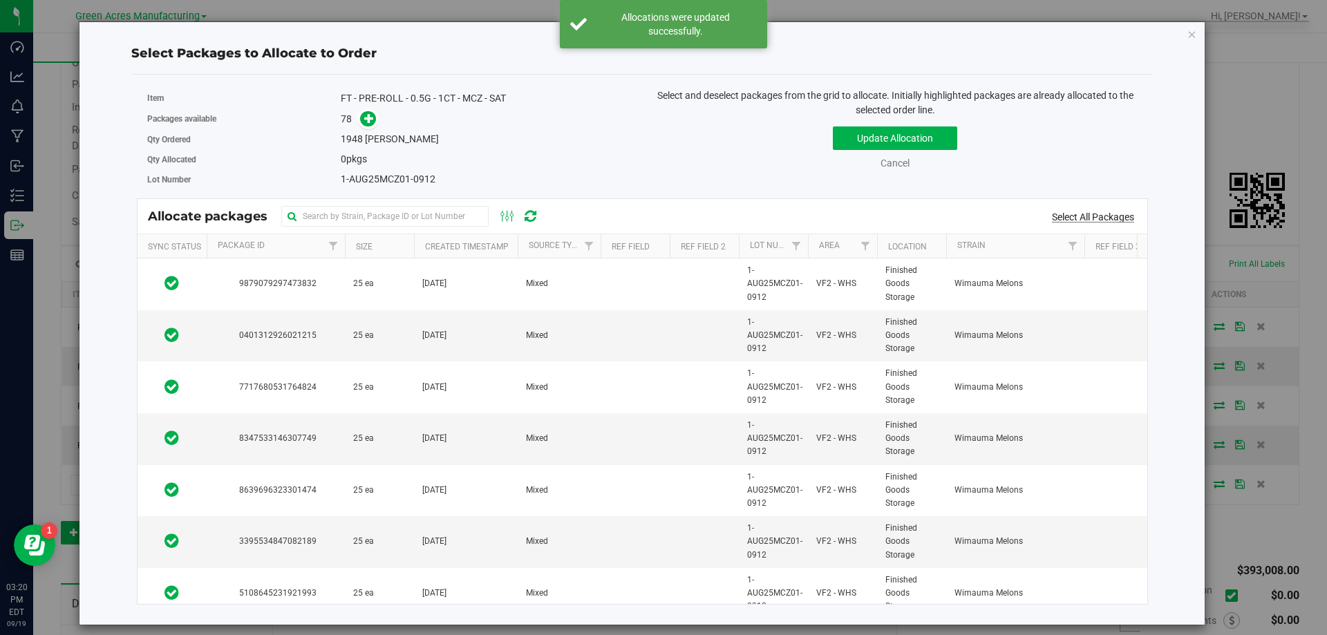
click at [1096, 216] on link "Select All Packages" at bounding box center [1093, 216] width 82 height 11
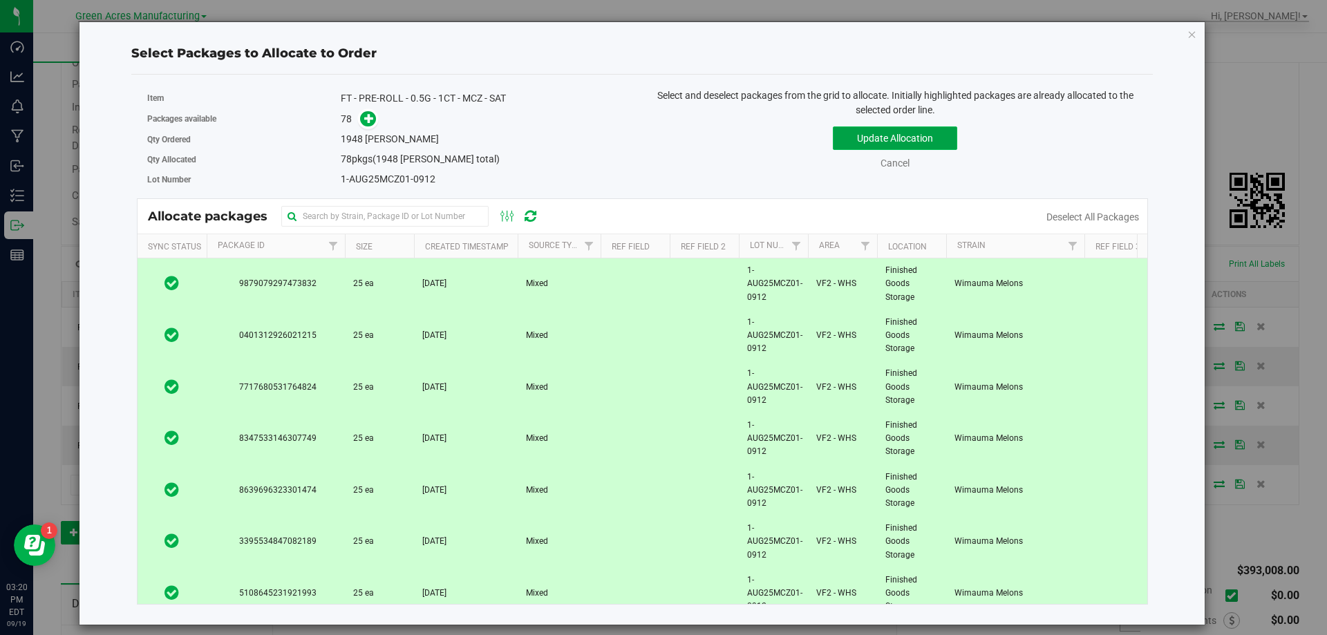
click at [936, 131] on button "Update Allocation" at bounding box center [895, 137] width 124 height 23
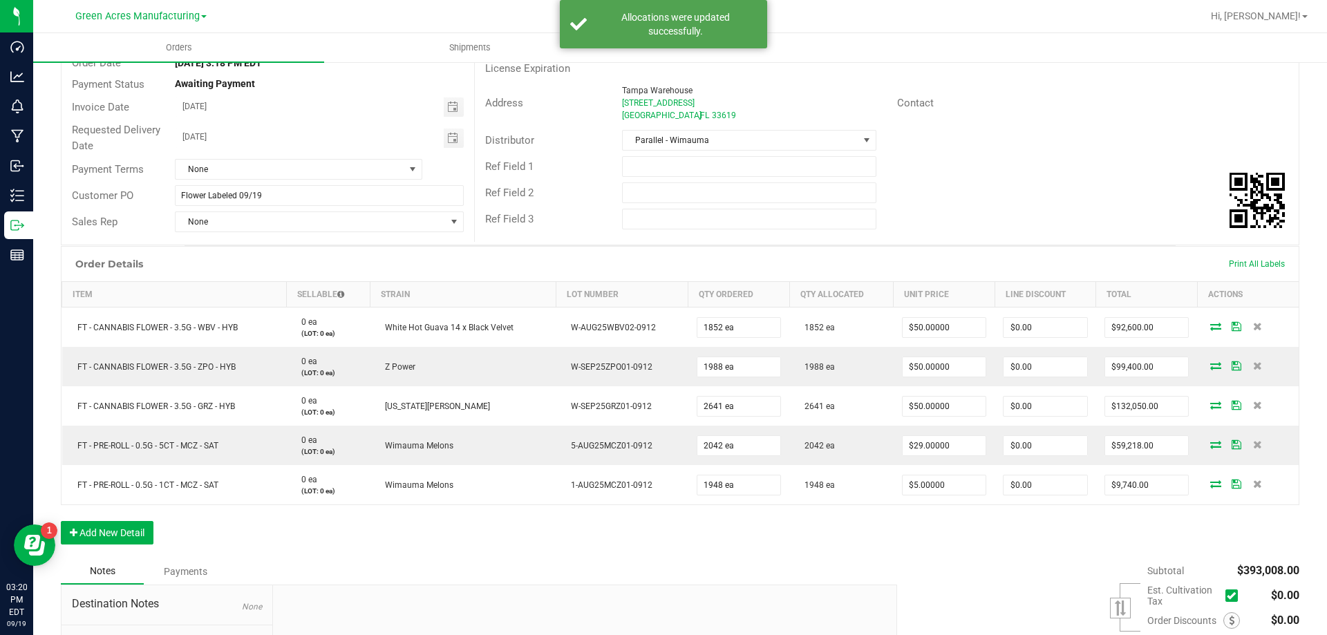
click at [938, 154] on div "Ref Field 1" at bounding box center [887, 166] width 824 height 26
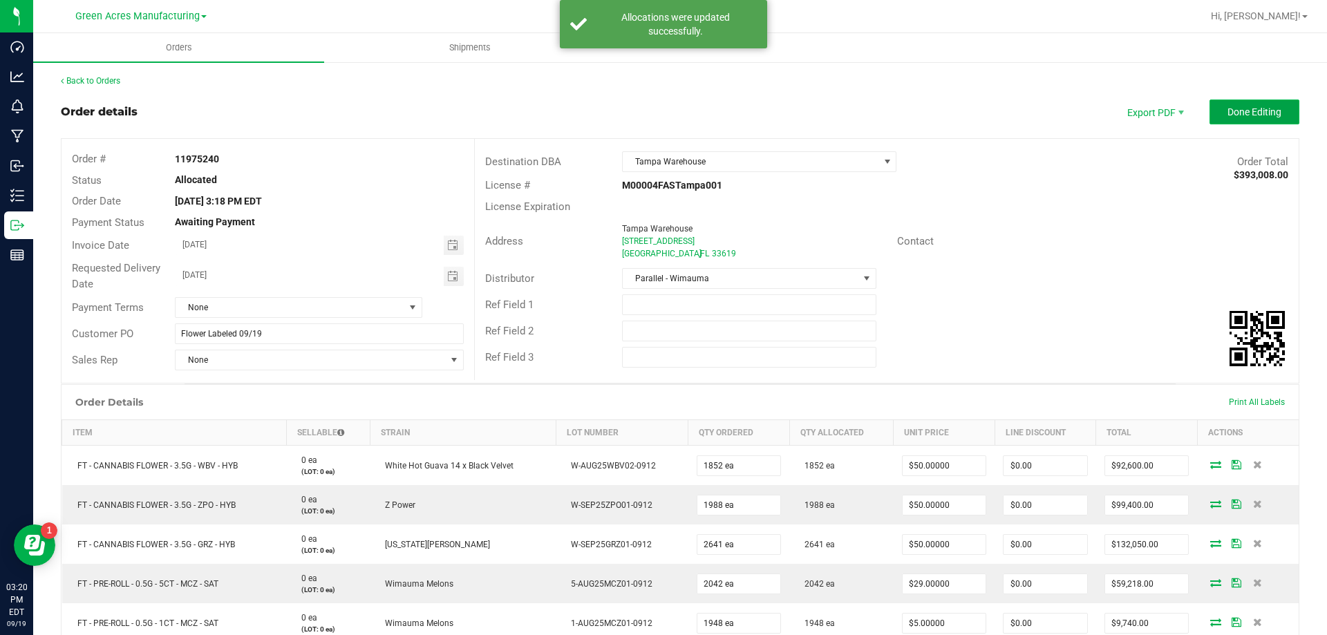
click at [1222, 122] on button "Done Editing" at bounding box center [1254, 112] width 90 height 25
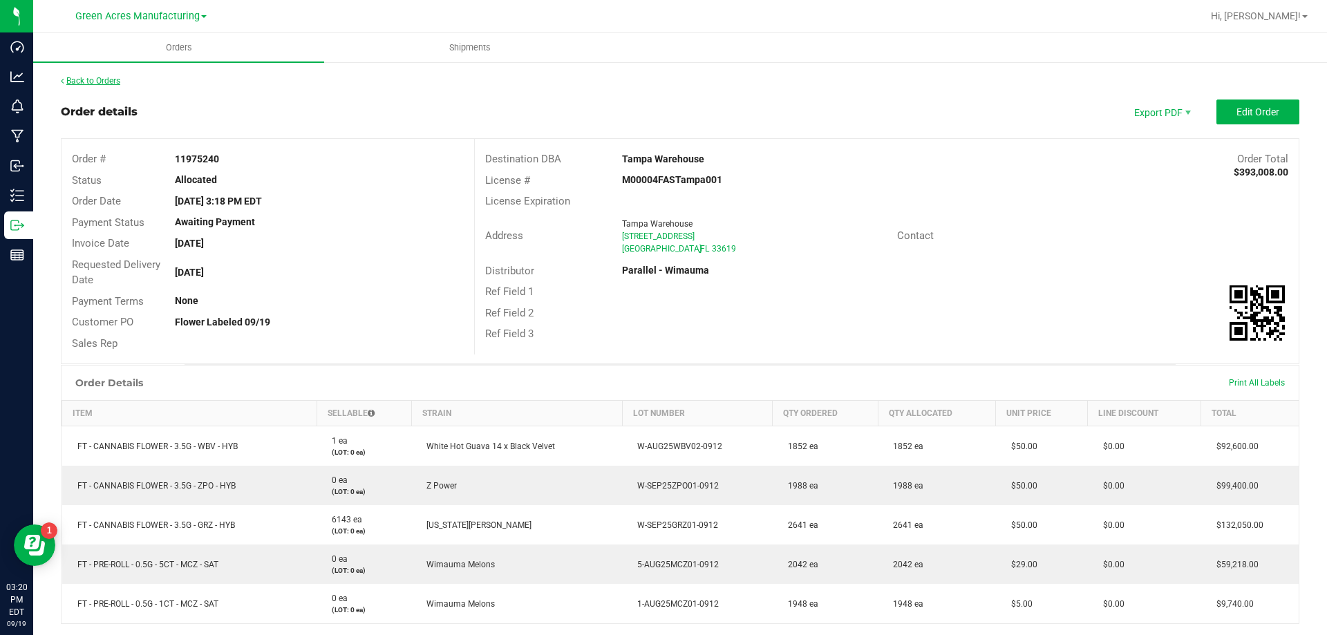
click at [110, 79] on link "Back to Orders" at bounding box center [90, 81] width 59 height 10
